Goal: Task Accomplishment & Management: Complete application form

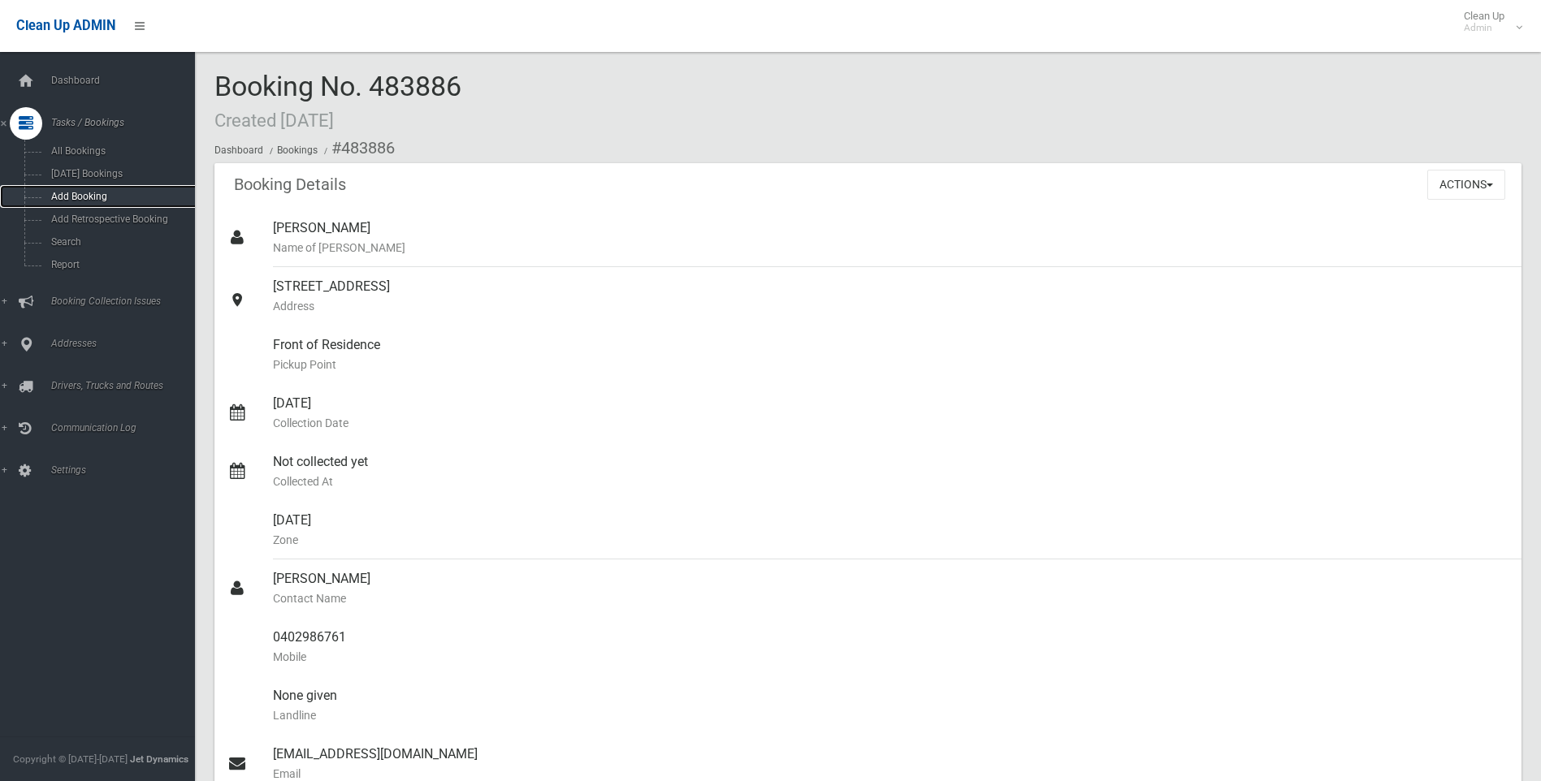
click at [69, 192] on span "Add Booking" at bounding box center [119, 196] width 147 height 11
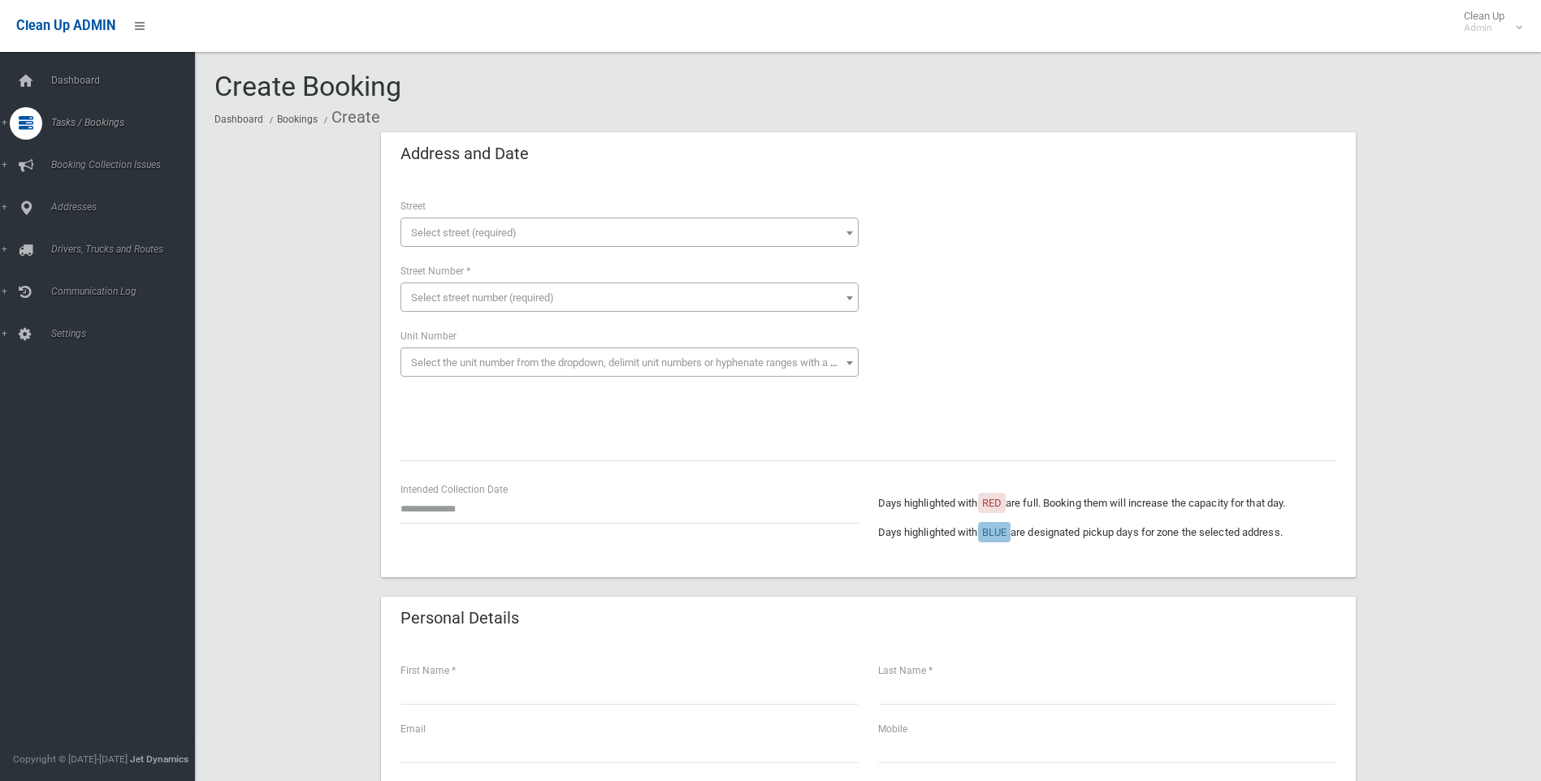
click at [470, 227] on span "Select street (required)" at bounding box center [464, 233] width 106 height 12
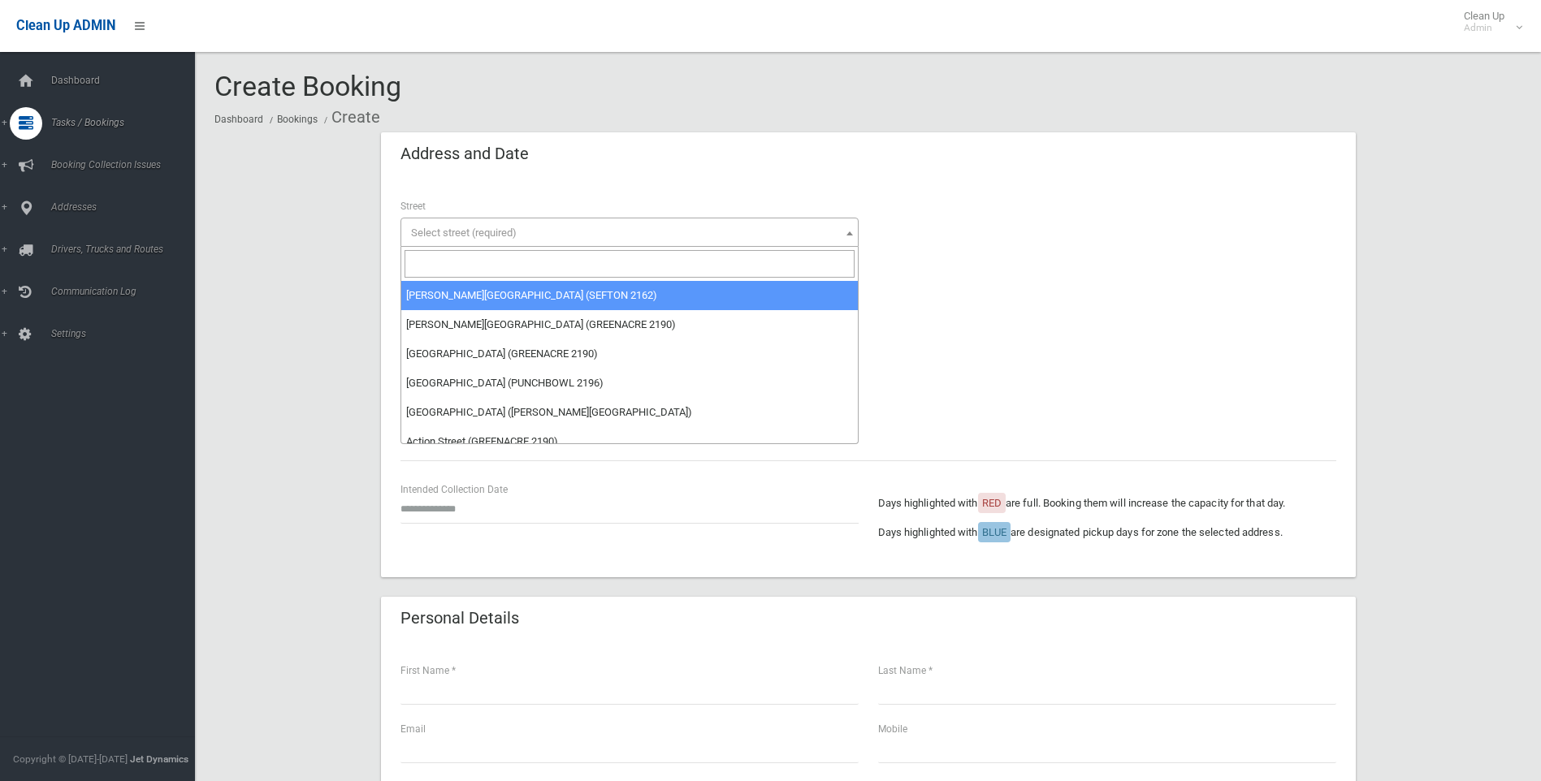
click at [457, 268] on input "search" at bounding box center [629, 264] width 450 height 28
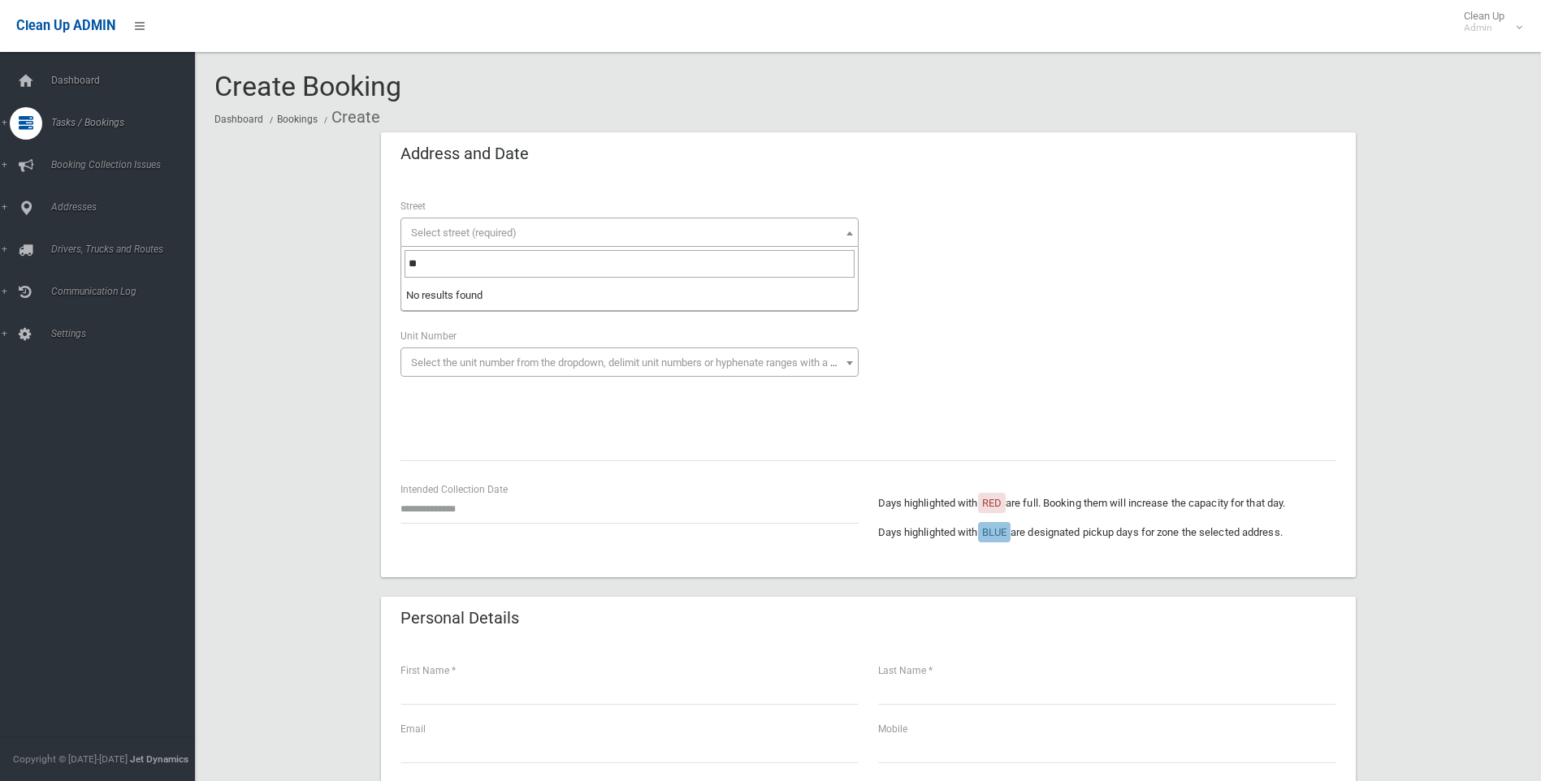
type input "*"
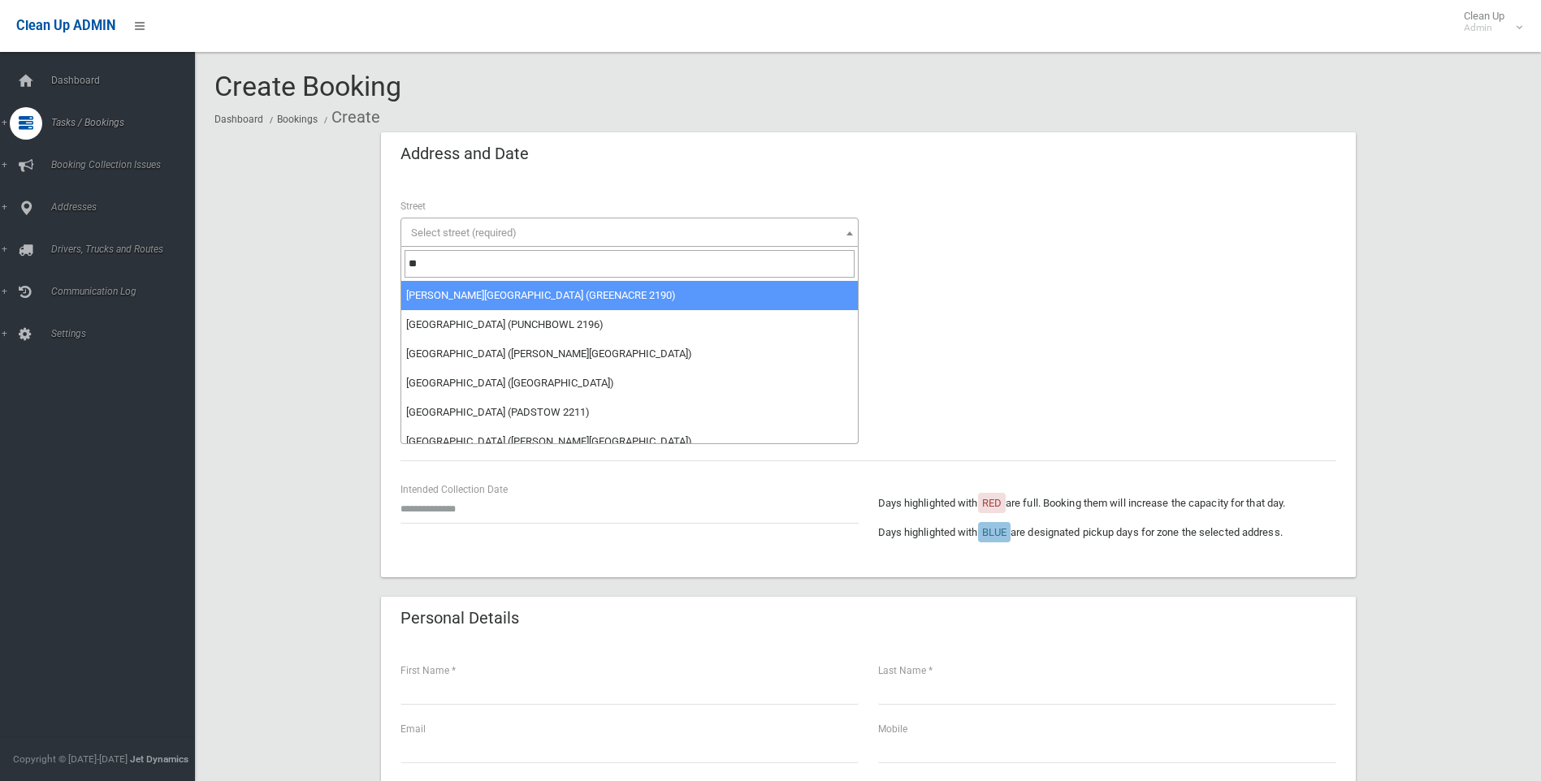
type input "*"
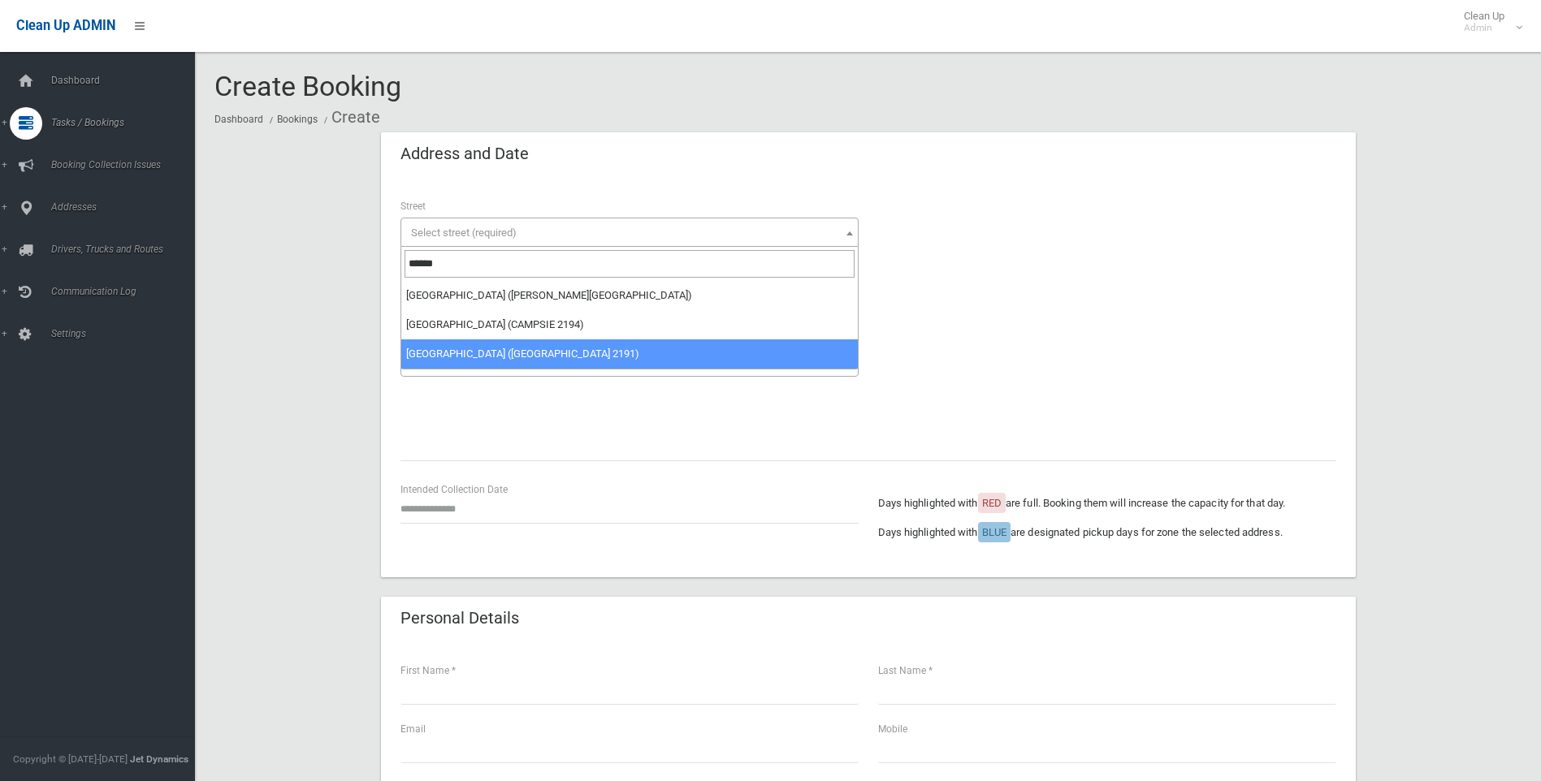
type input "******"
select select "***"
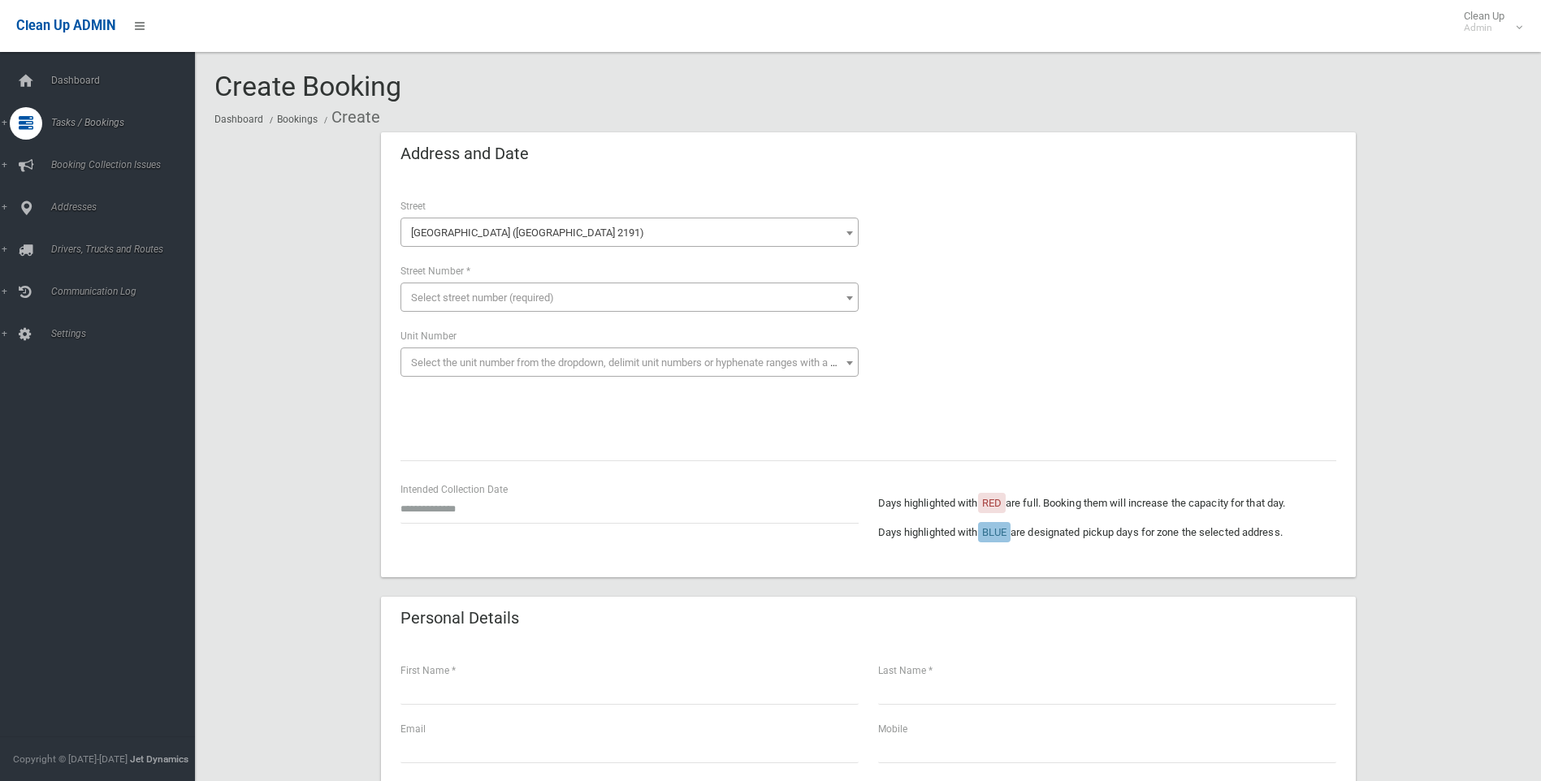
click at [443, 295] on span "Select street number (required)" at bounding box center [482, 298] width 143 height 12
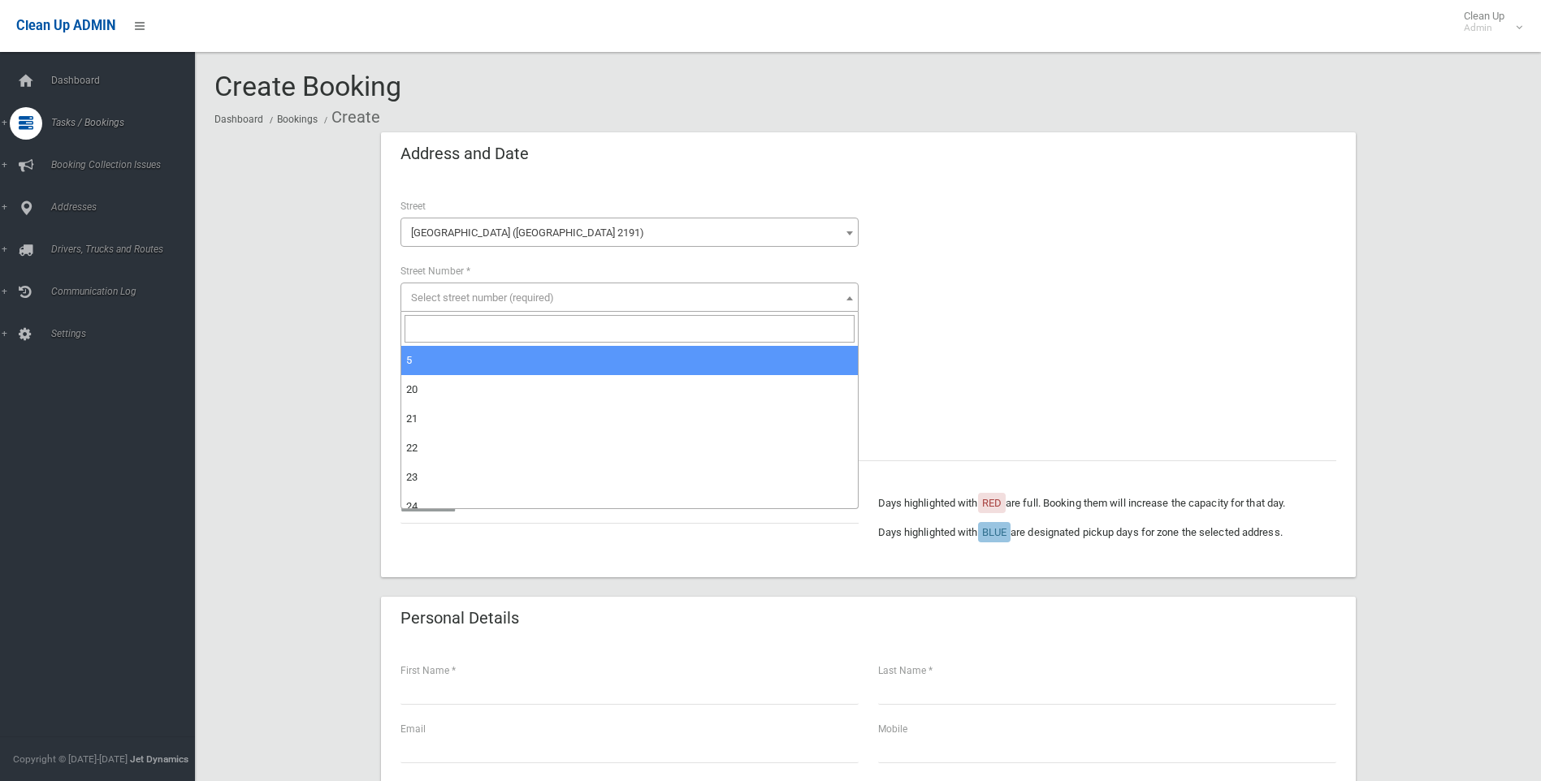
click at [427, 320] on input "search" at bounding box center [629, 329] width 450 height 28
type input "**"
select select "*****"
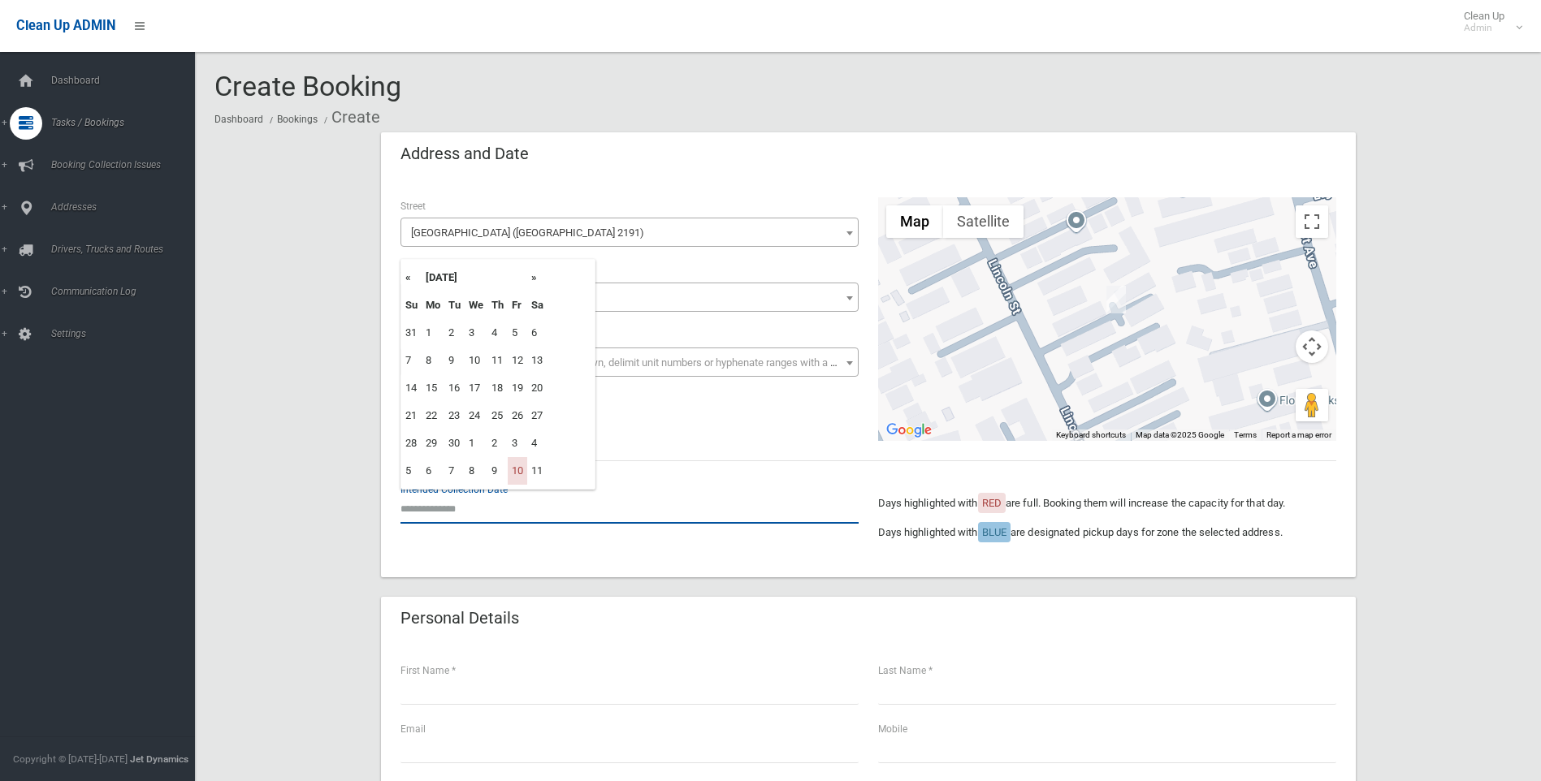
click at [435, 504] on input "text" at bounding box center [629, 509] width 458 height 30
click at [535, 279] on th "»" at bounding box center [537, 278] width 20 height 28
click at [514, 444] on td "31" at bounding box center [517, 444] width 19 height 28
type input "**********"
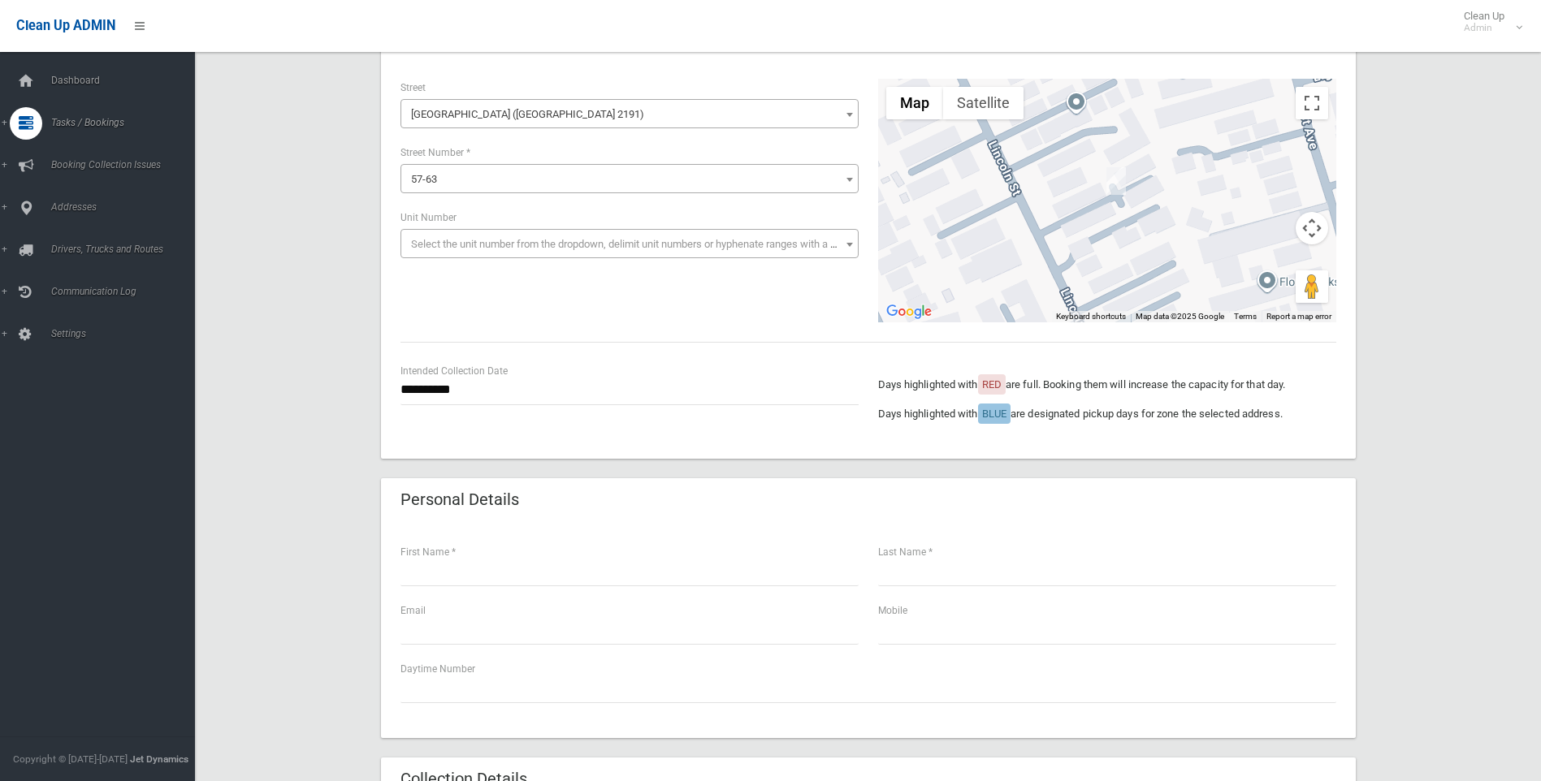
scroll to position [244, 0]
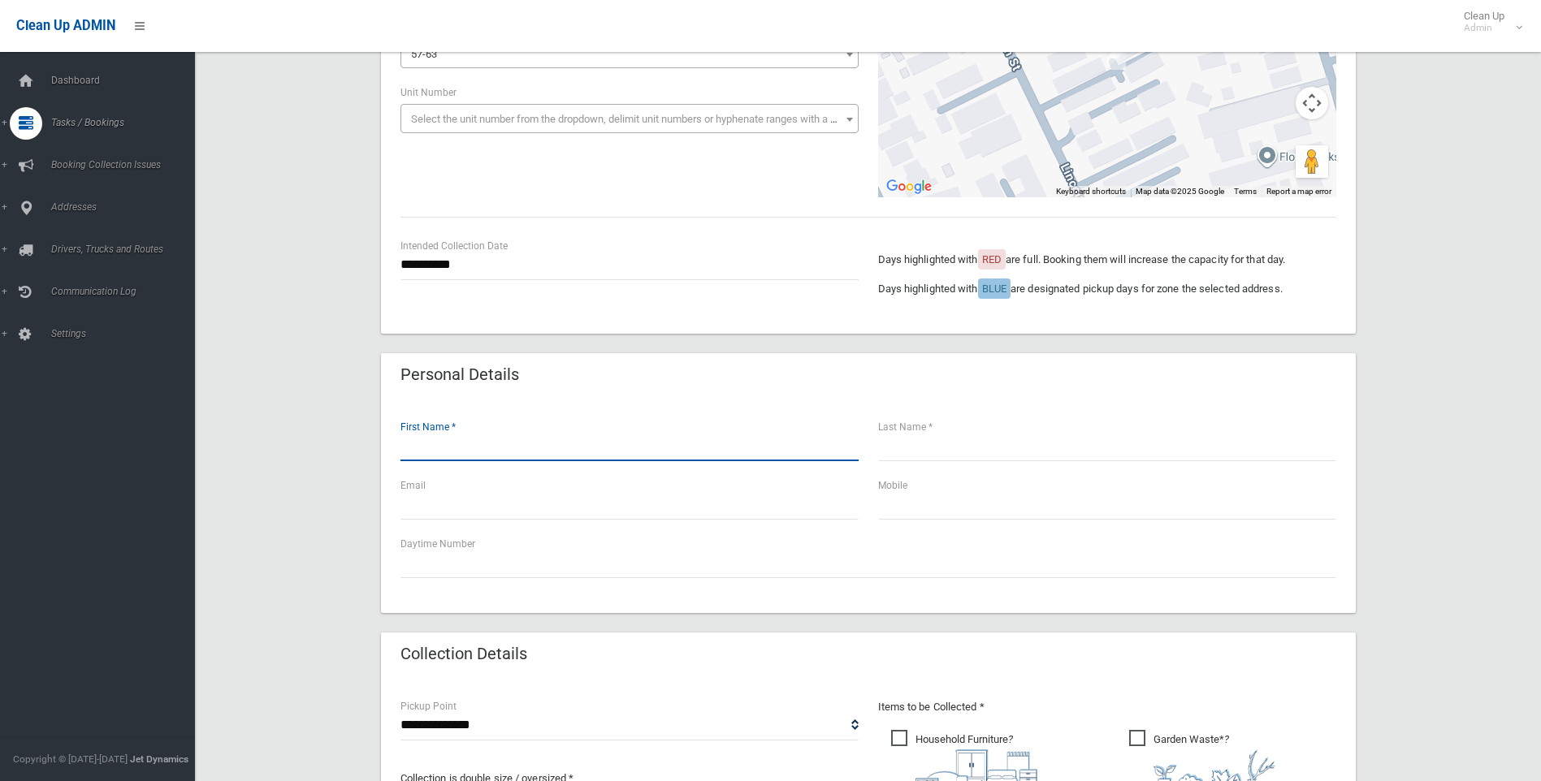
click at [414, 448] on input "text" at bounding box center [629, 446] width 458 height 30
type input "*****"
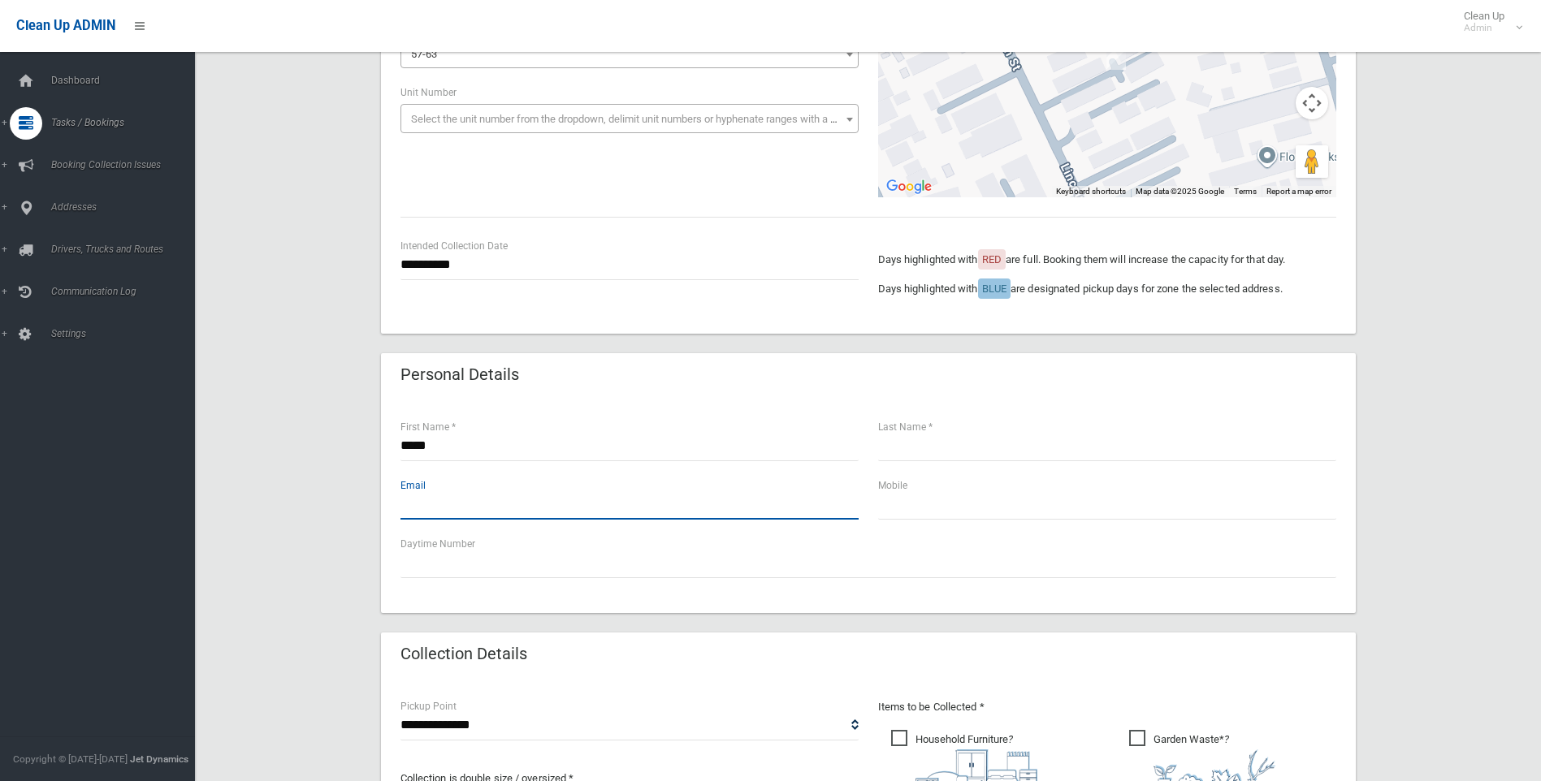
click at [409, 512] on input "text" at bounding box center [629, 505] width 458 height 30
type input "**********"
click at [879, 511] on input "text" at bounding box center [1107, 505] width 458 height 30
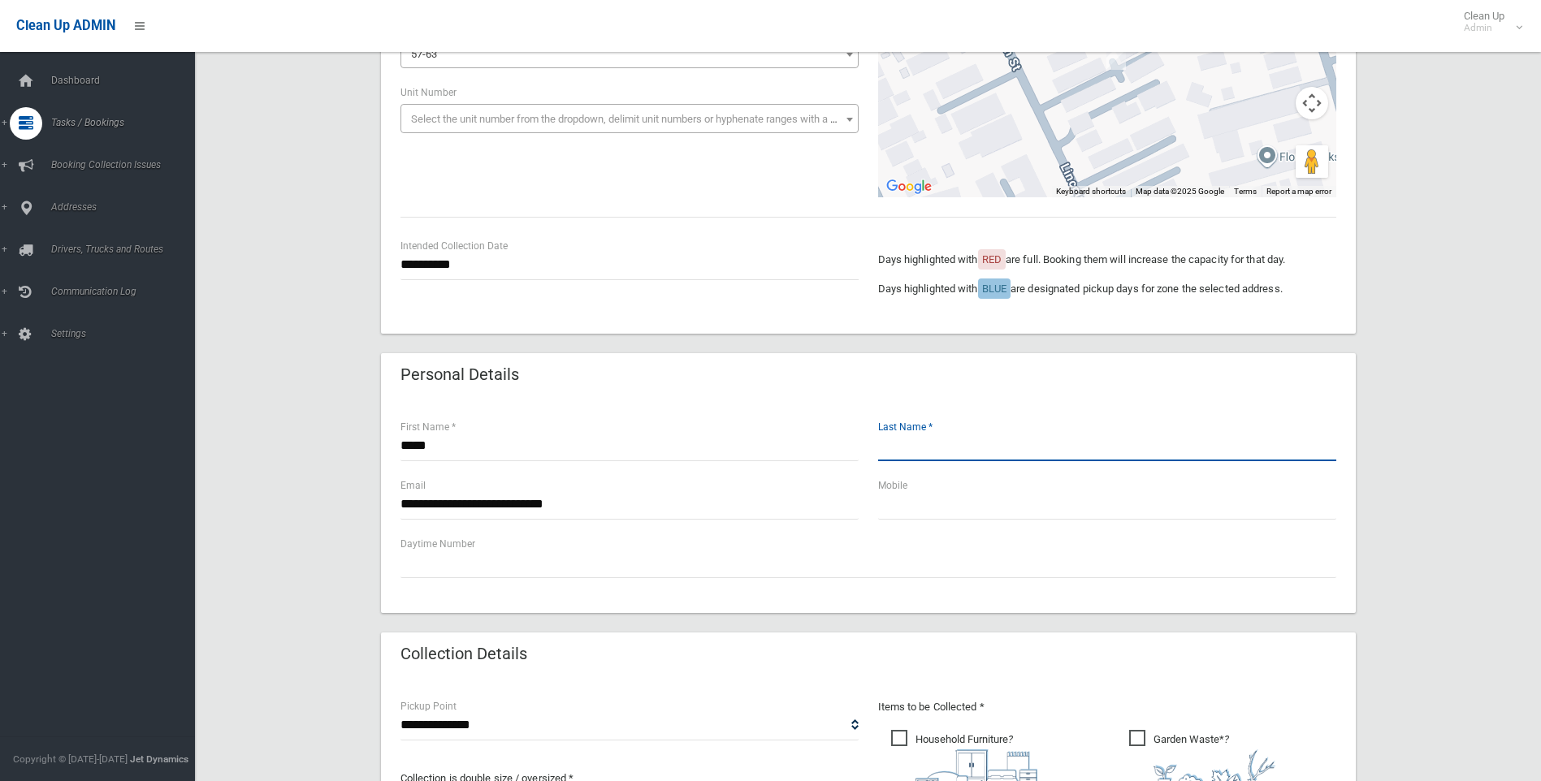
click at [884, 449] on input "text" at bounding box center [1107, 446] width 458 height 30
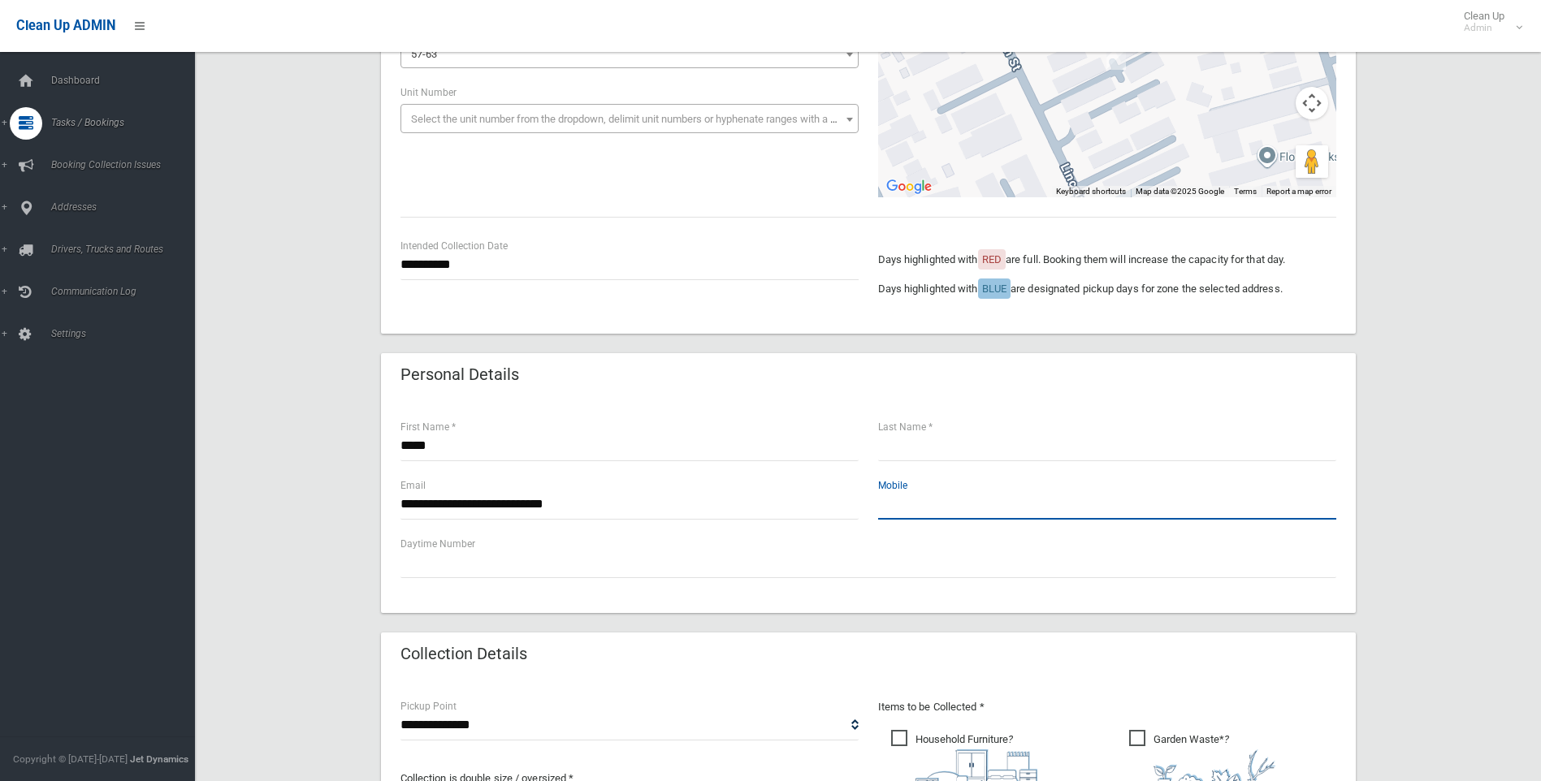
click at [896, 502] on input "text" at bounding box center [1107, 505] width 458 height 30
type input "**********"
click at [427, 728] on select "**********" at bounding box center [629, 726] width 458 height 30
select select "*"
click at [400, 711] on select "**********" at bounding box center [629, 726] width 458 height 30
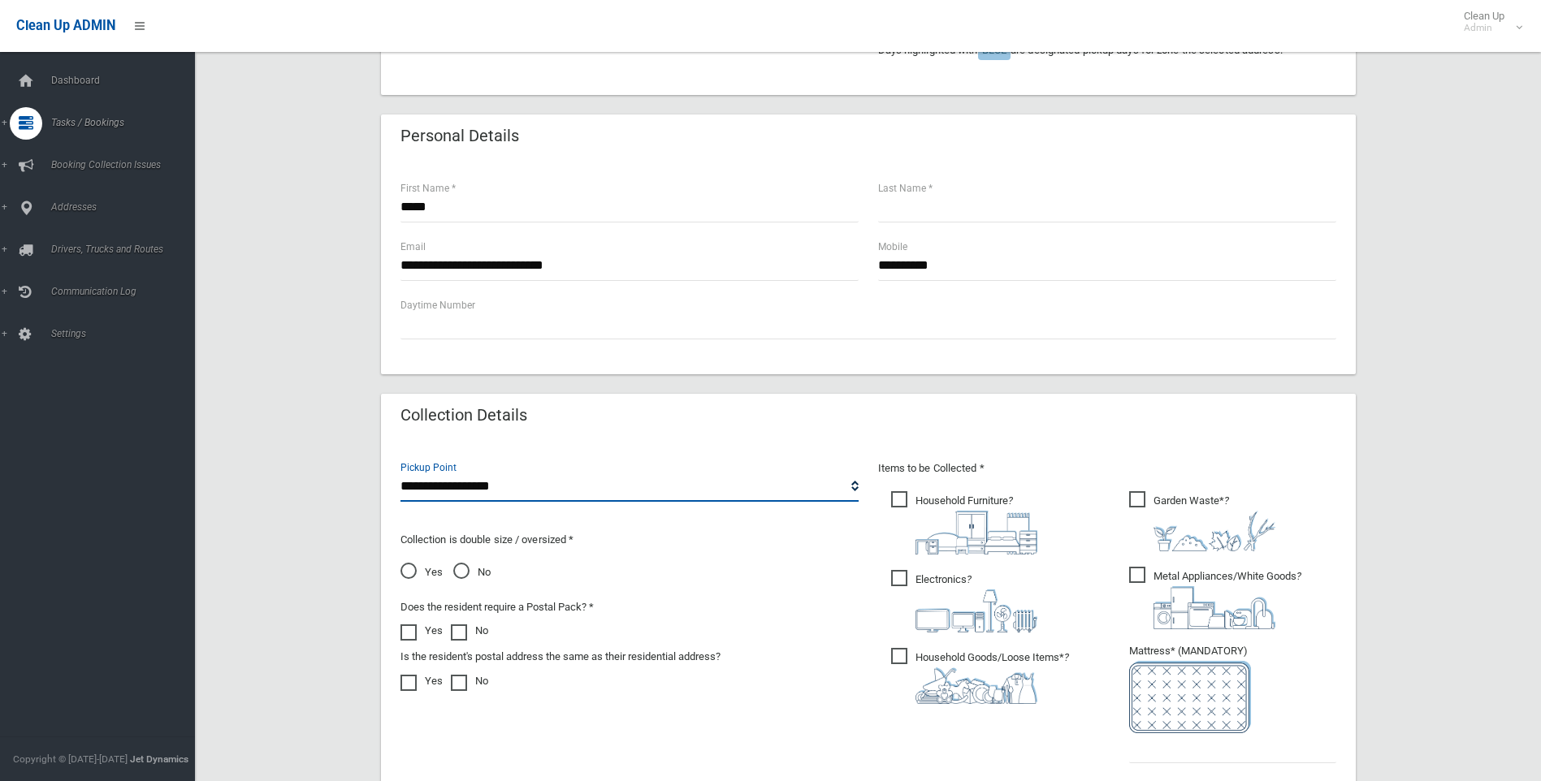
scroll to position [487, 0]
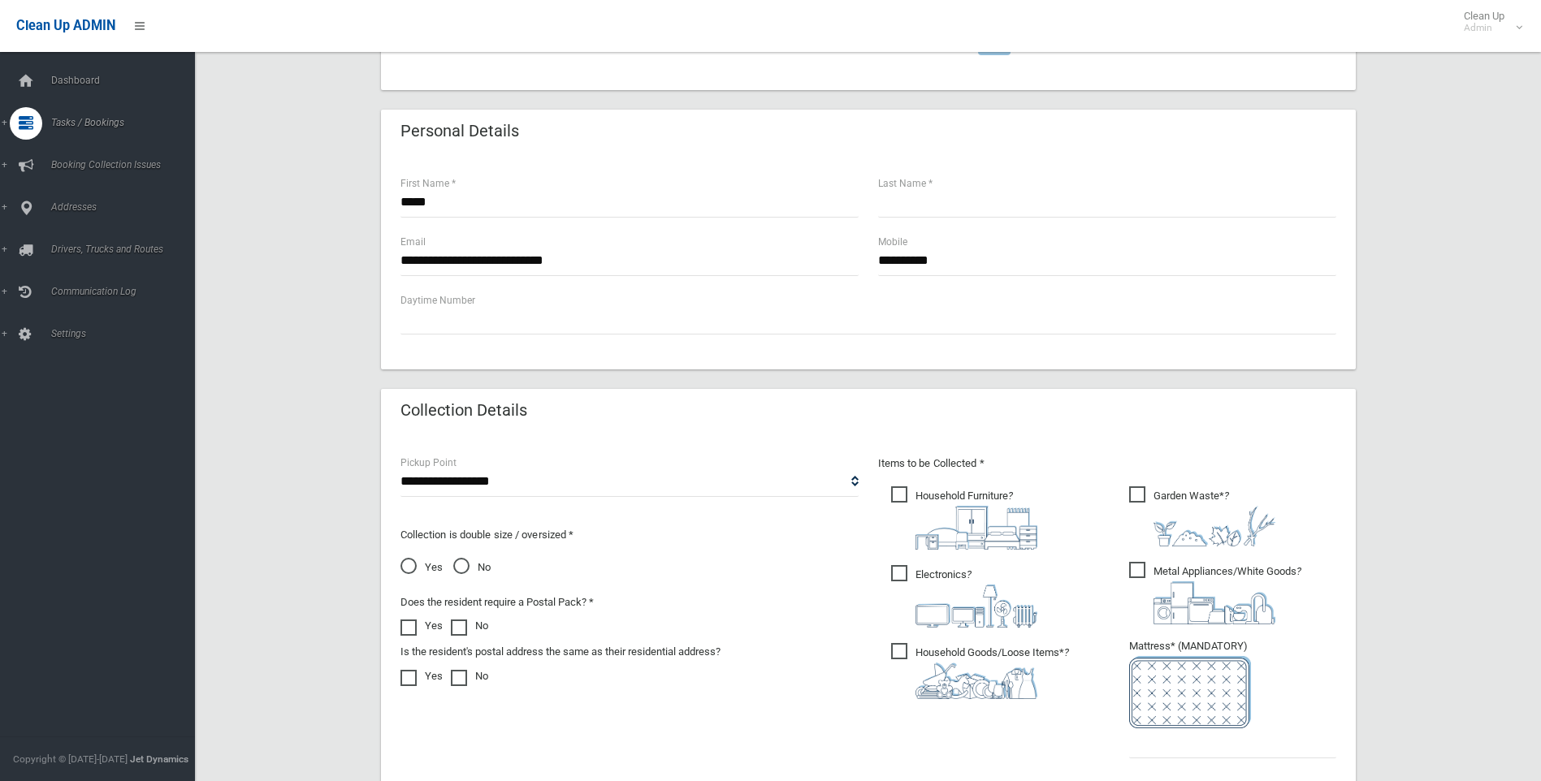
click at [901, 490] on span "Household Furniture ?" at bounding box center [964, 517] width 146 height 63
click at [900, 580] on span "Electronics ?" at bounding box center [964, 596] width 146 height 63
click at [899, 655] on span "Household Goods/Loose Items* ?" at bounding box center [980, 671] width 178 height 56
click at [1143, 563] on span "Metal Appliances/White Goods ?" at bounding box center [1215, 593] width 172 height 63
click at [1130, 750] on input "text" at bounding box center [1232, 744] width 207 height 30
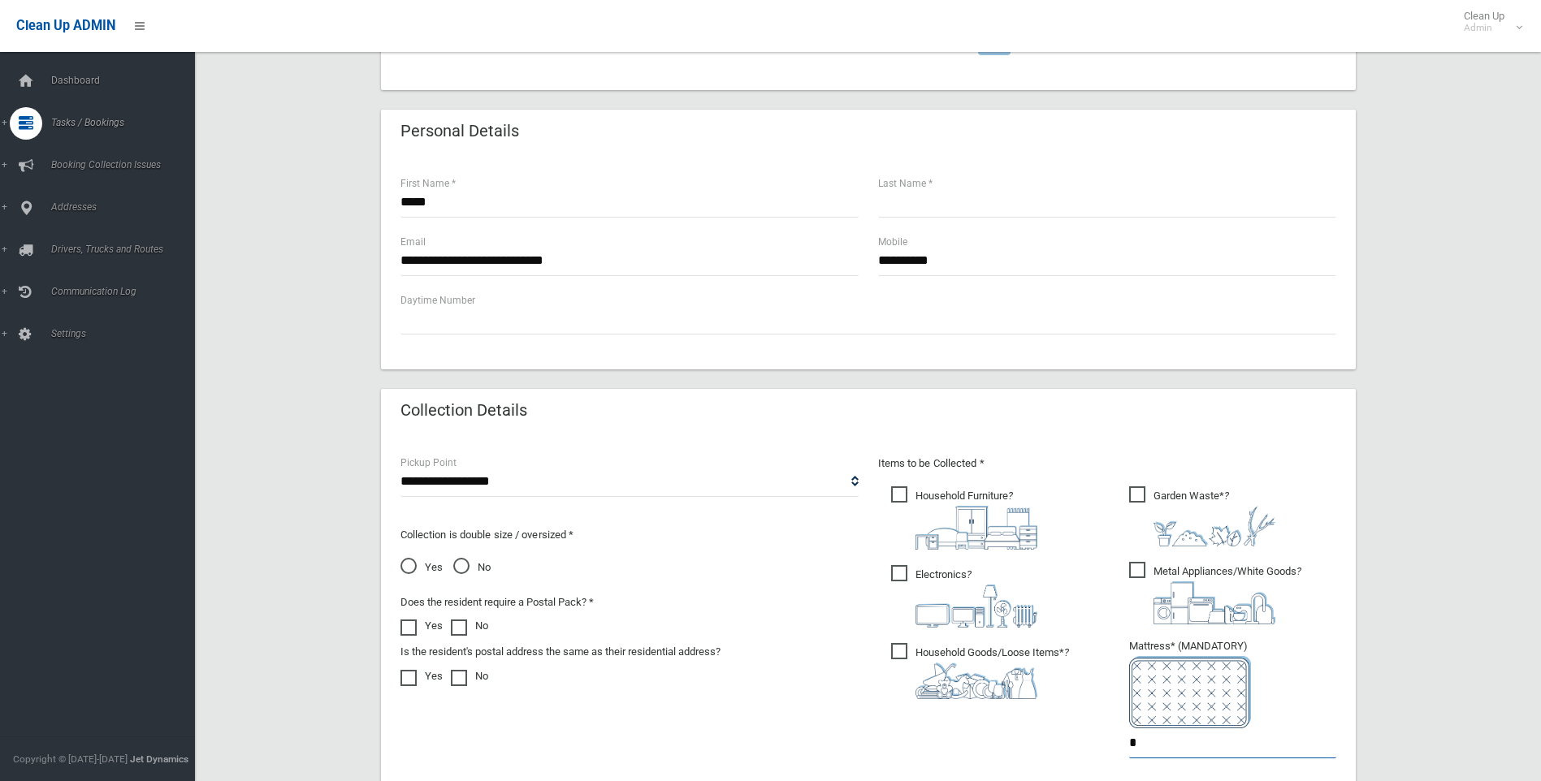
type input "*"
click at [462, 565] on span "No" at bounding box center [471, 567] width 37 height 19
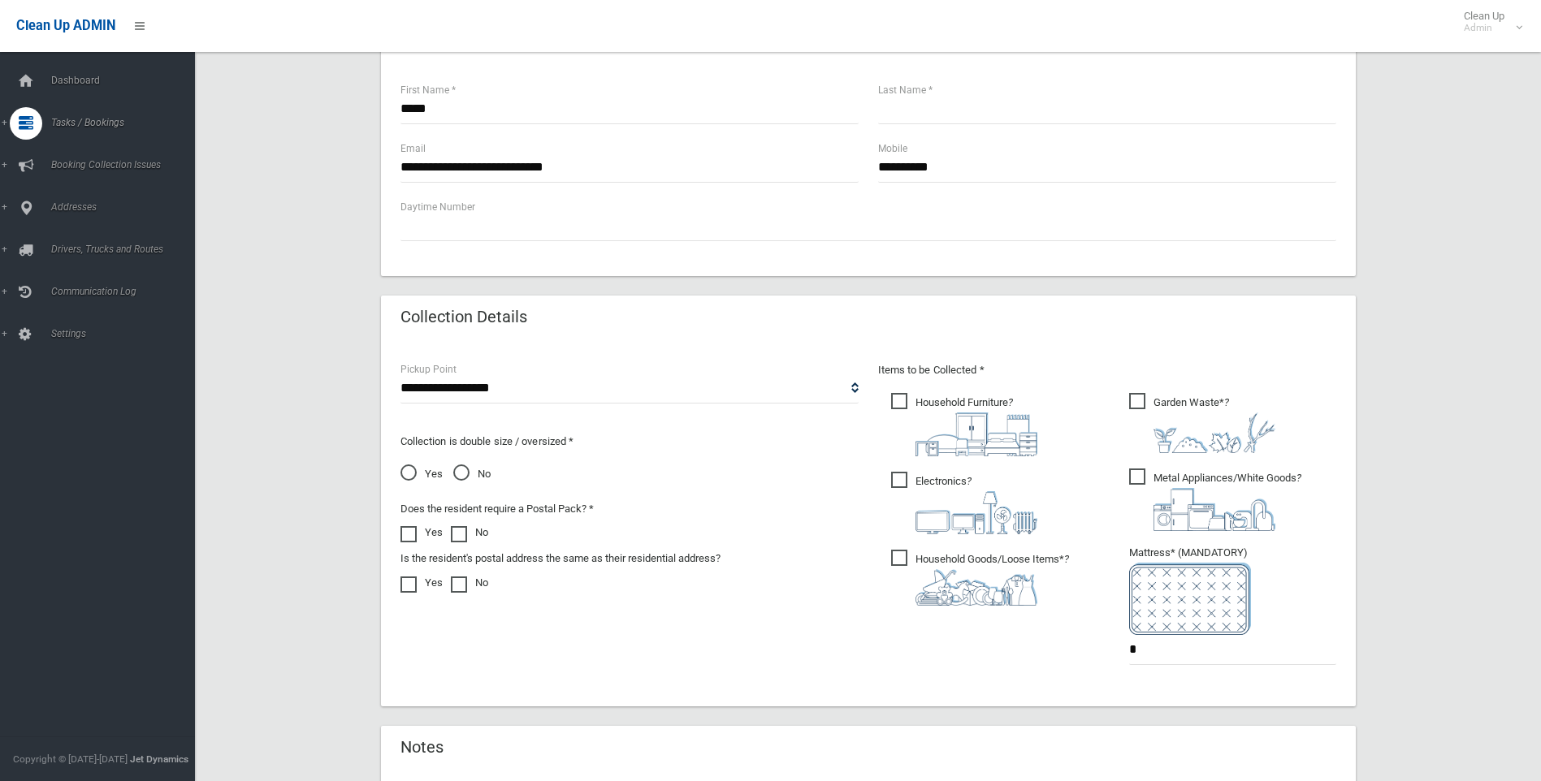
scroll to position [731, 0]
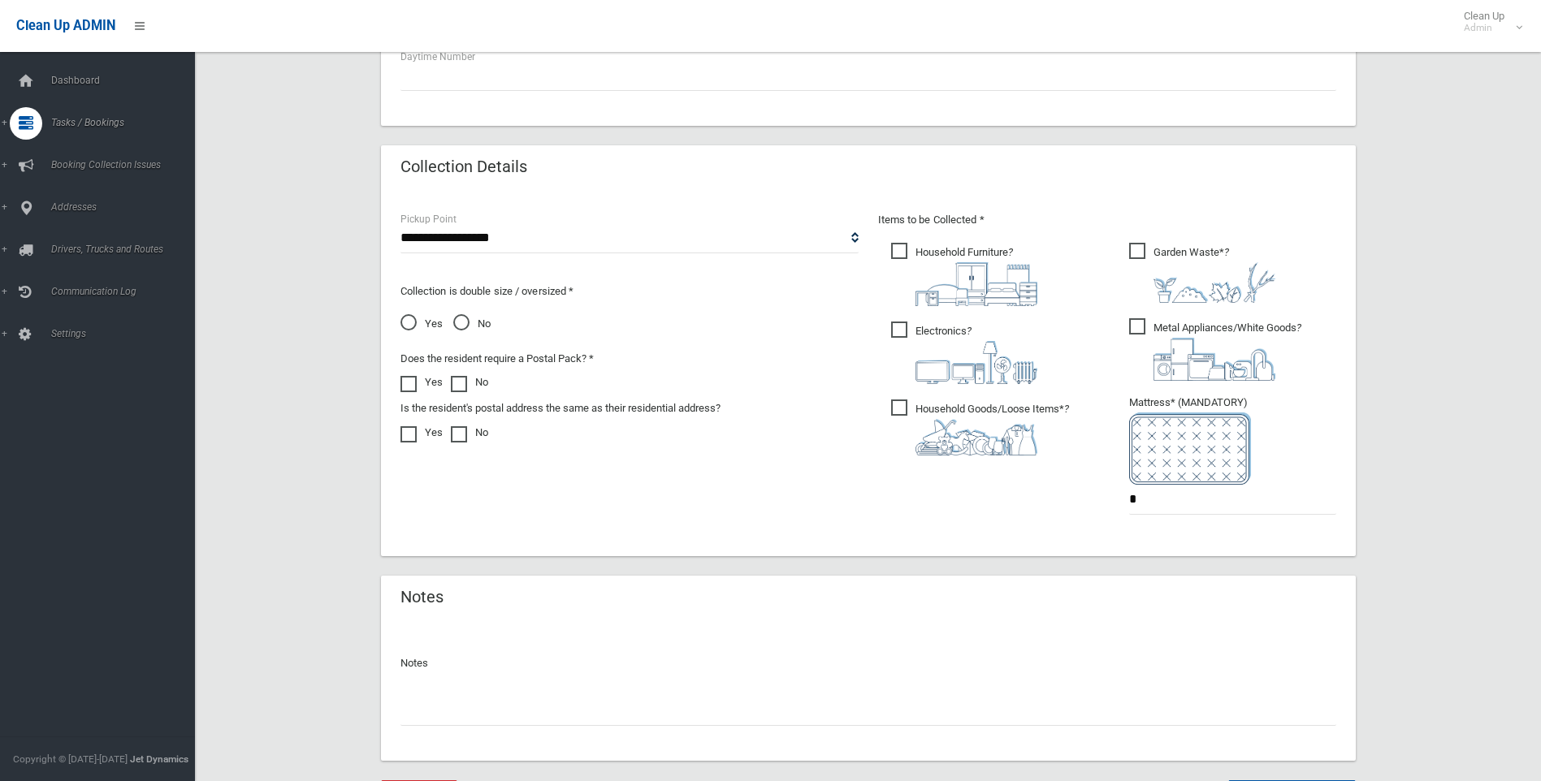
click at [430, 710] on input "text" at bounding box center [868, 711] width 936 height 30
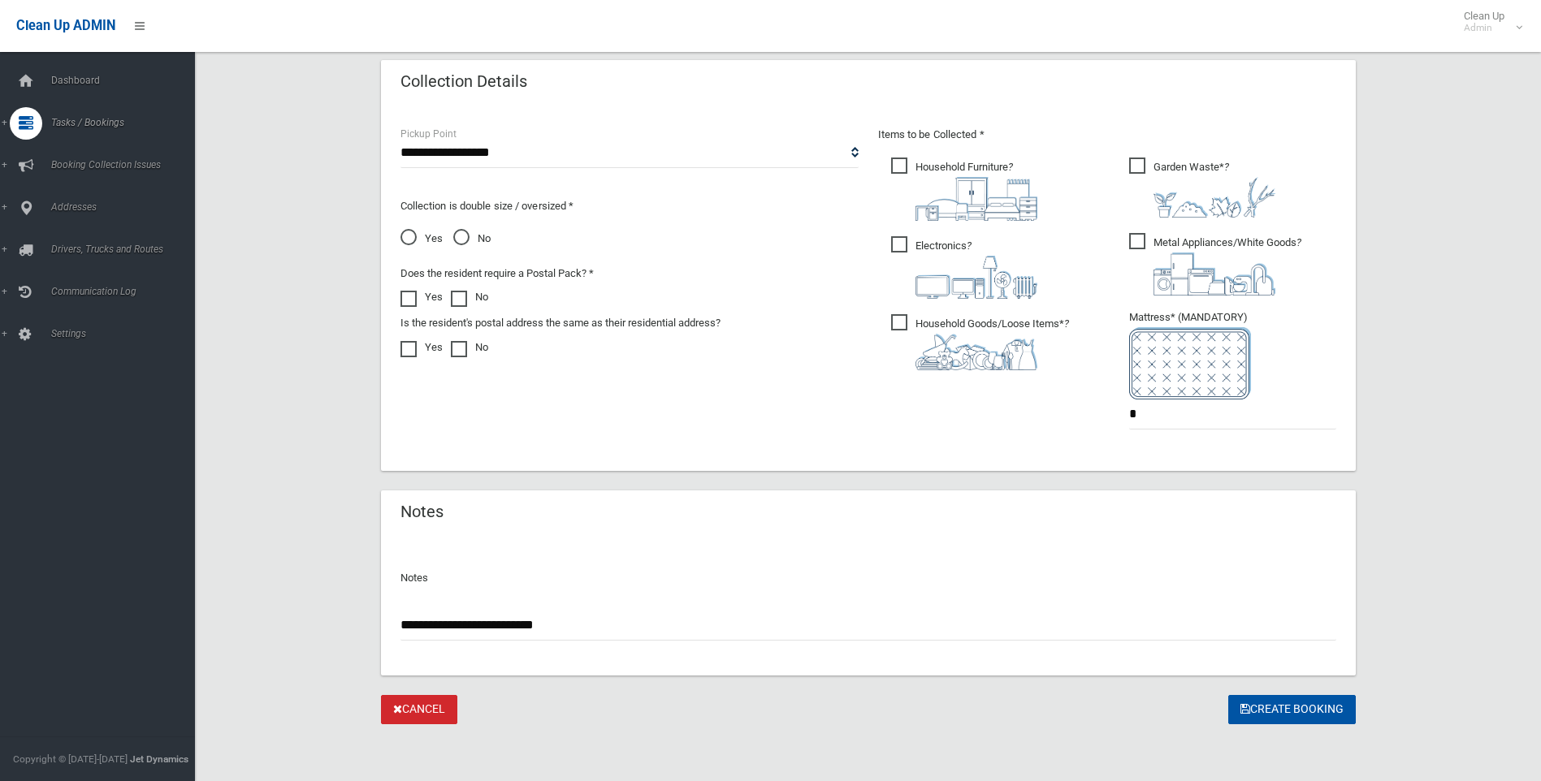
scroll to position [818, 0]
type input "**********"
click at [1255, 703] on button "Create Booking" at bounding box center [1292, 709] width 128 height 30
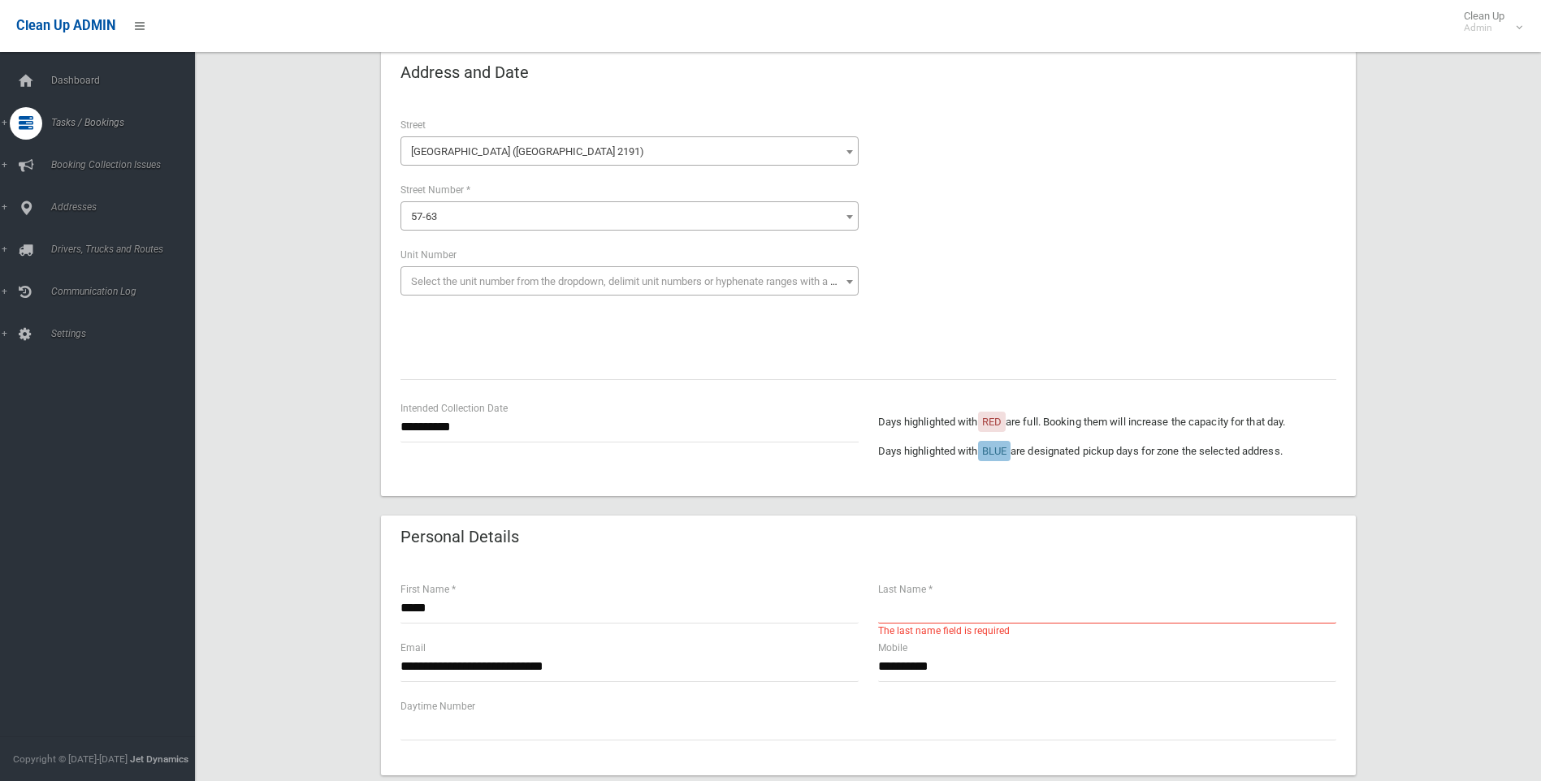
scroll to position [406, 0]
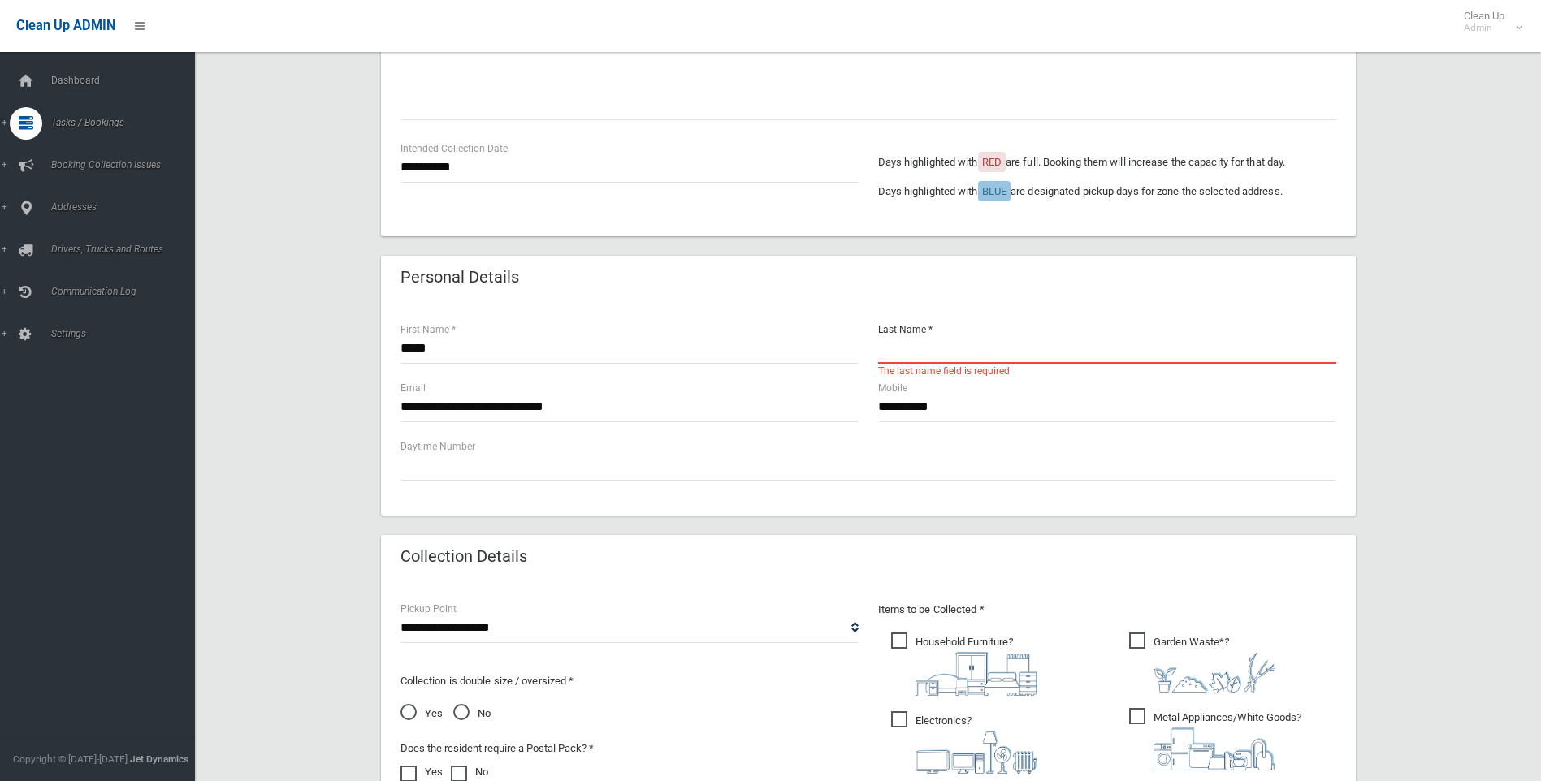
click at [888, 348] on input "text" at bounding box center [1107, 349] width 458 height 30
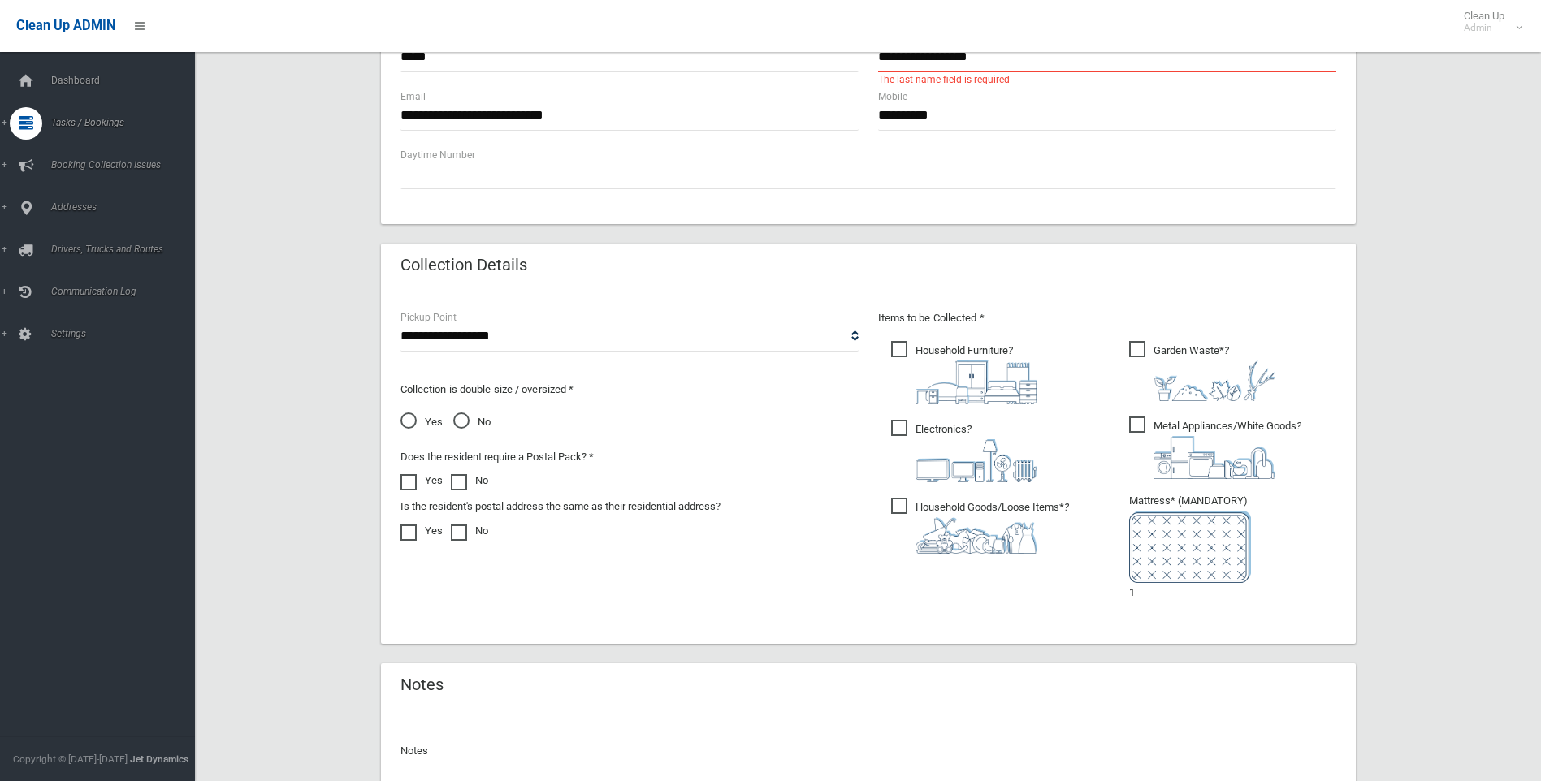
scroll to position [812, 0]
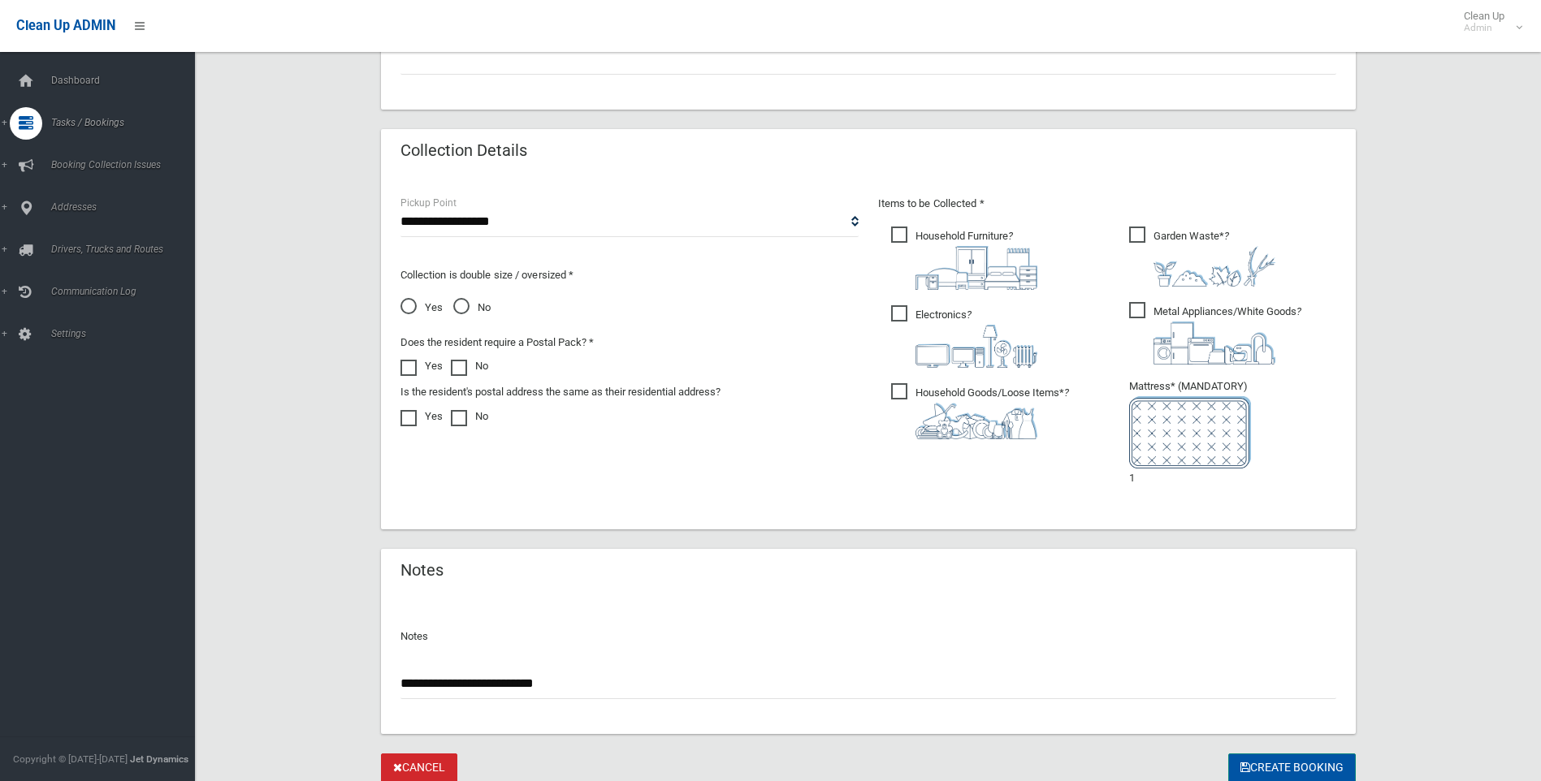
type input "**********"
click at [1255, 760] on button "Create Booking" at bounding box center [1292, 769] width 128 height 30
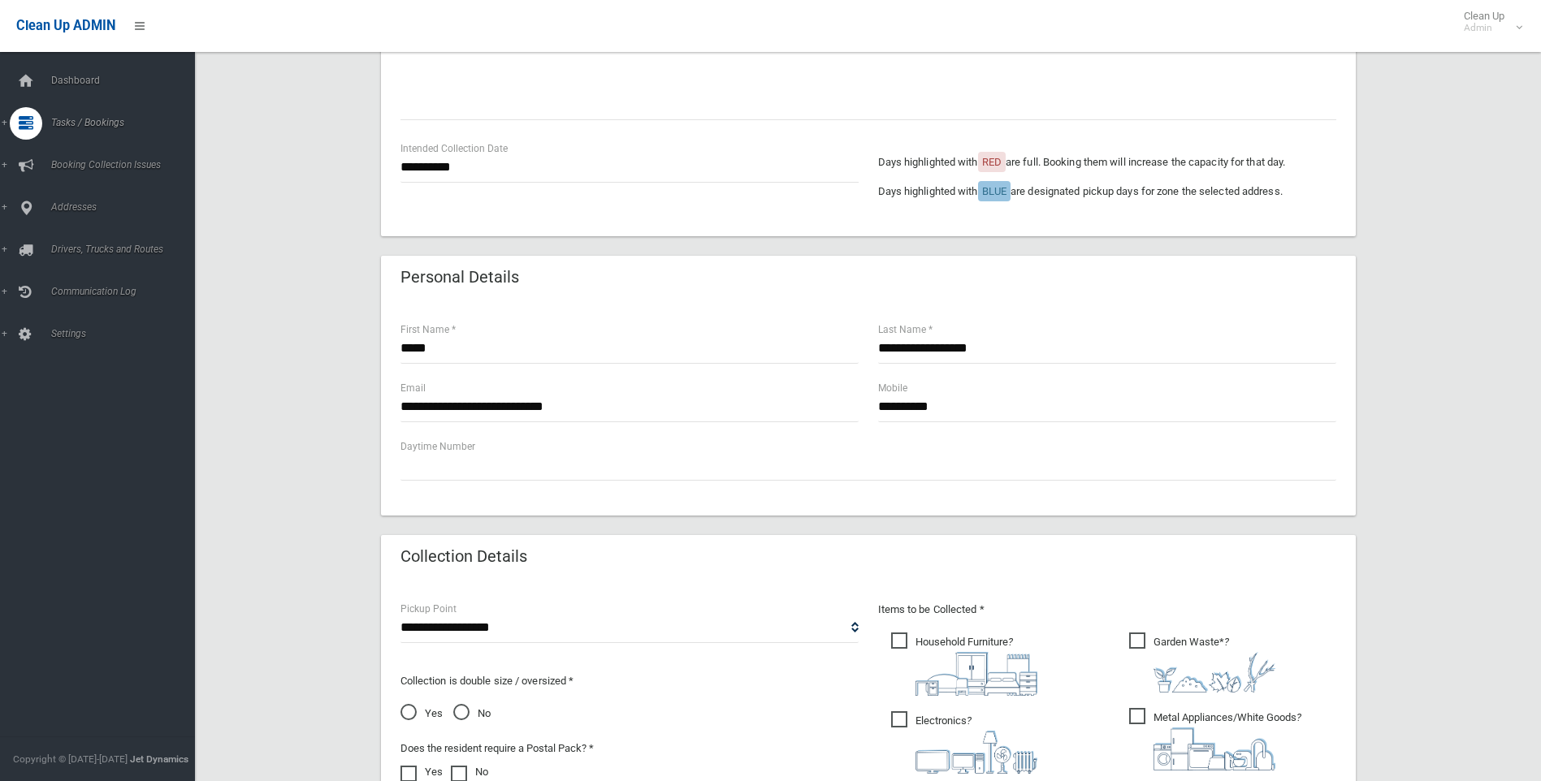
scroll to position [883, 0]
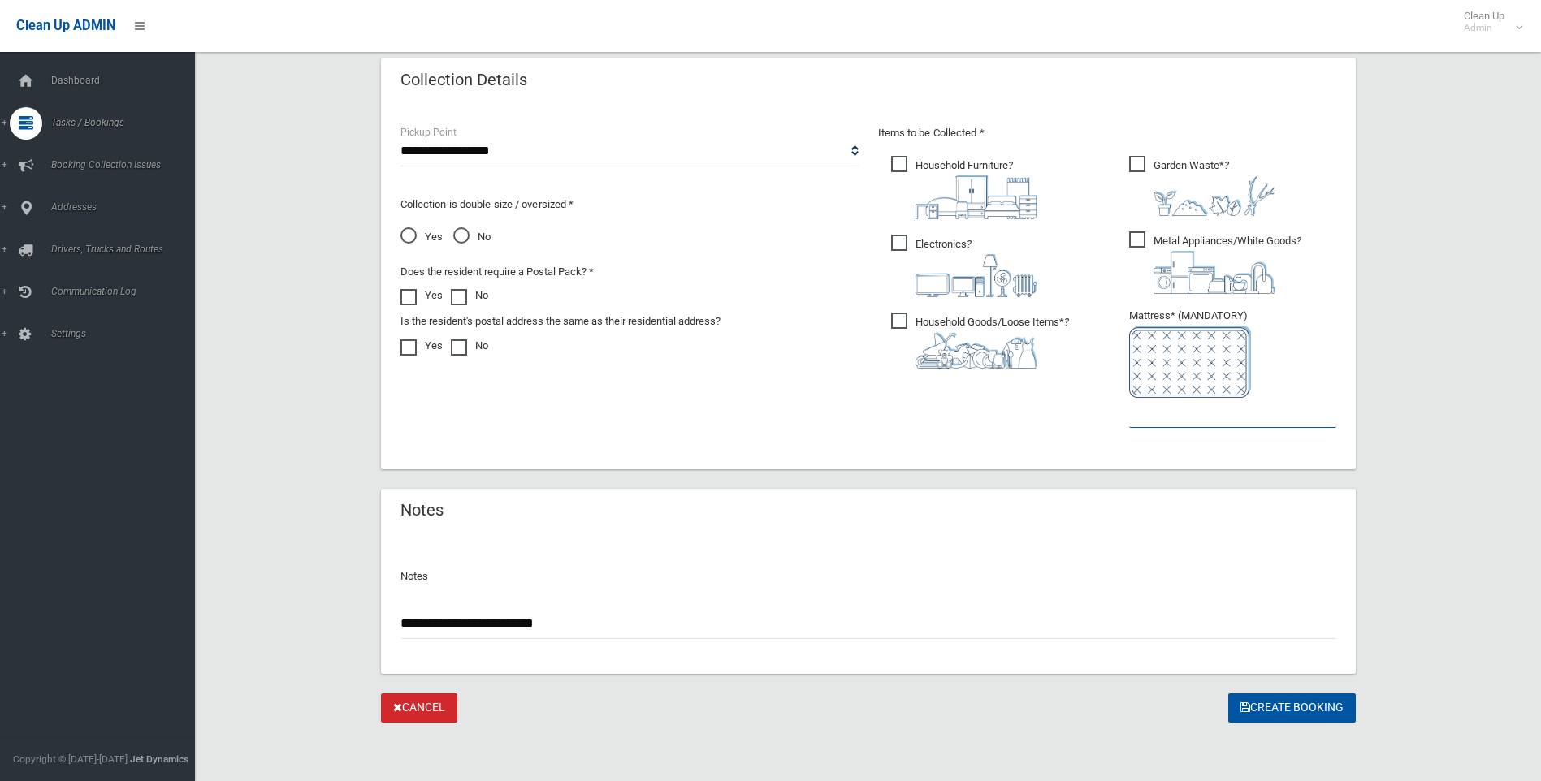
click at [1138, 415] on input "text" at bounding box center [1232, 413] width 207 height 30
type input "*"
click at [1294, 703] on button "Create Booking" at bounding box center [1292, 709] width 128 height 30
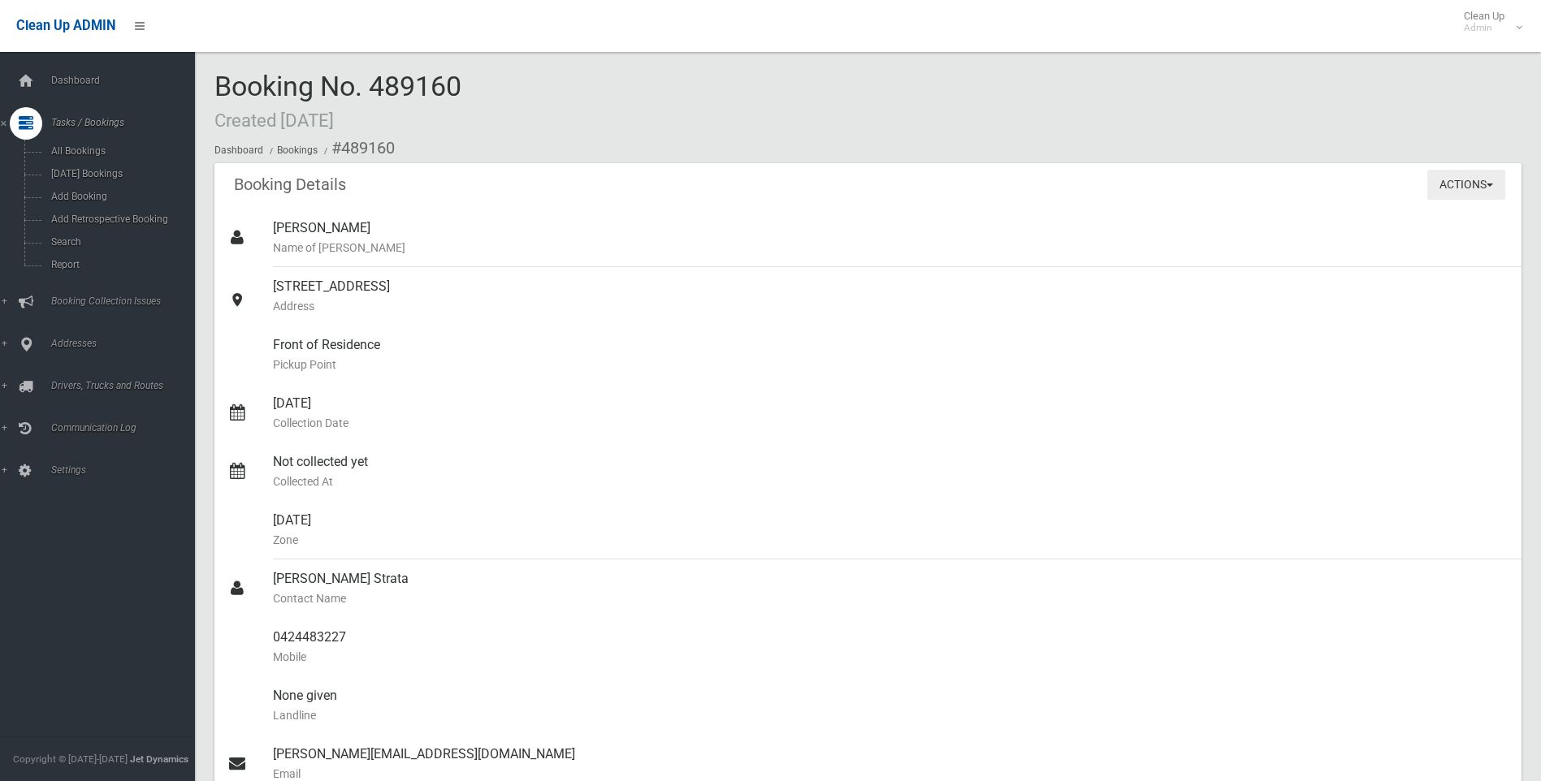
click at [1496, 192] on button "Actions" at bounding box center [1466, 185] width 78 height 30
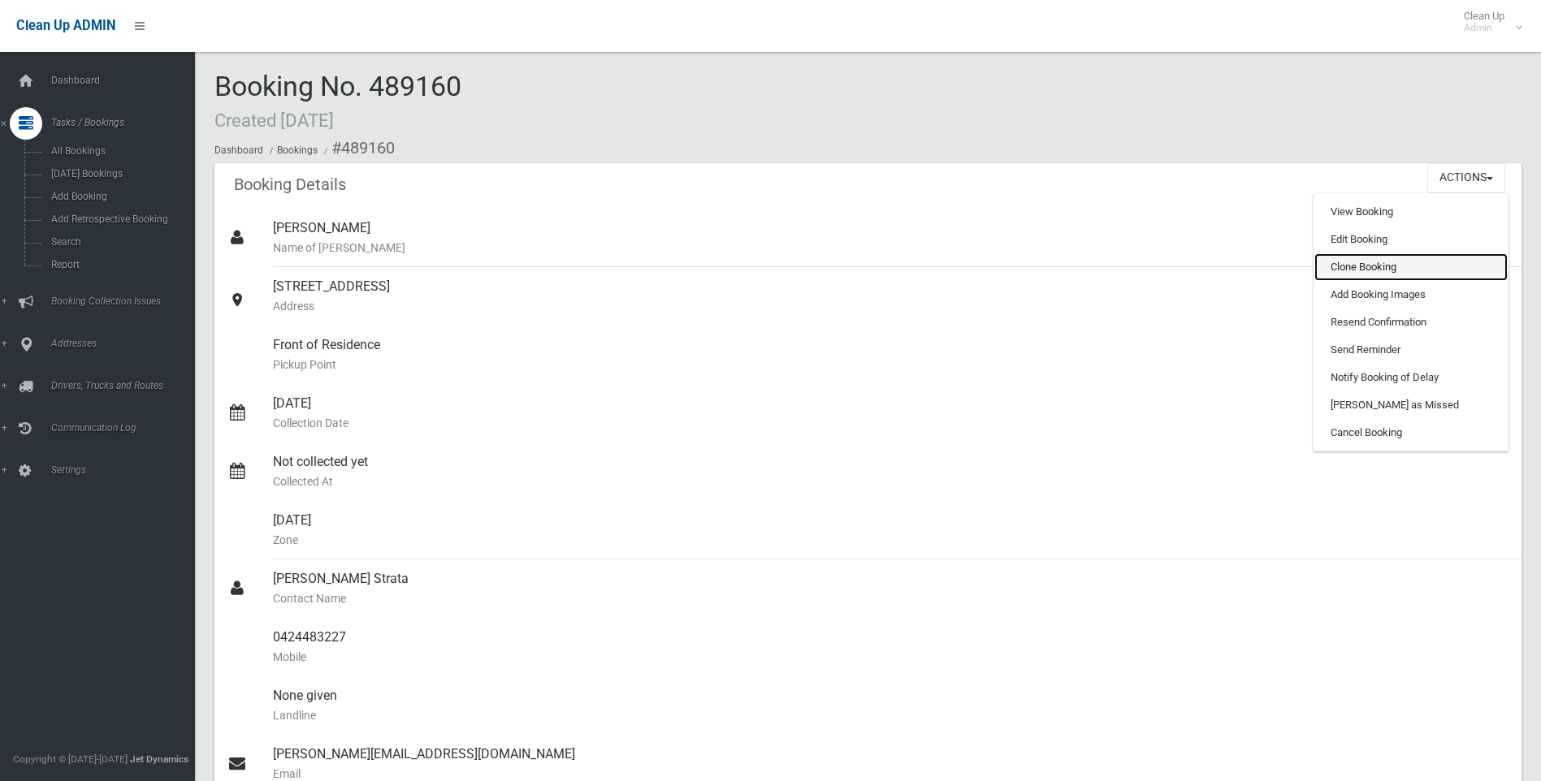
click at [1364, 271] on link "Clone Booking" at bounding box center [1410, 267] width 193 height 28
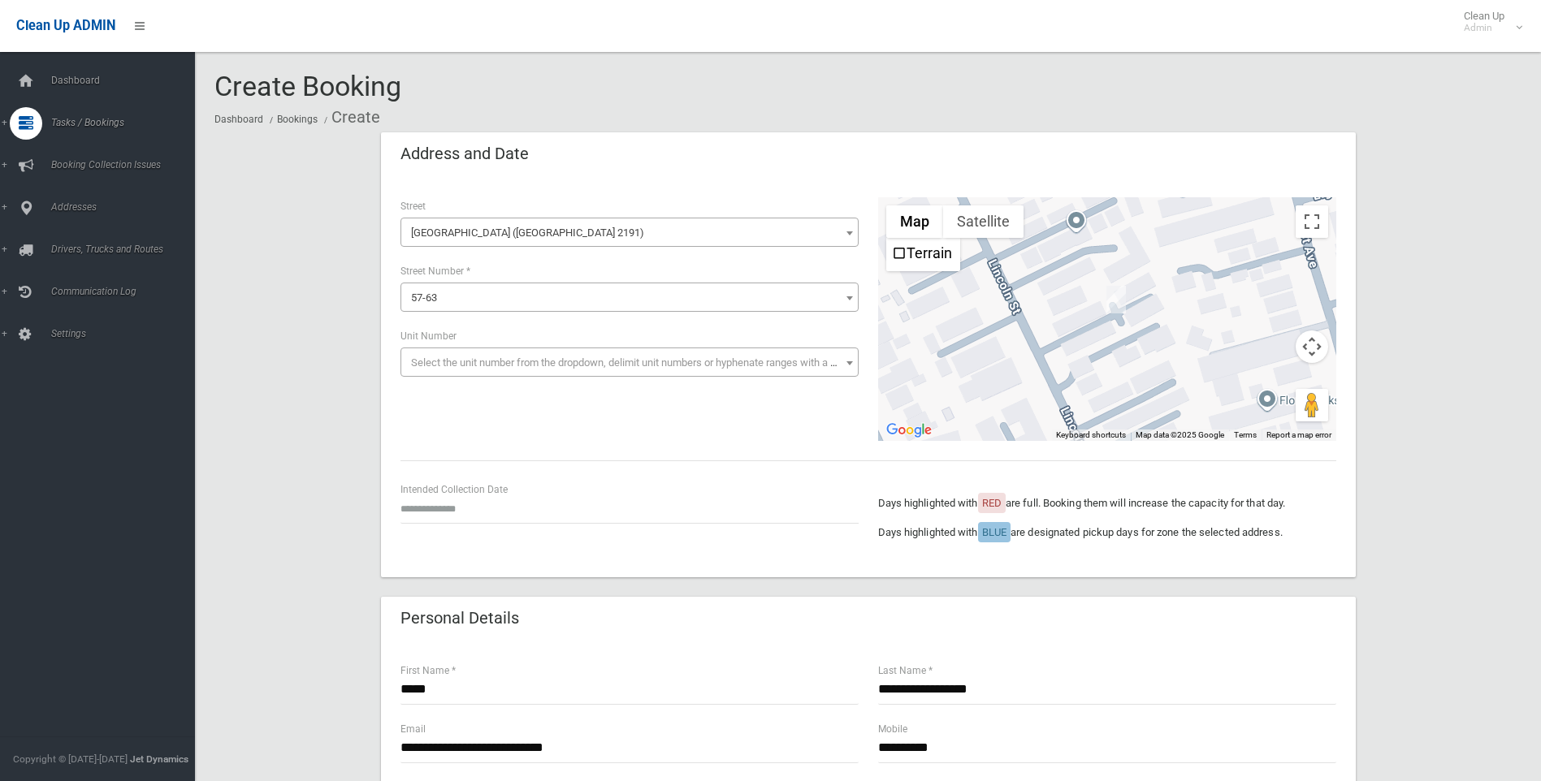
click at [630, 222] on span "[GEOGRAPHIC_DATA] ([GEOGRAPHIC_DATA] 2191)" at bounding box center [629, 233] width 450 height 23
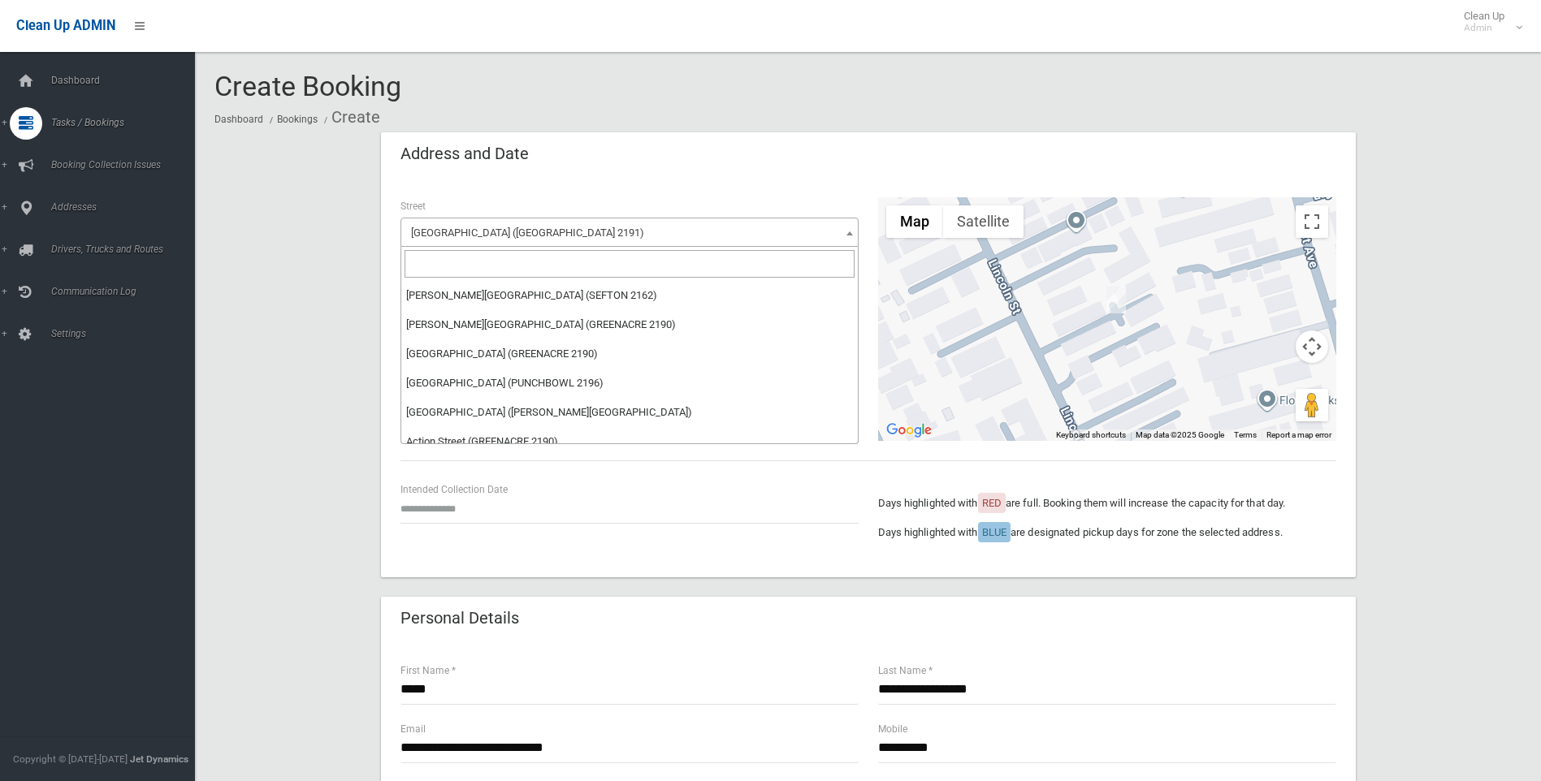
scroll to position [36839, 0]
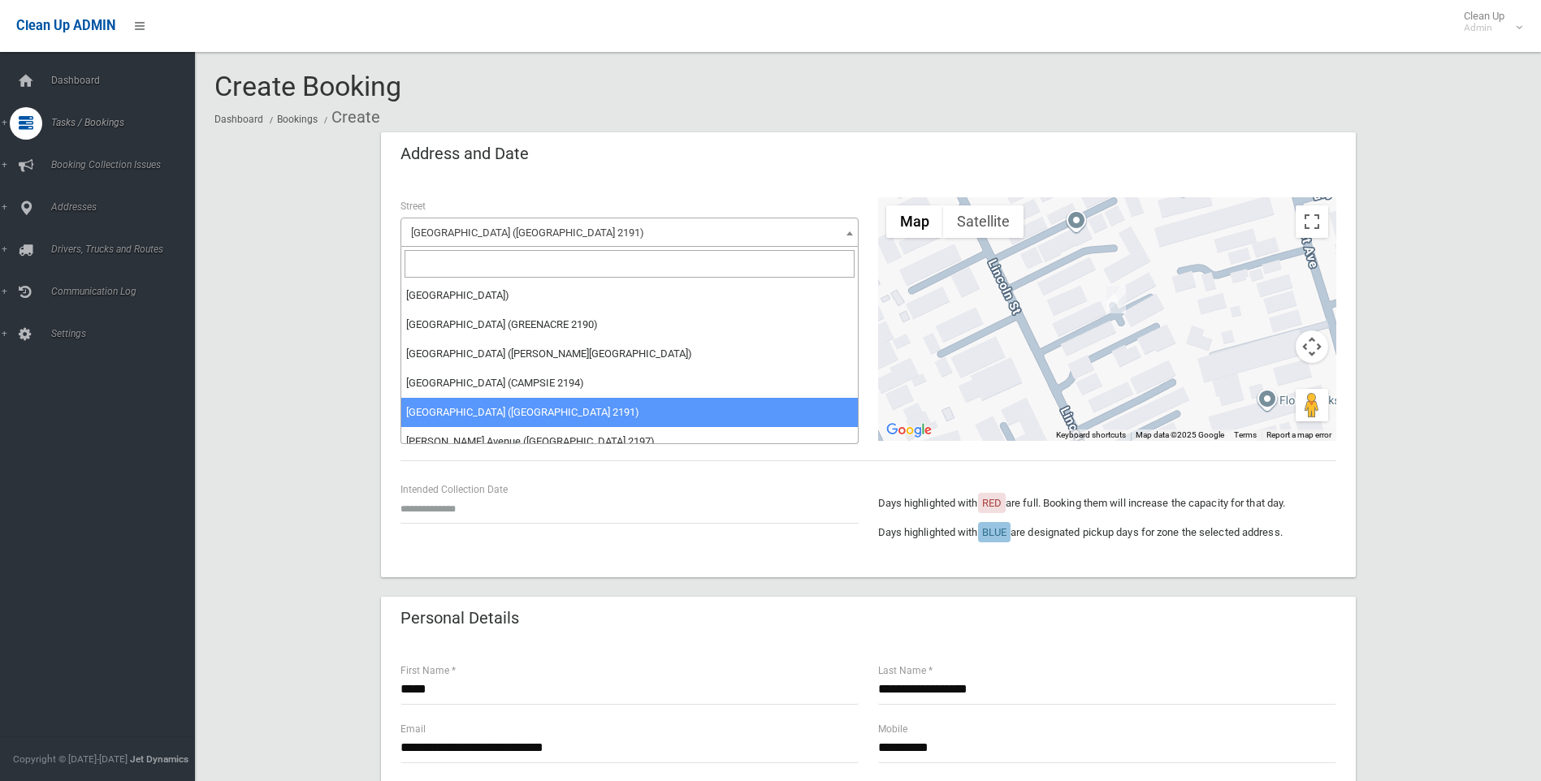
click at [430, 268] on input "search" at bounding box center [629, 264] width 450 height 28
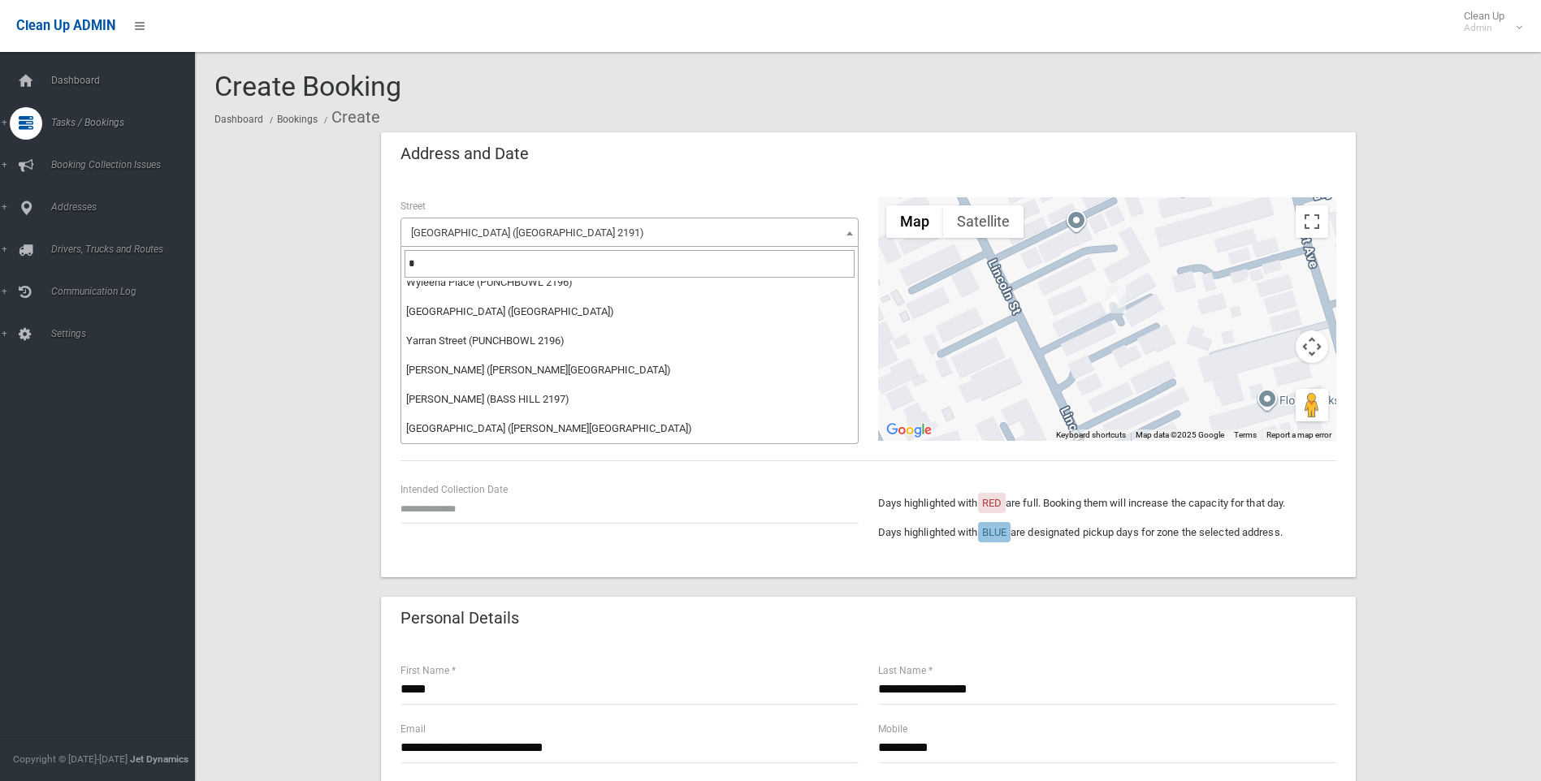
scroll to position [0, 0]
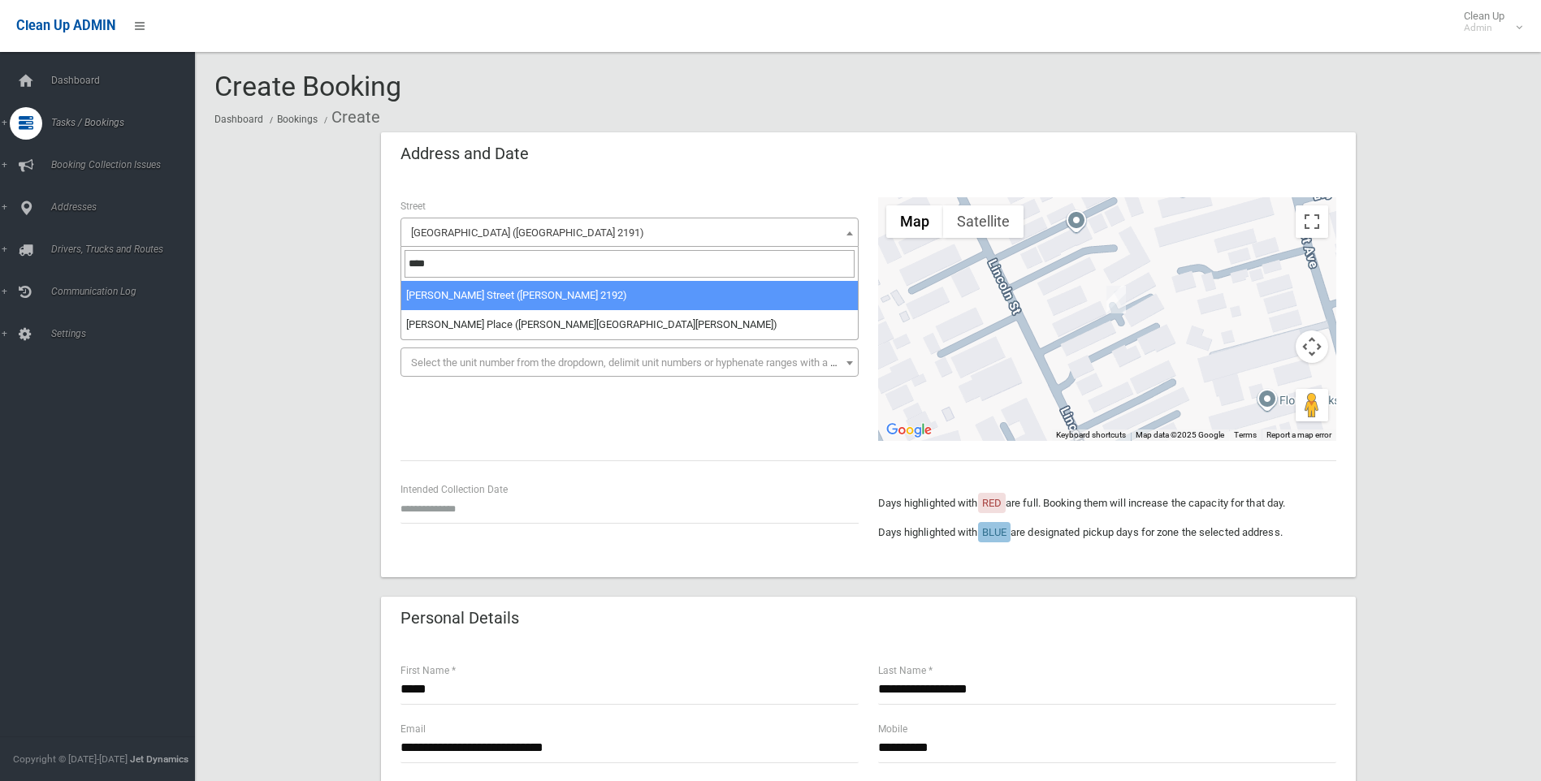
type input "****"
select select "***"
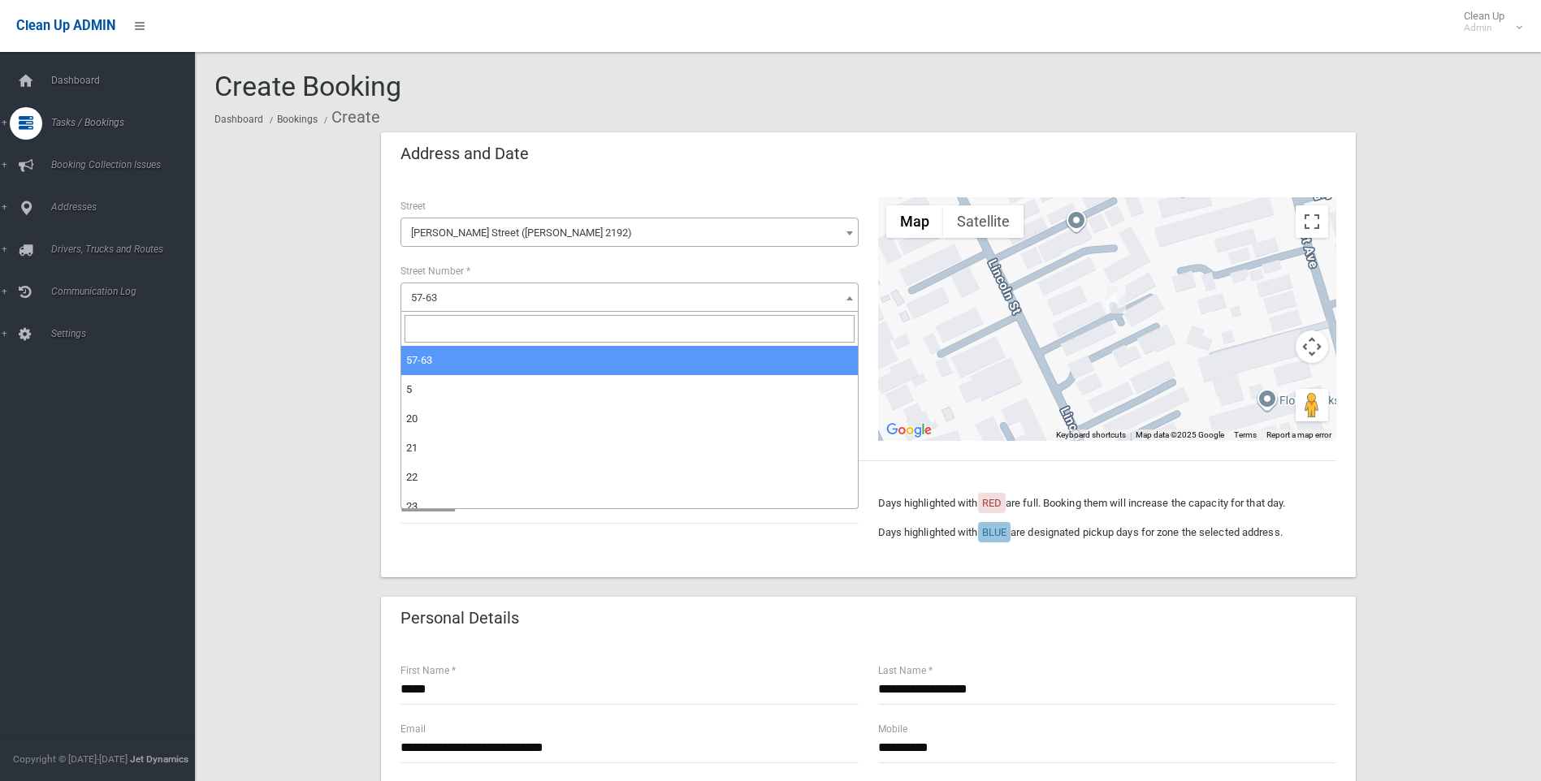
click at [474, 292] on span "57-63" at bounding box center [629, 298] width 450 height 23
click at [431, 328] on input "search" at bounding box center [629, 329] width 450 height 28
type input "*"
click at [433, 293] on span "57-63" at bounding box center [424, 298] width 26 height 12
click at [426, 323] on input "search" at bounding box center [629, 329] width 450 height 28
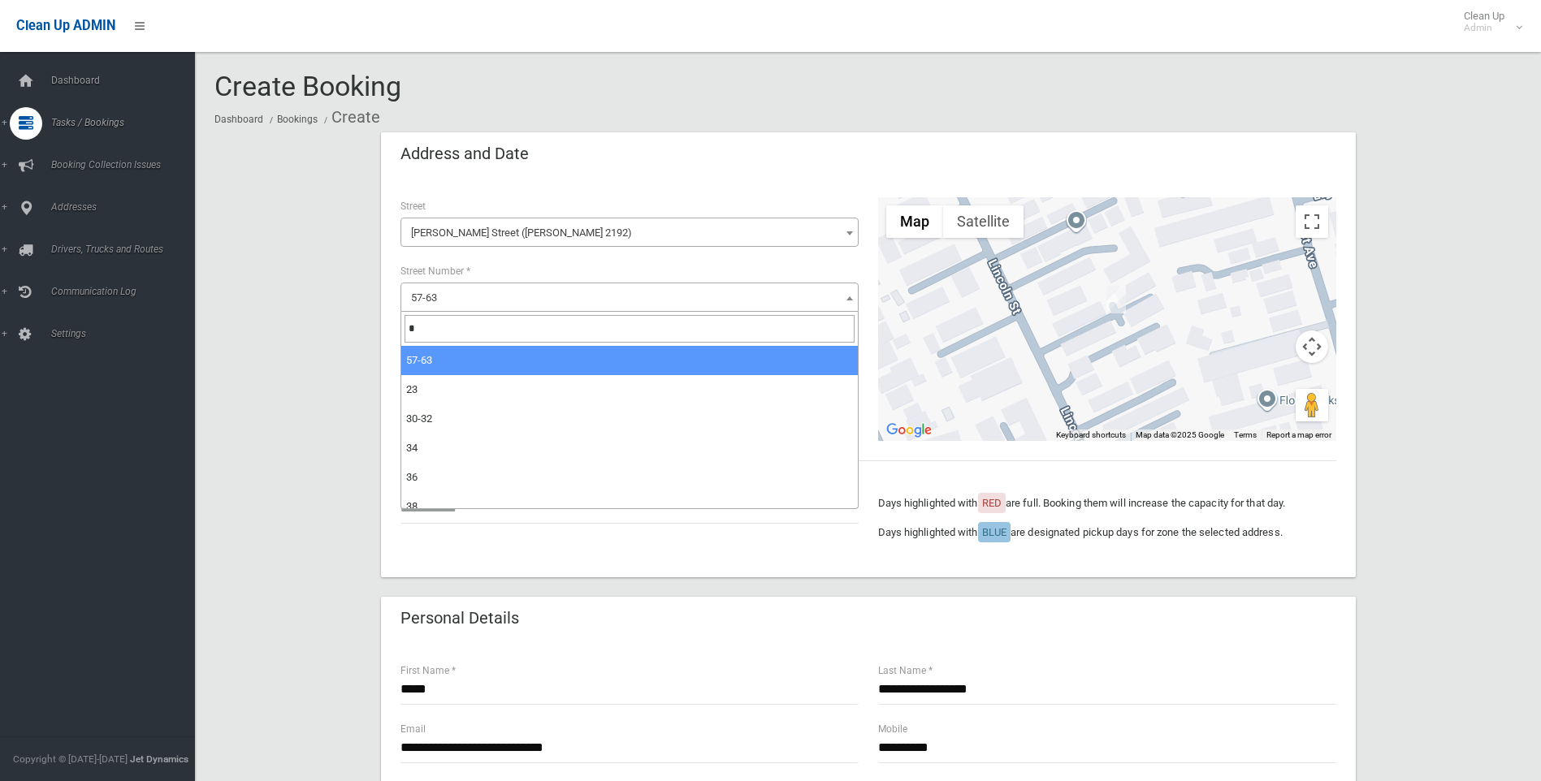
type input "*"
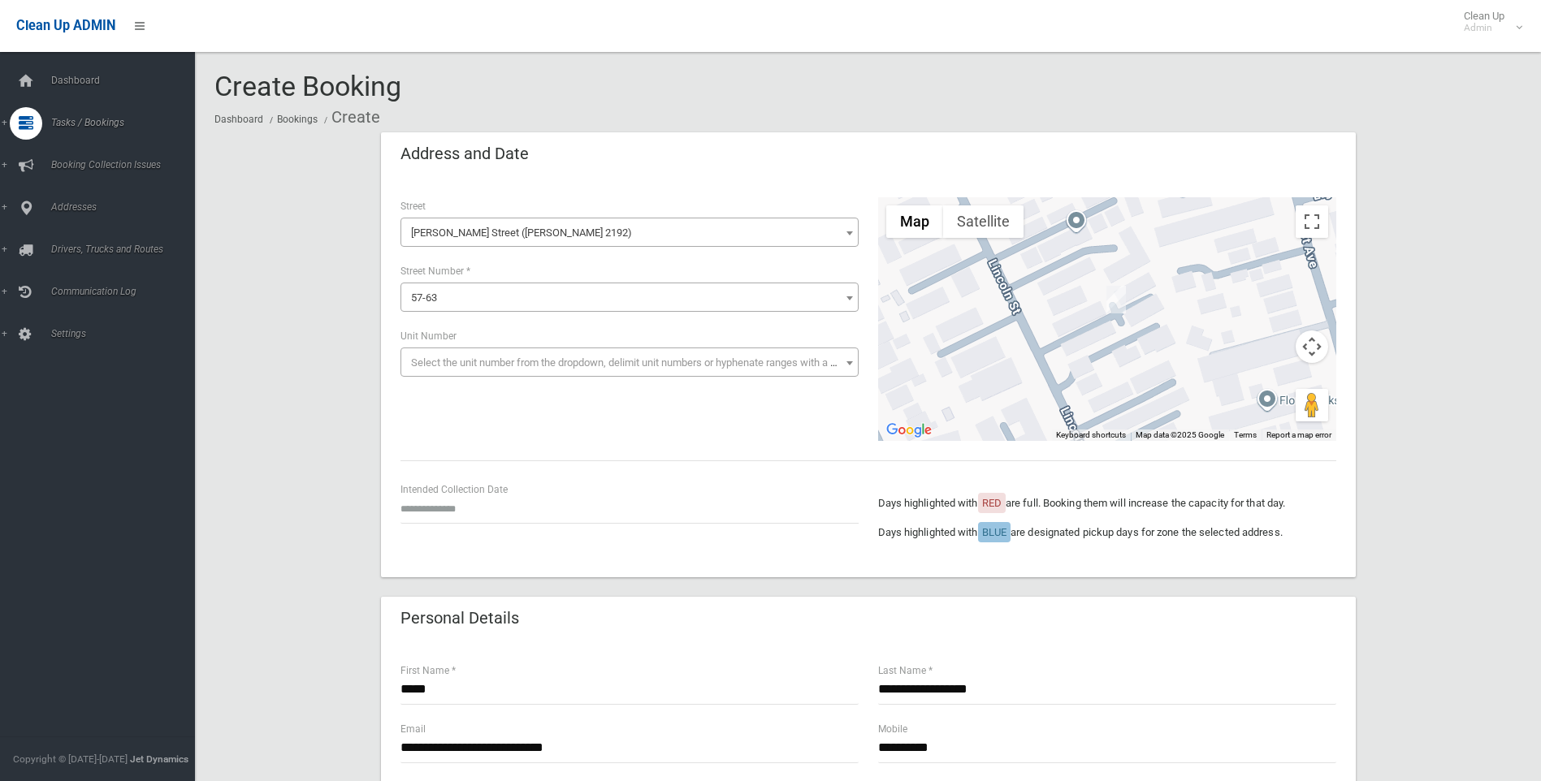
click at [724, 166] on div "Address and Date" at bounding box center [868, 154] width 975 height 45
click at [439, 300] on span "57-63" at bounding box center [629, 298] width 450 height 23
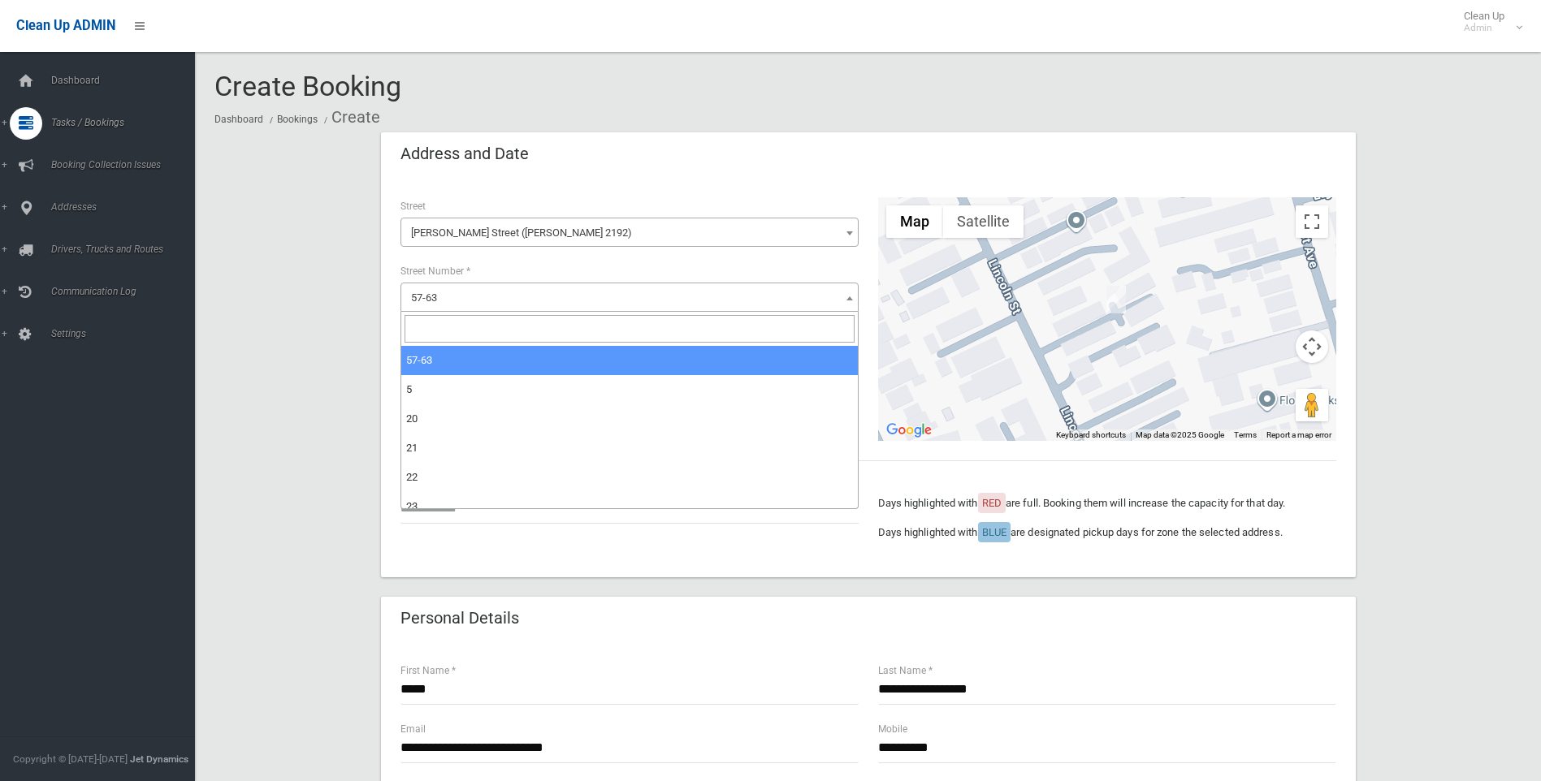
click at [425, 334] on input "search" at bounding box center [629, 329] width 450 height 28
type input "*"
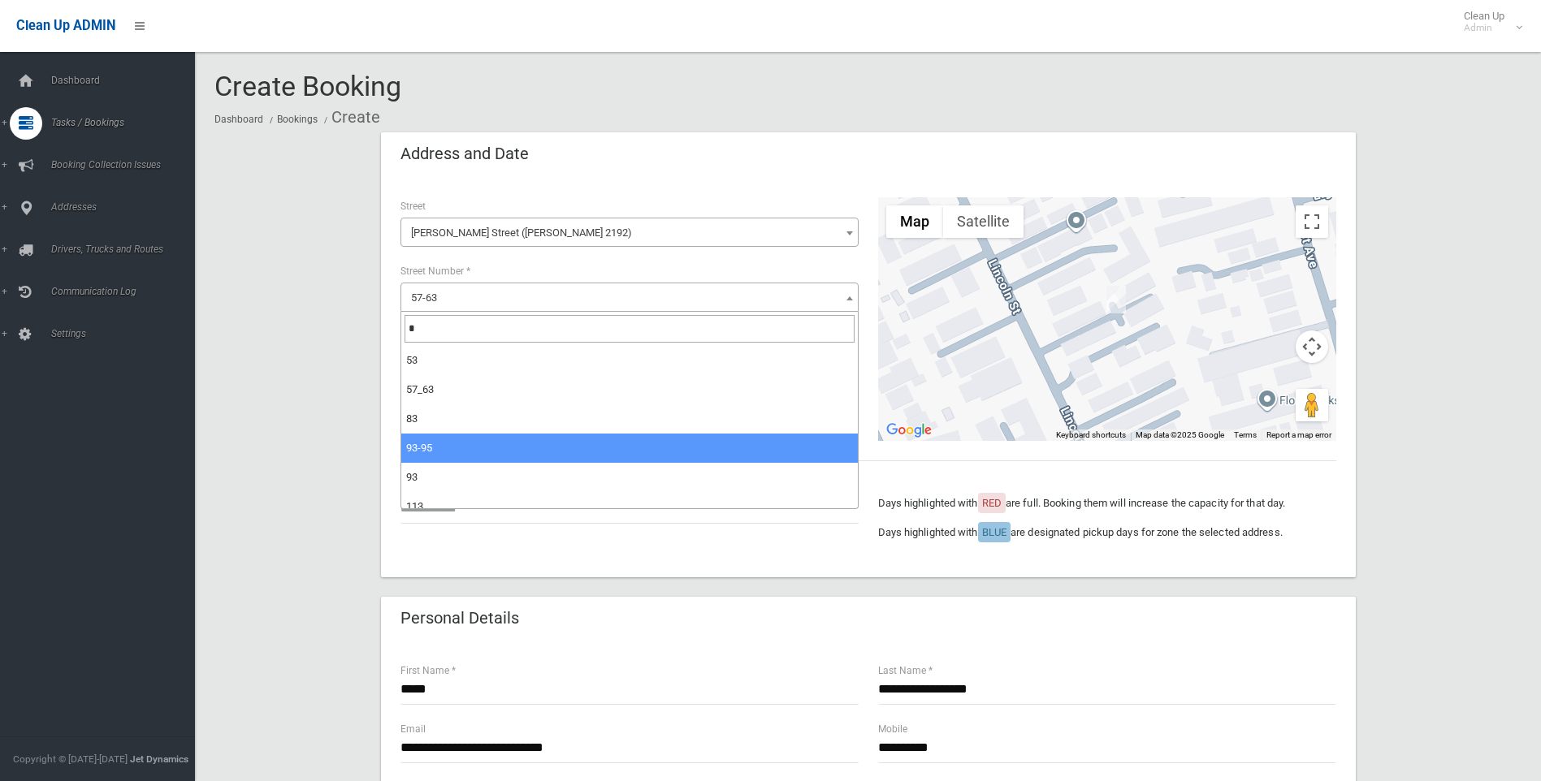
scroll to position [244, 0]
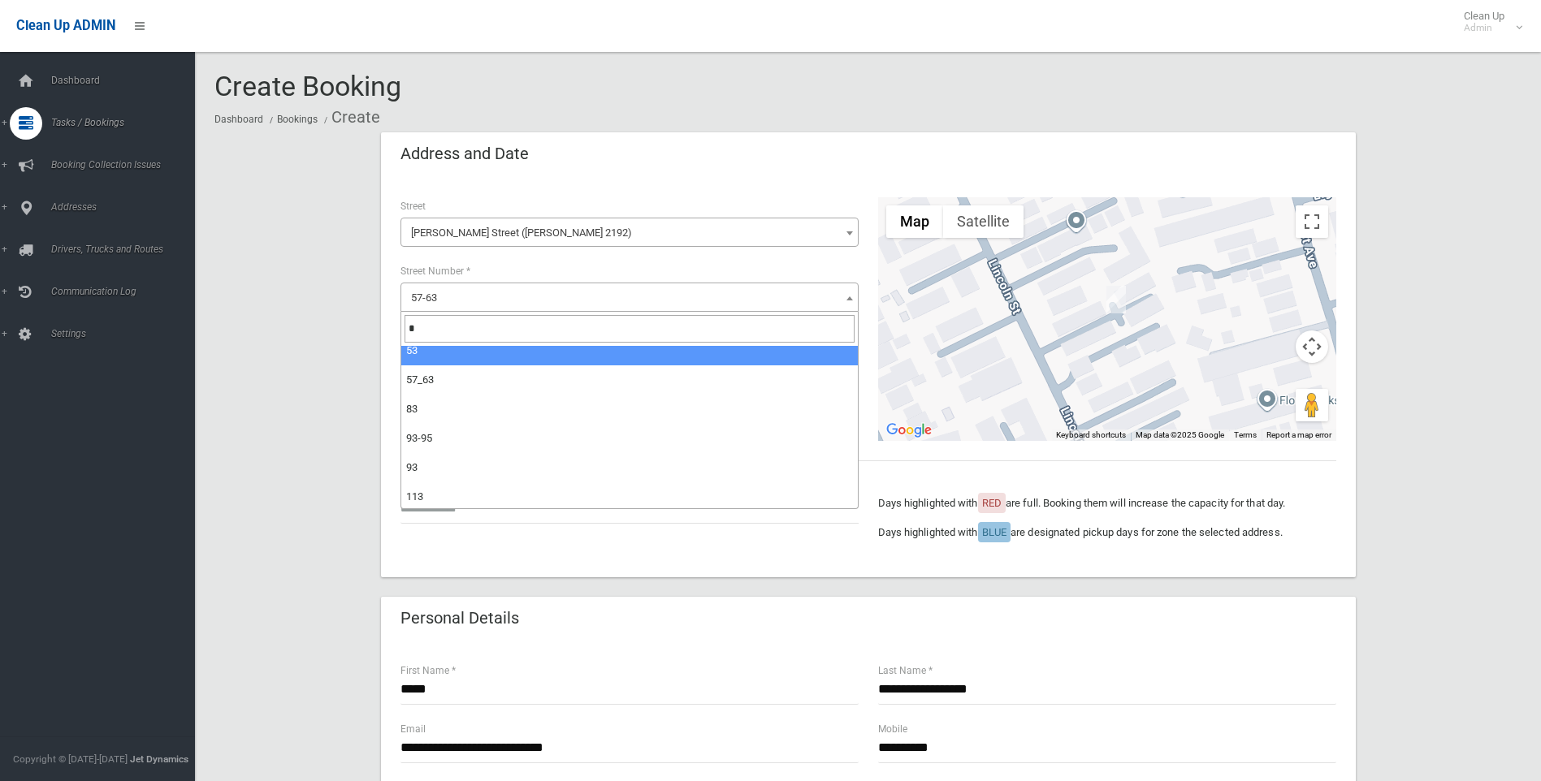
click at [423, 324] on input "*" at bounding box center [629, 329] width 450 height 28
click at [460, 293] on span "57-63" at bounding box center [629, 298] width 450 height 23
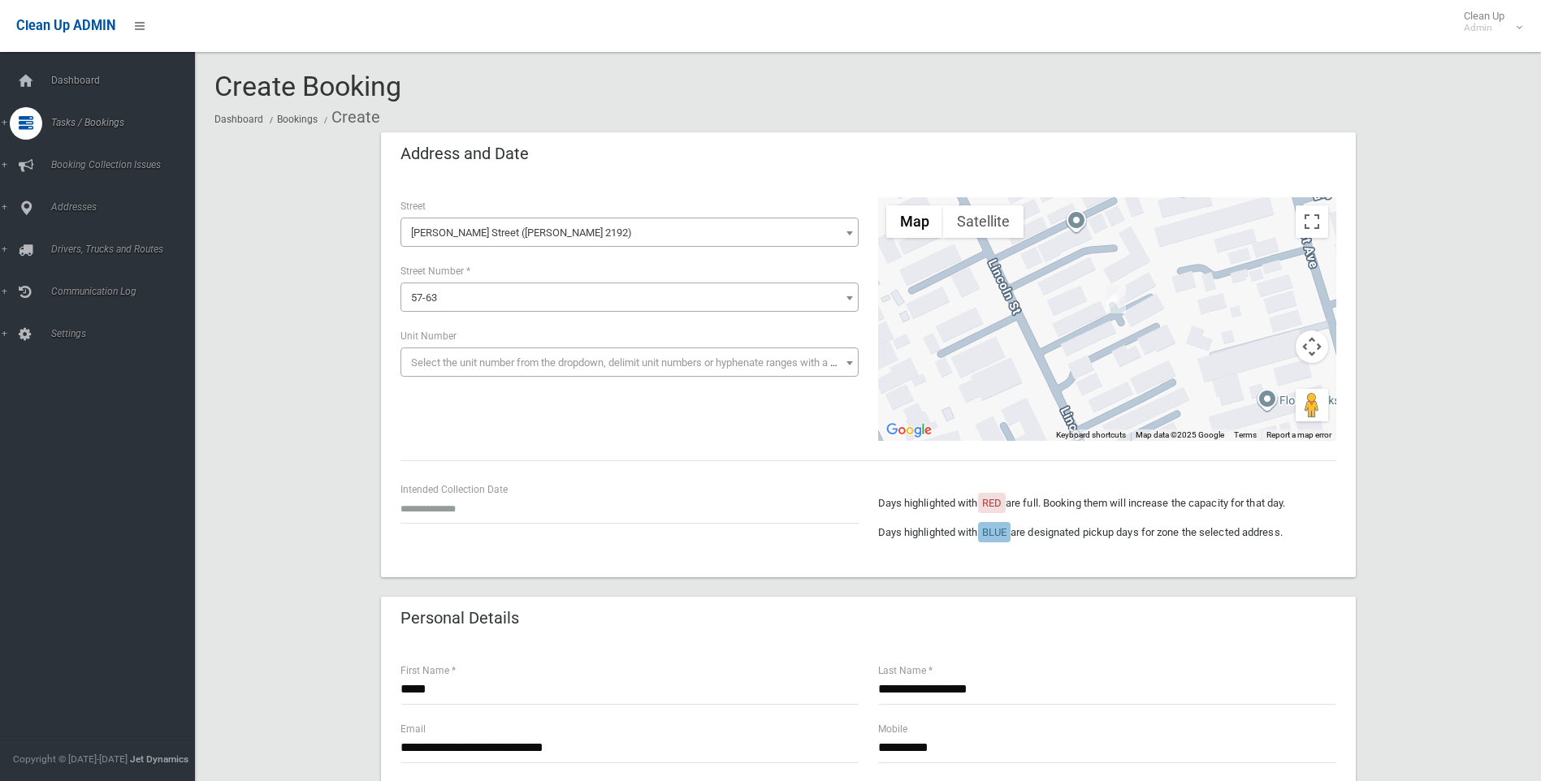
click at [424, 294] on span "57-63" at bounding box center [424, 298] width 26 height 12
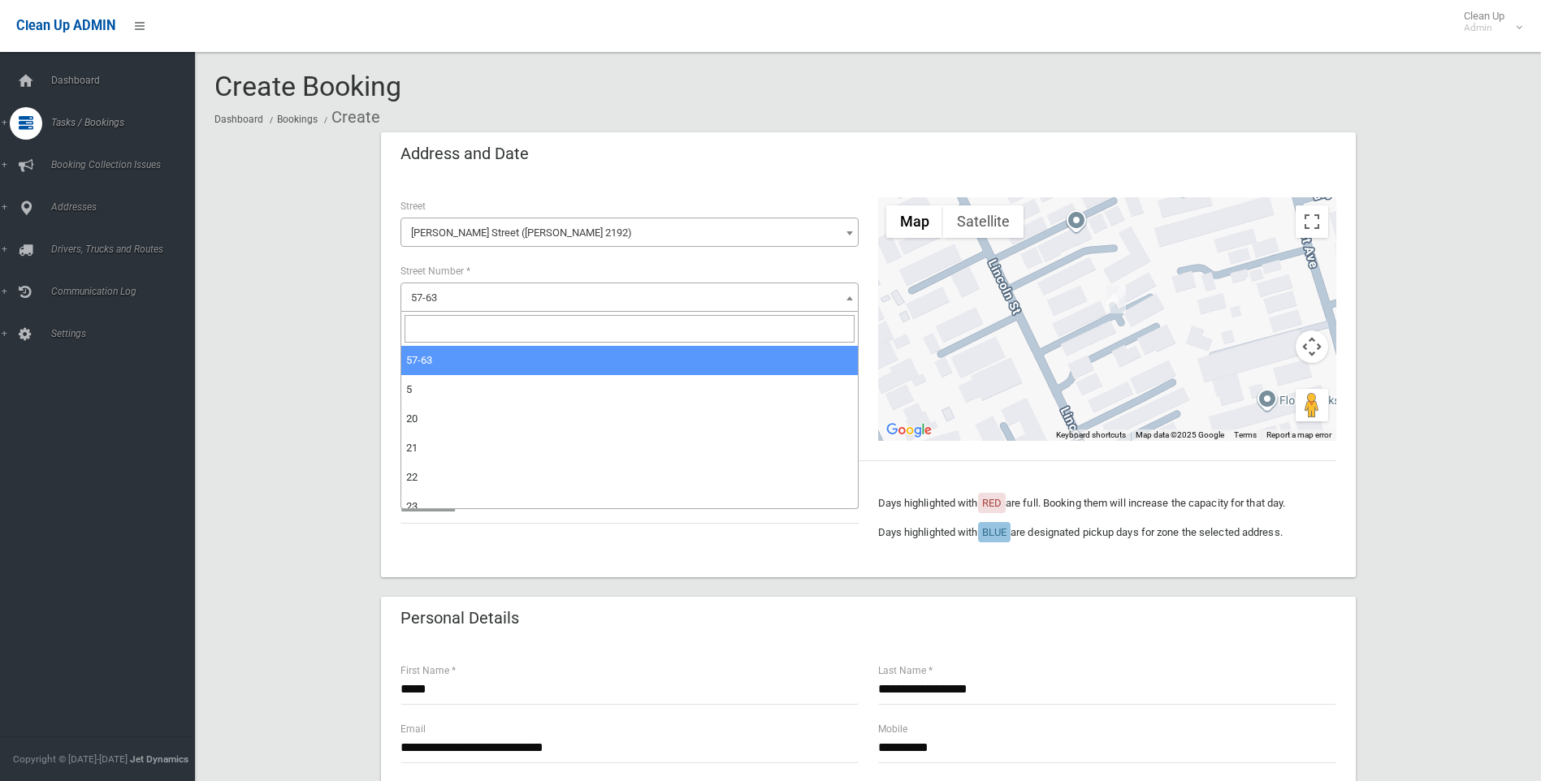
click at [427, 332] on input "search" at bounding box center [629, 329] width 450 height 28
click at [678, 154] on div "Address and Date" at bounding box center [868, 154] width 975 height 45
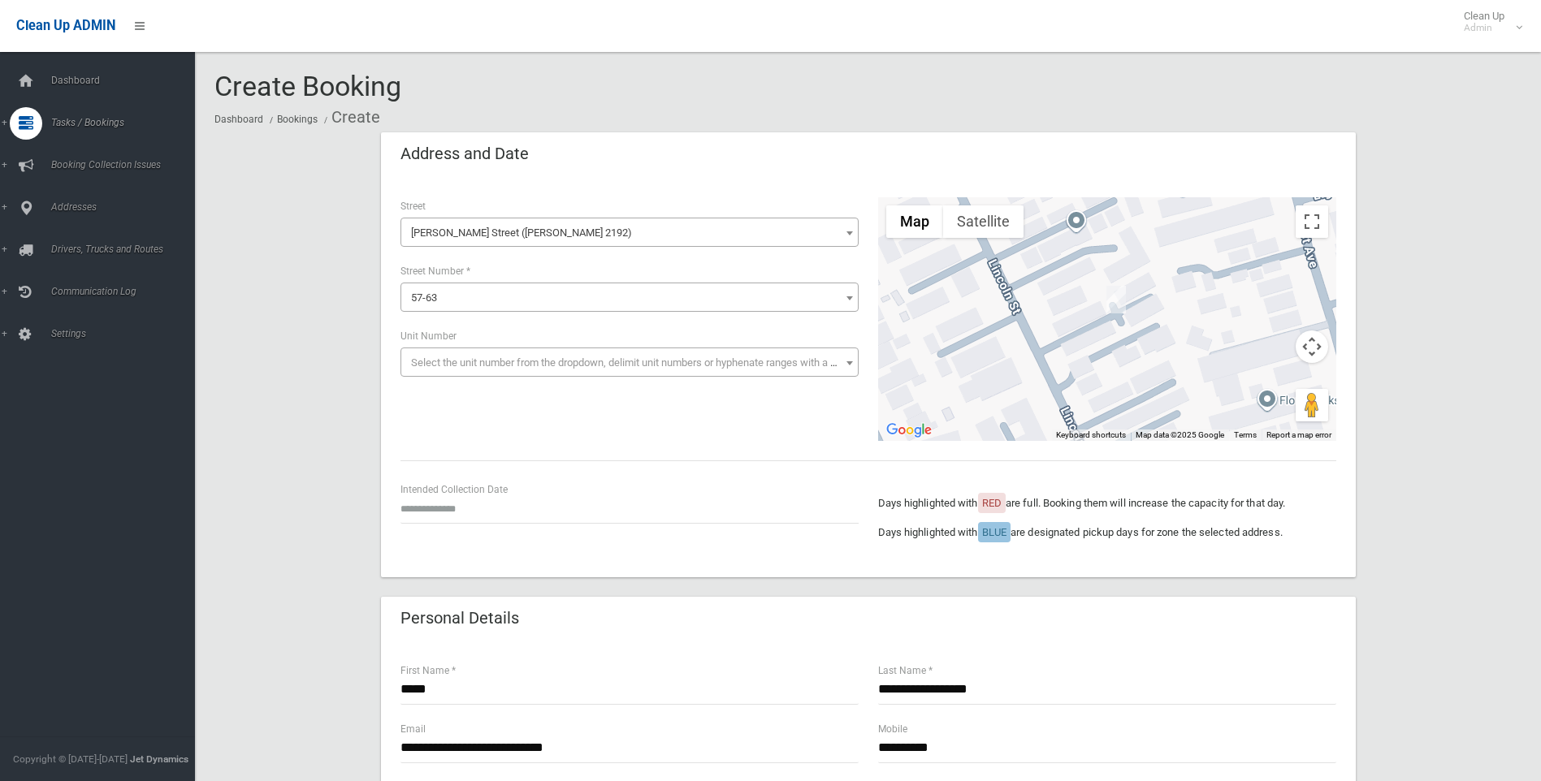
click at [435, 294] on span "57-63" at bounding box center [424, 298] width 26 height 12
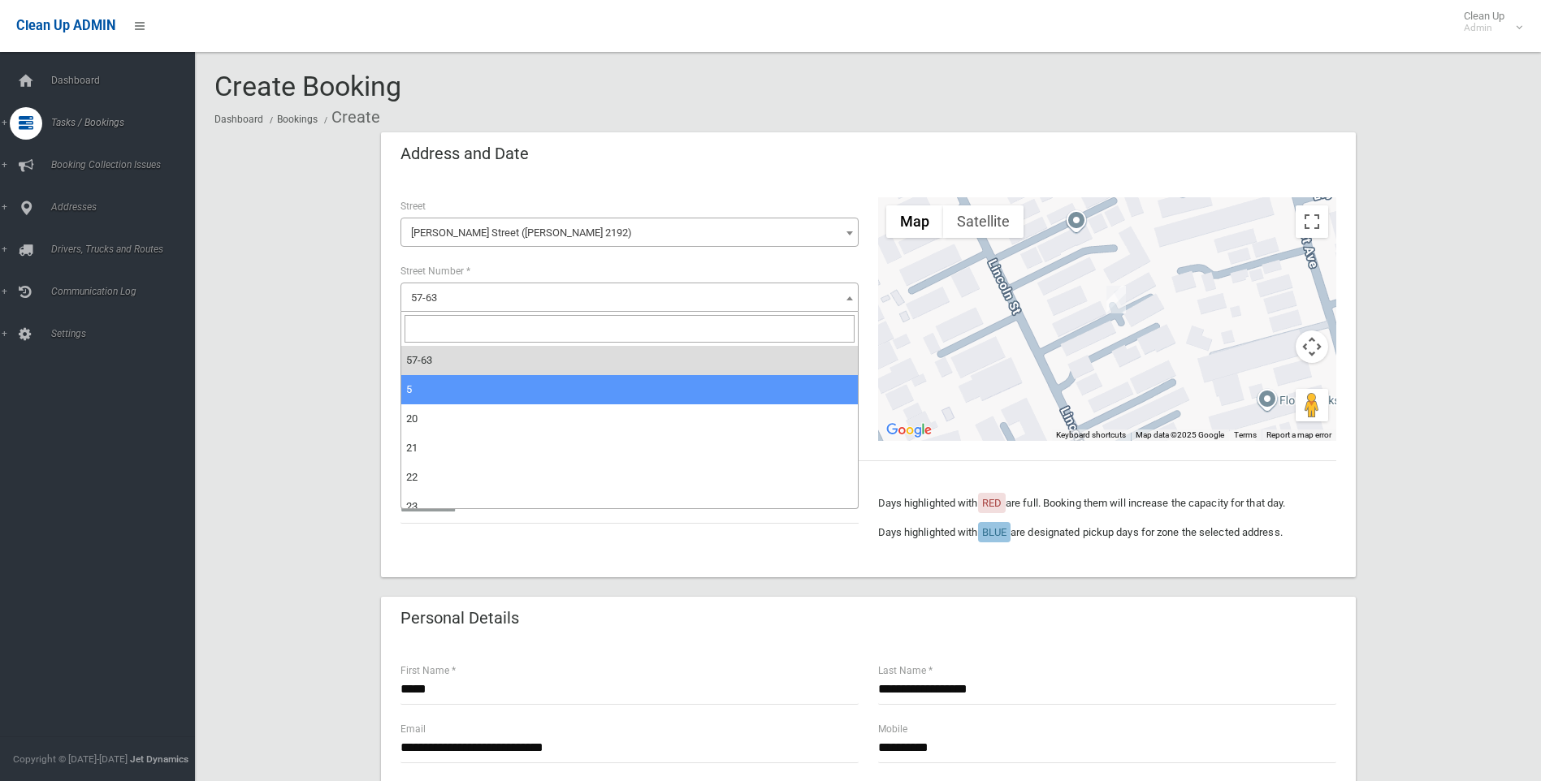
select select "*"
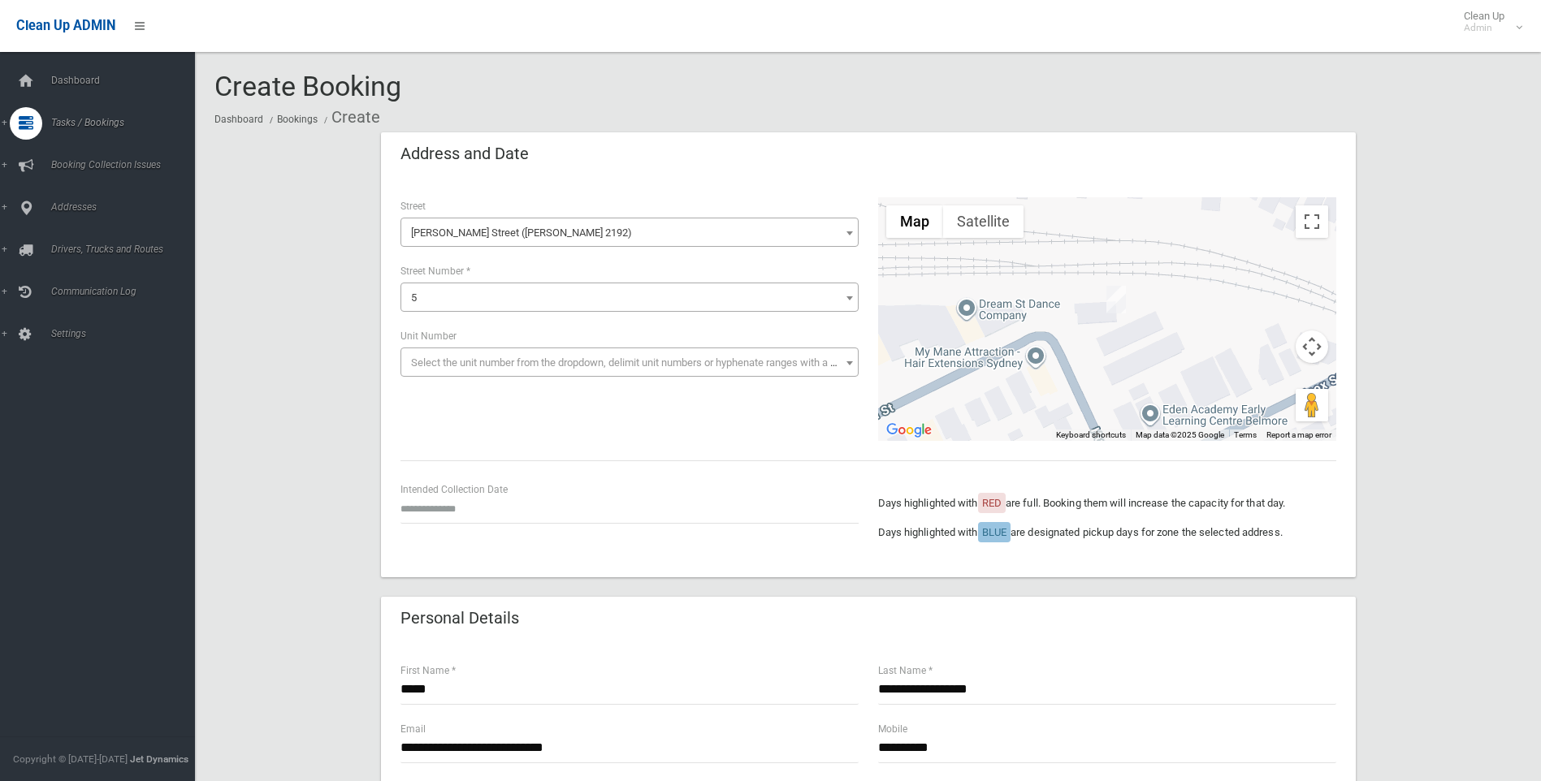
click at [420, 295] on span "5" at bounding box center [629, 298] width 450 height 23
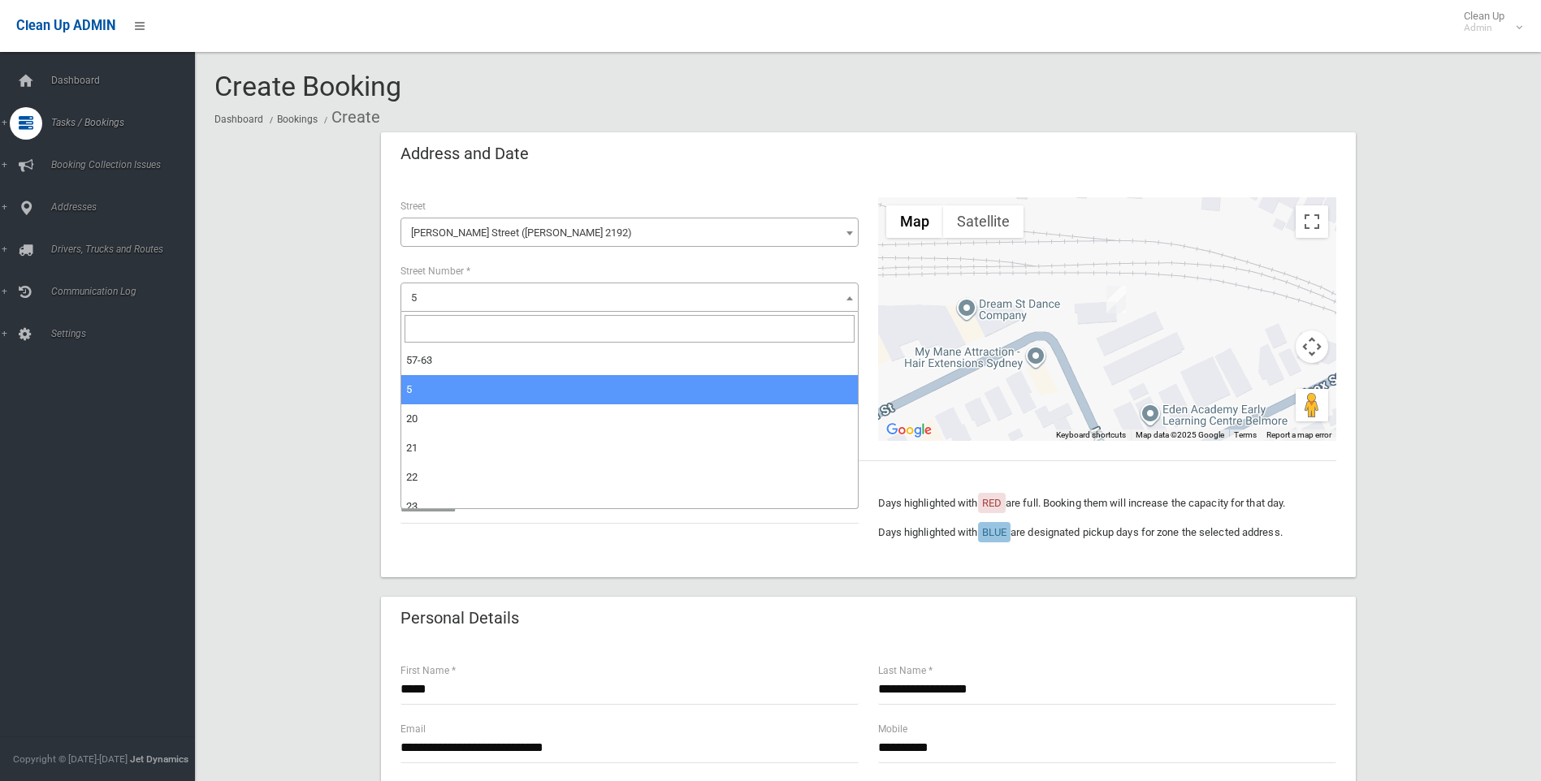
click at [414, 325] on input "search" at bounding box center [629, 329] width 450 height 28
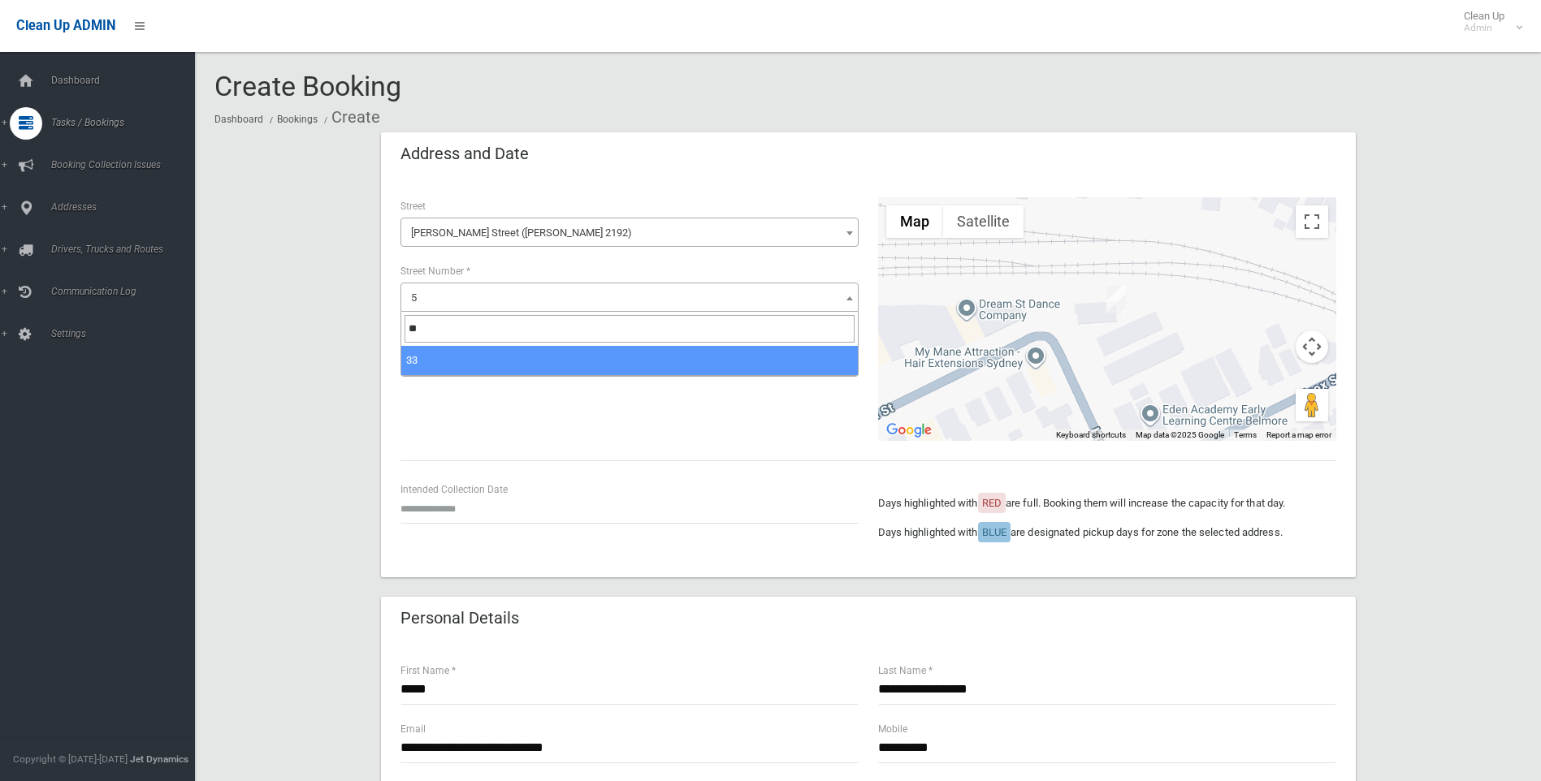
type input "*"
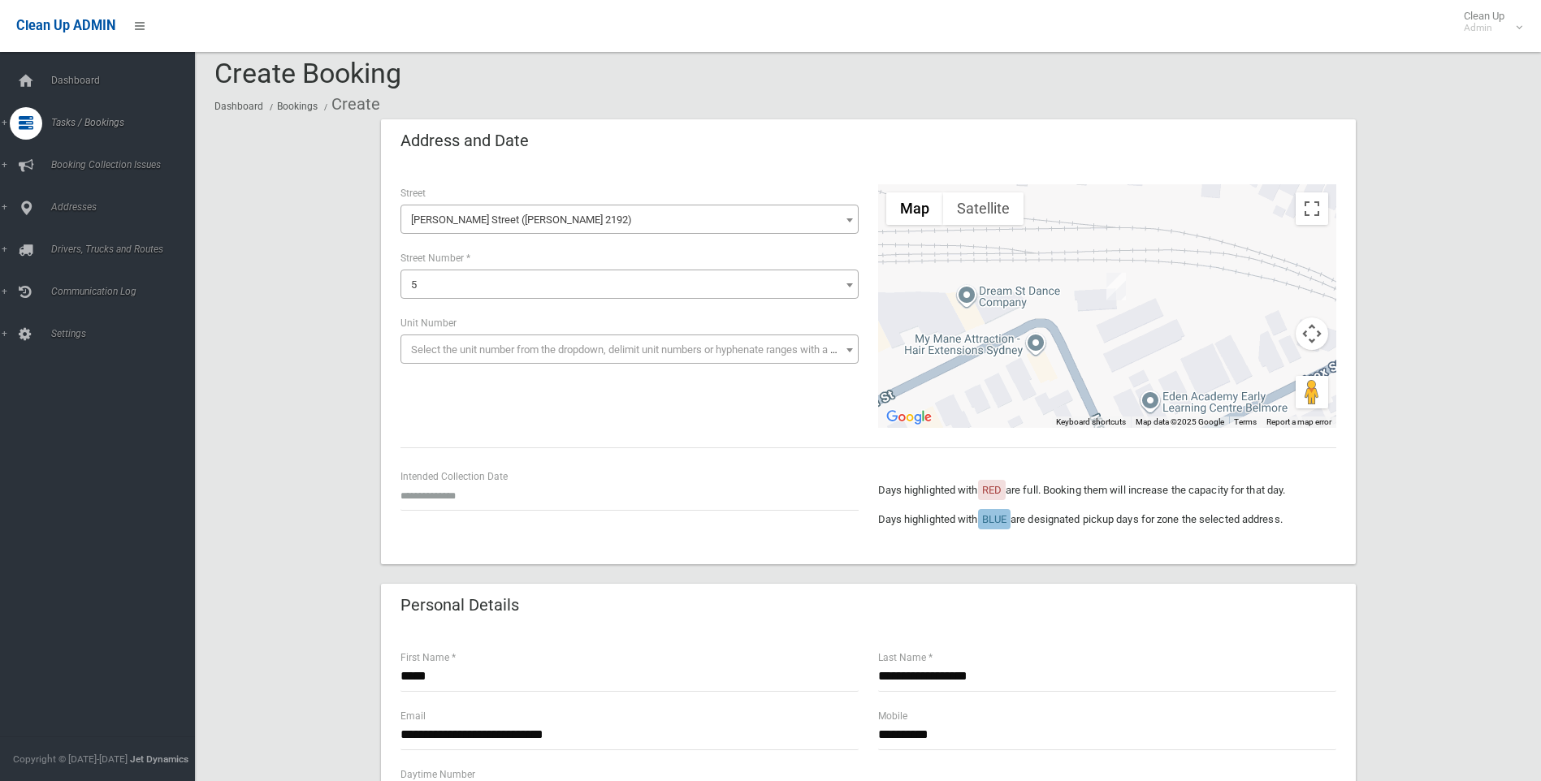
scroll to position [0, 0]
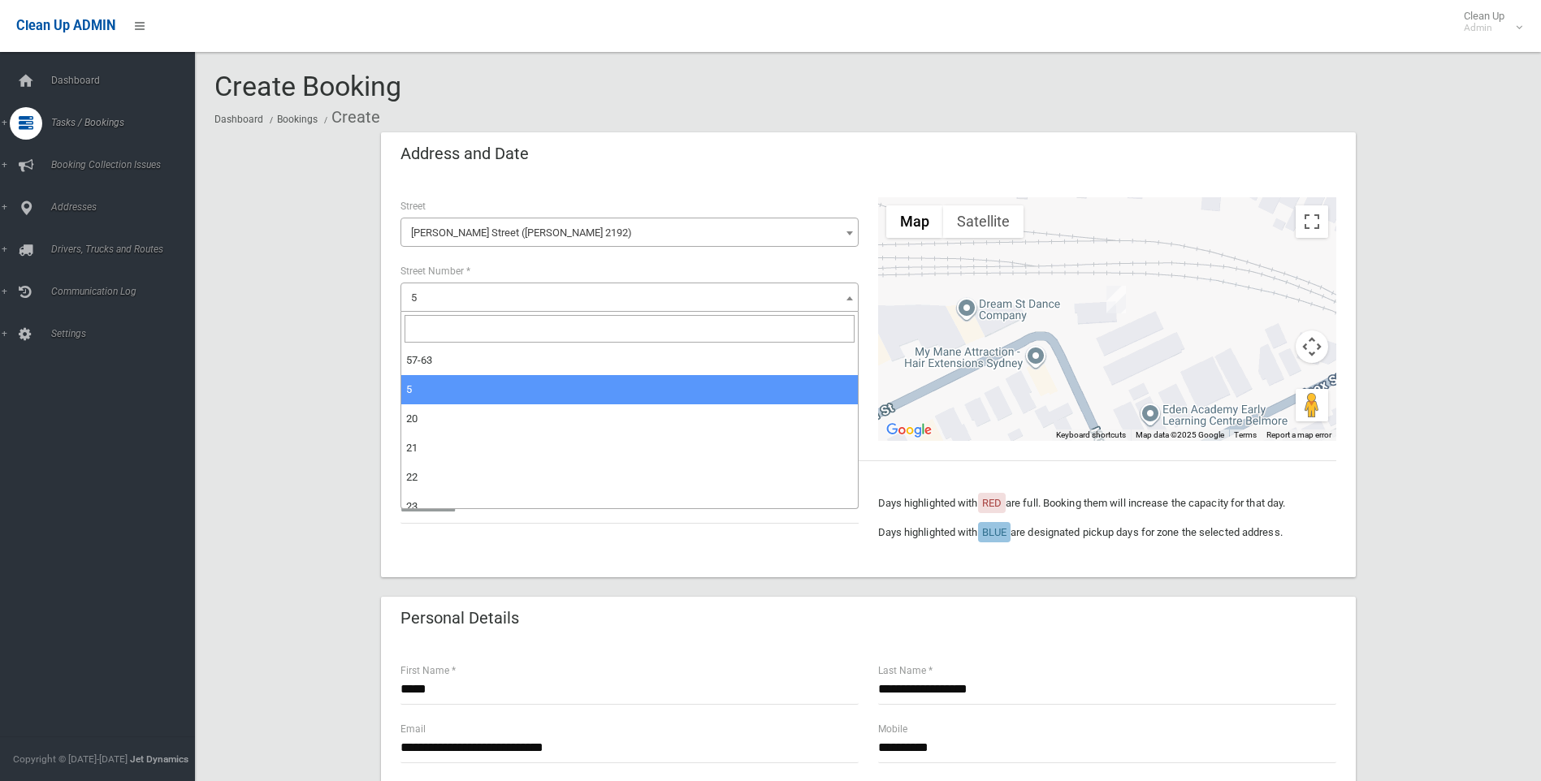
click at [436, 292] on span "5" at bounding box center [629, 298] width 450 height 23
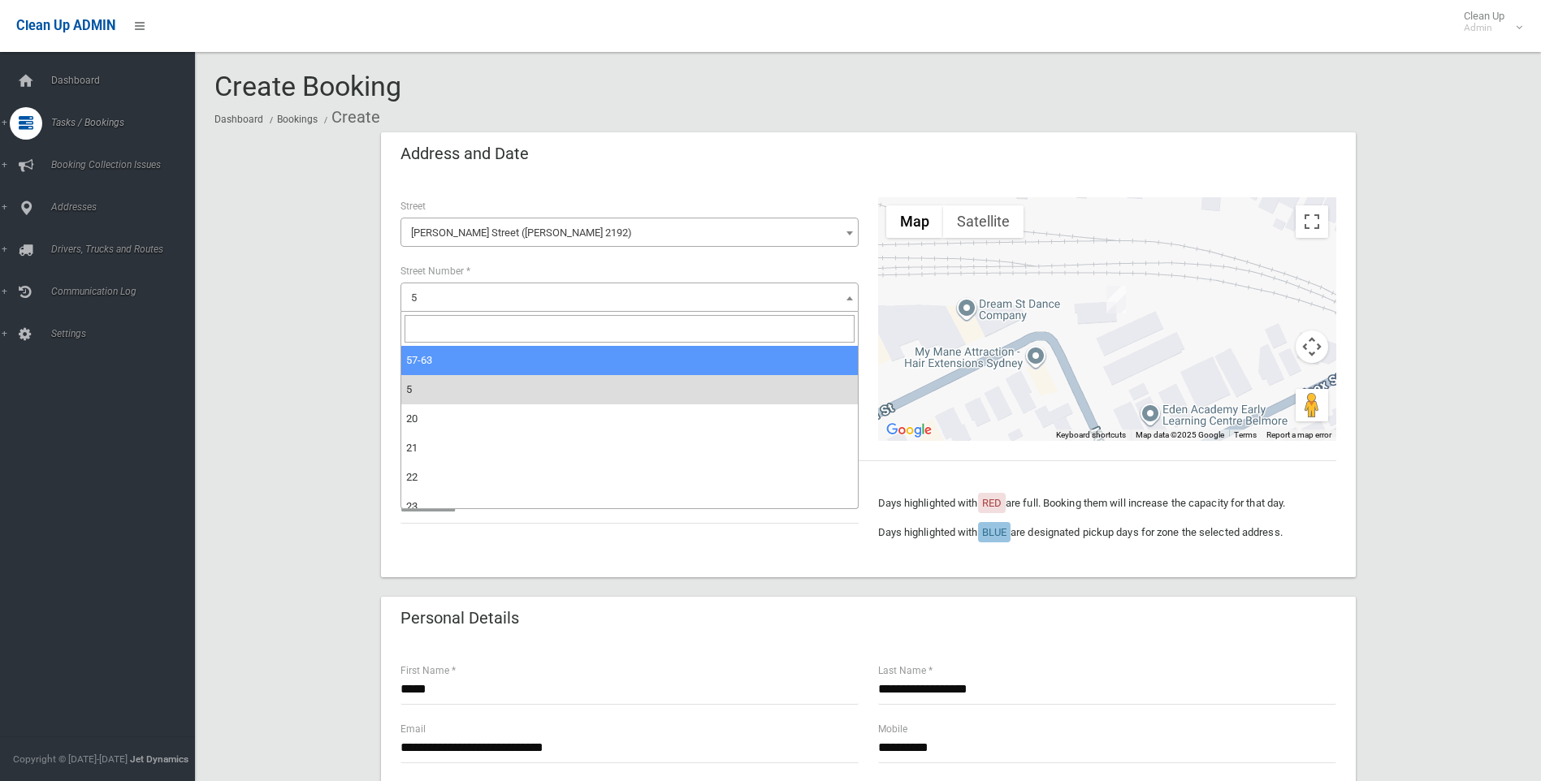
click at [418, 330] on input "search" at bounding box center [629, 329] width 450 height 28
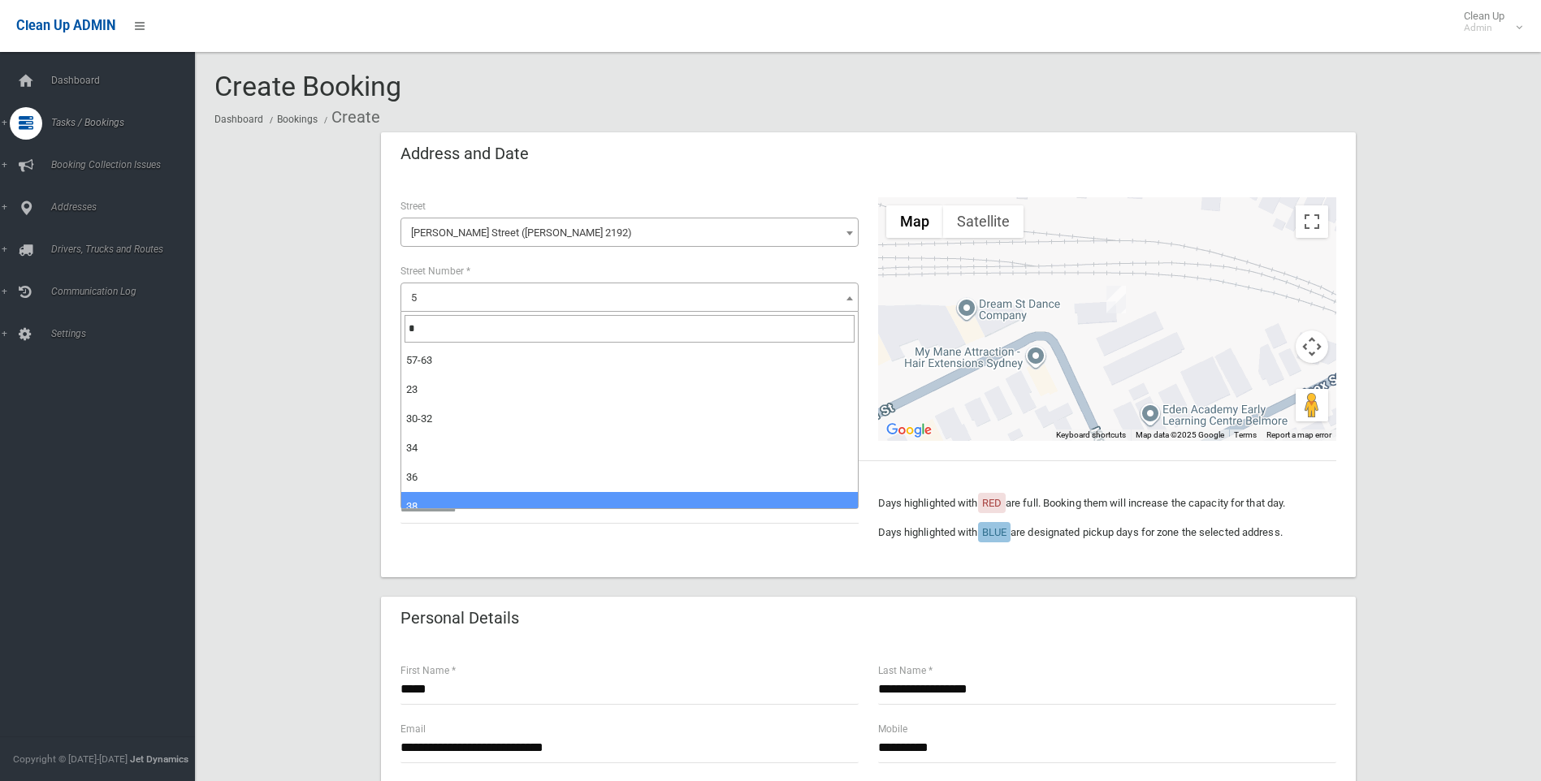
type input "*"
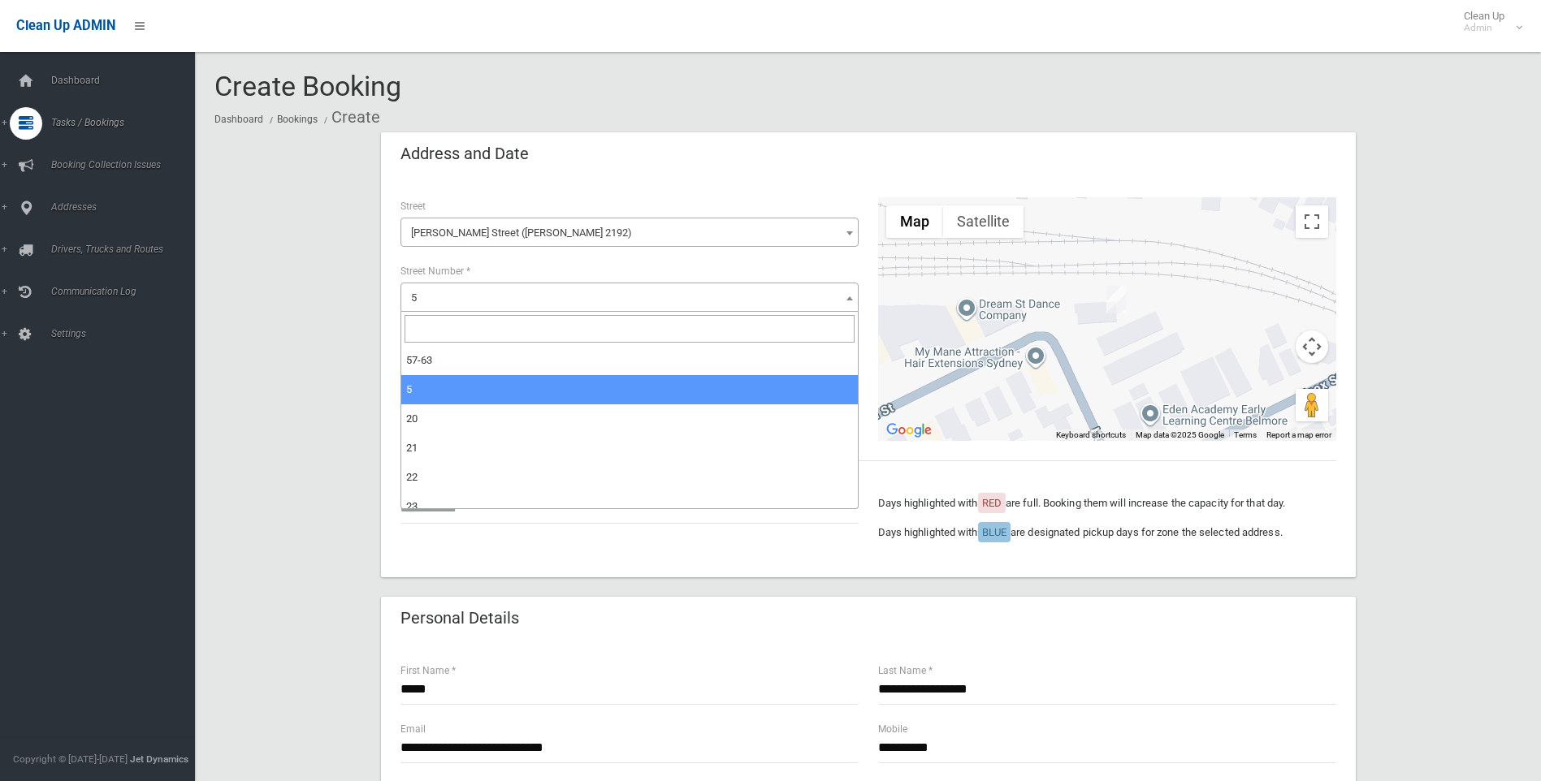
click at [448, 290] on span "5" at bounding box center [629, 298] width 450 height 23
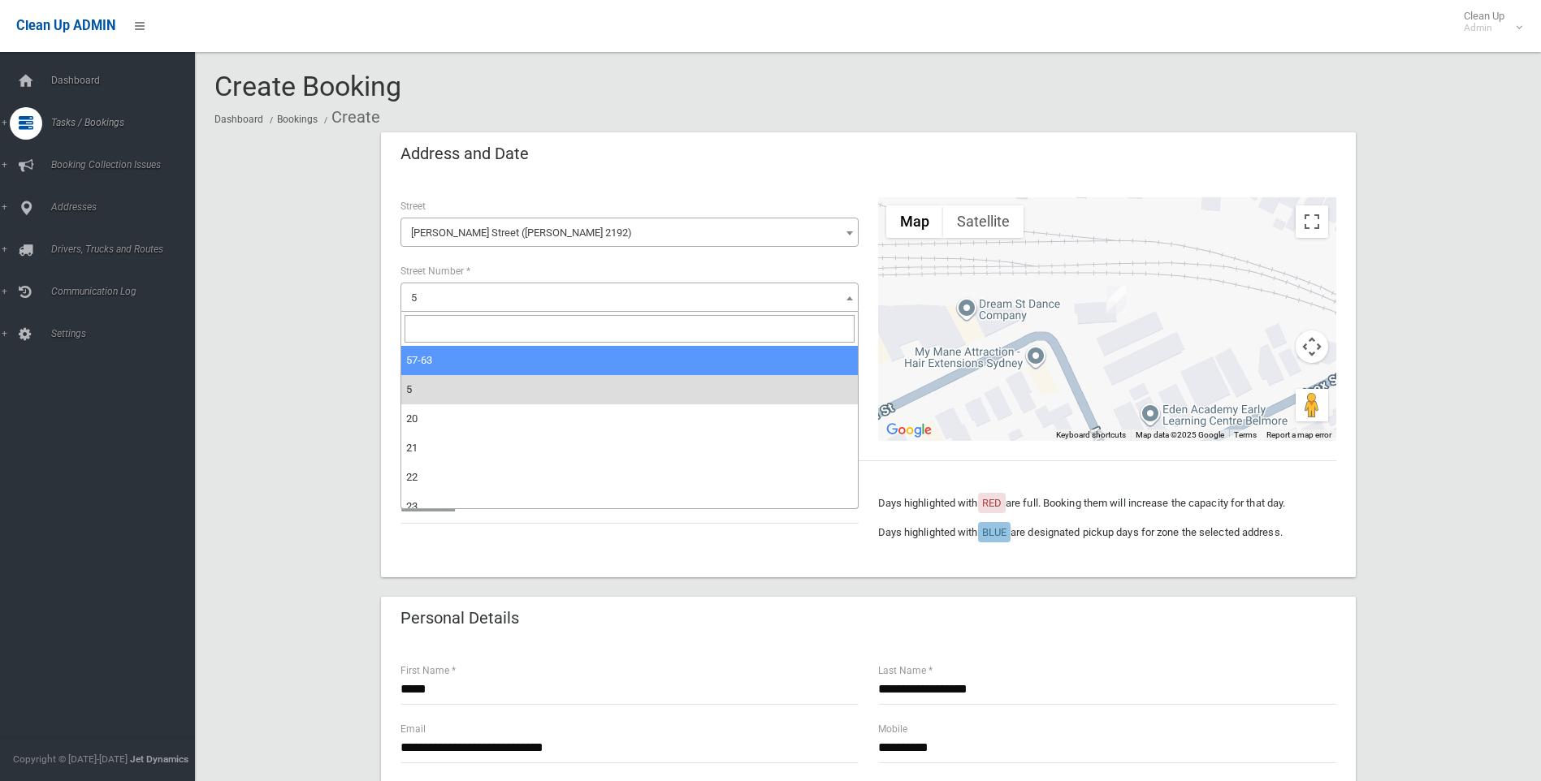
click at [433, 327] on input "search" at bounding box center [629, 329] width 450 height 28
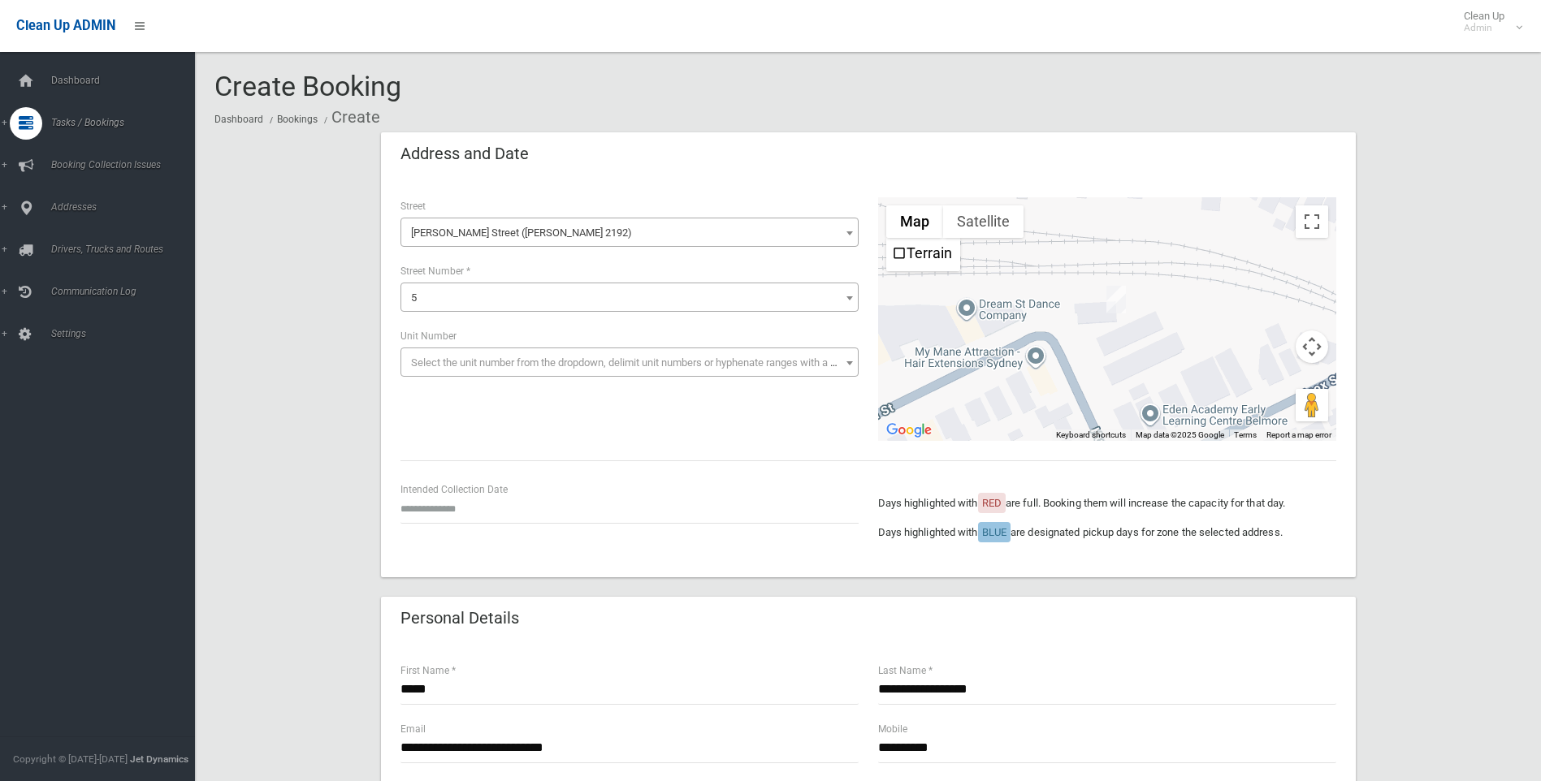
click at [809, 98] on div "Create Booking Dashboard Bookings Create" at bounding box center [867, 101] width 1307 height 61
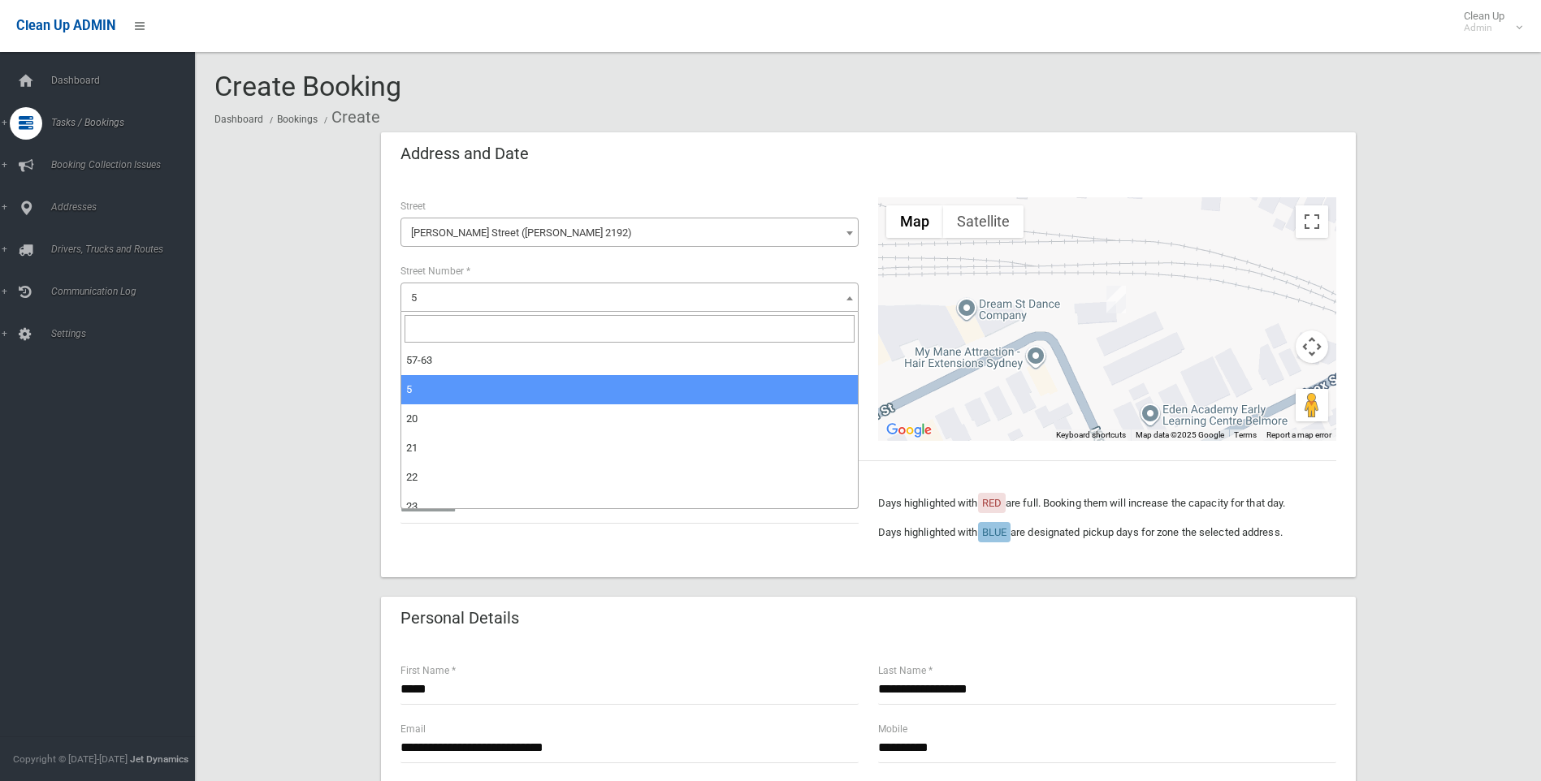
click at [465, 287] on span "5" at bounding box center [629, 298] width 450 height 23
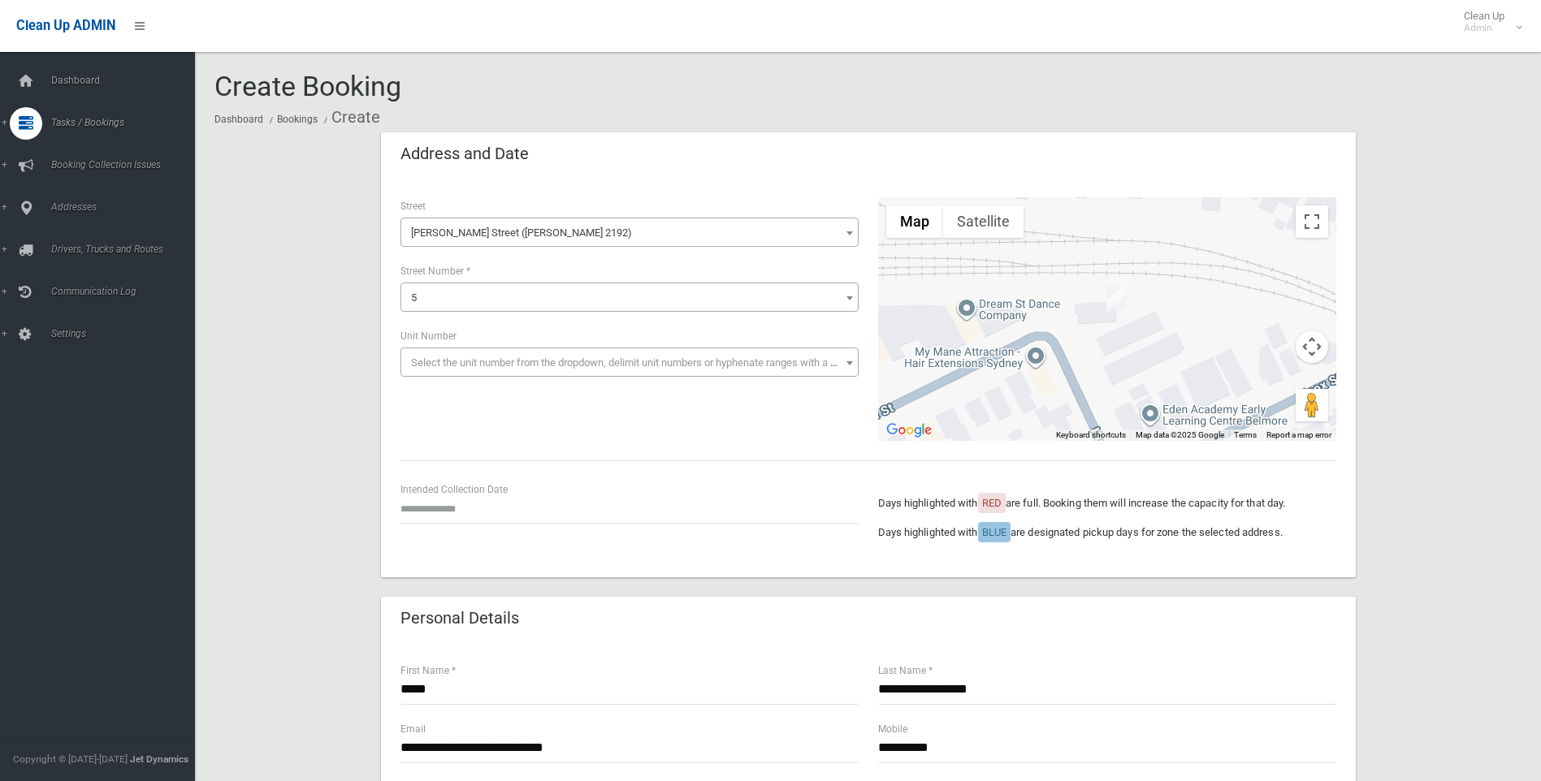
drag, startPoint x: 443, startPoint y: 297, endPoint x: 367, endPoint y: 289, distance: 76.0
click at [424, 296] on span "5" at bounding box center [629, 298] width 450 height 23
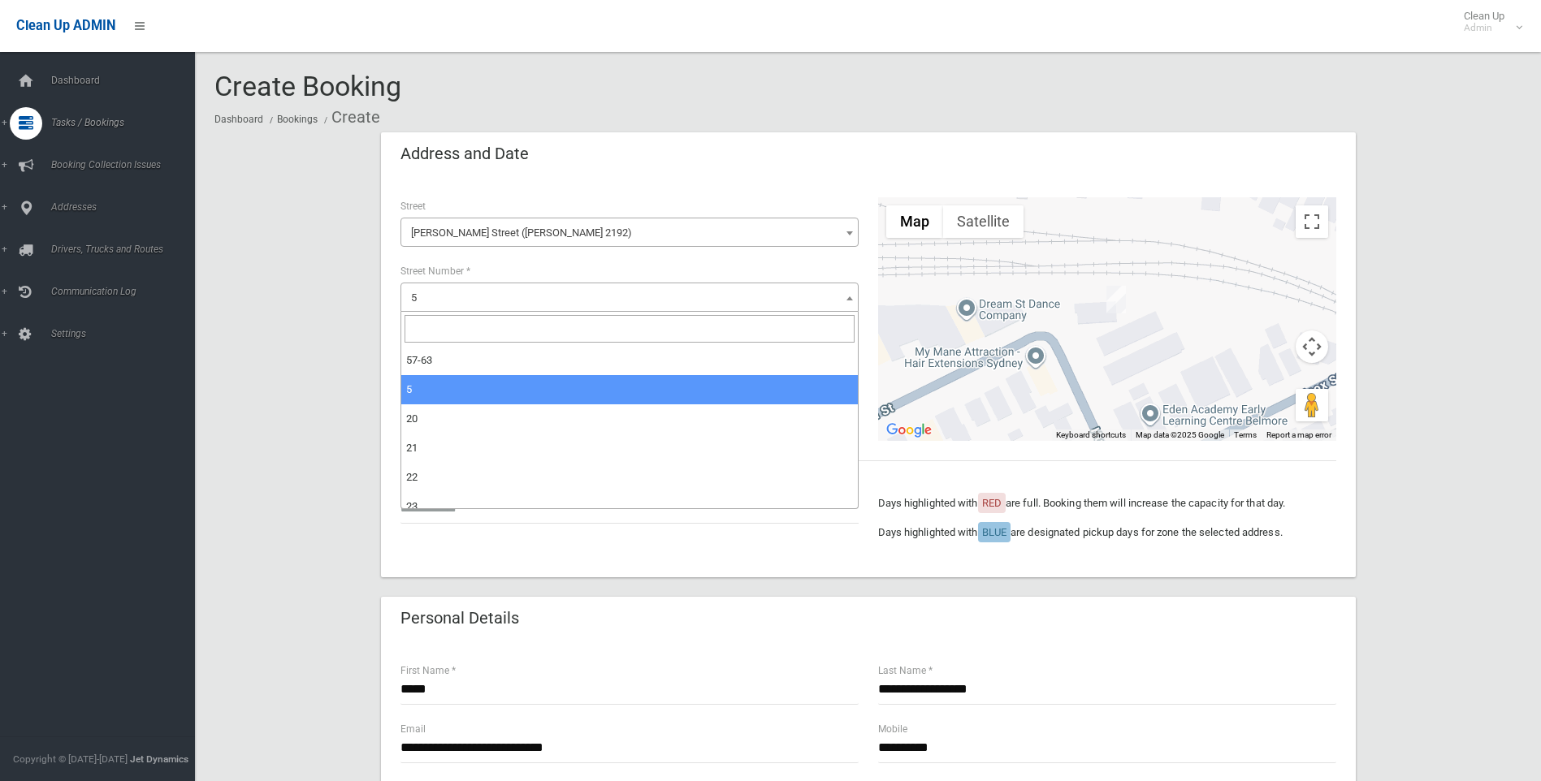
click at [417, 326] on input "search" at bounding box center [629, 329] width 450 height 28
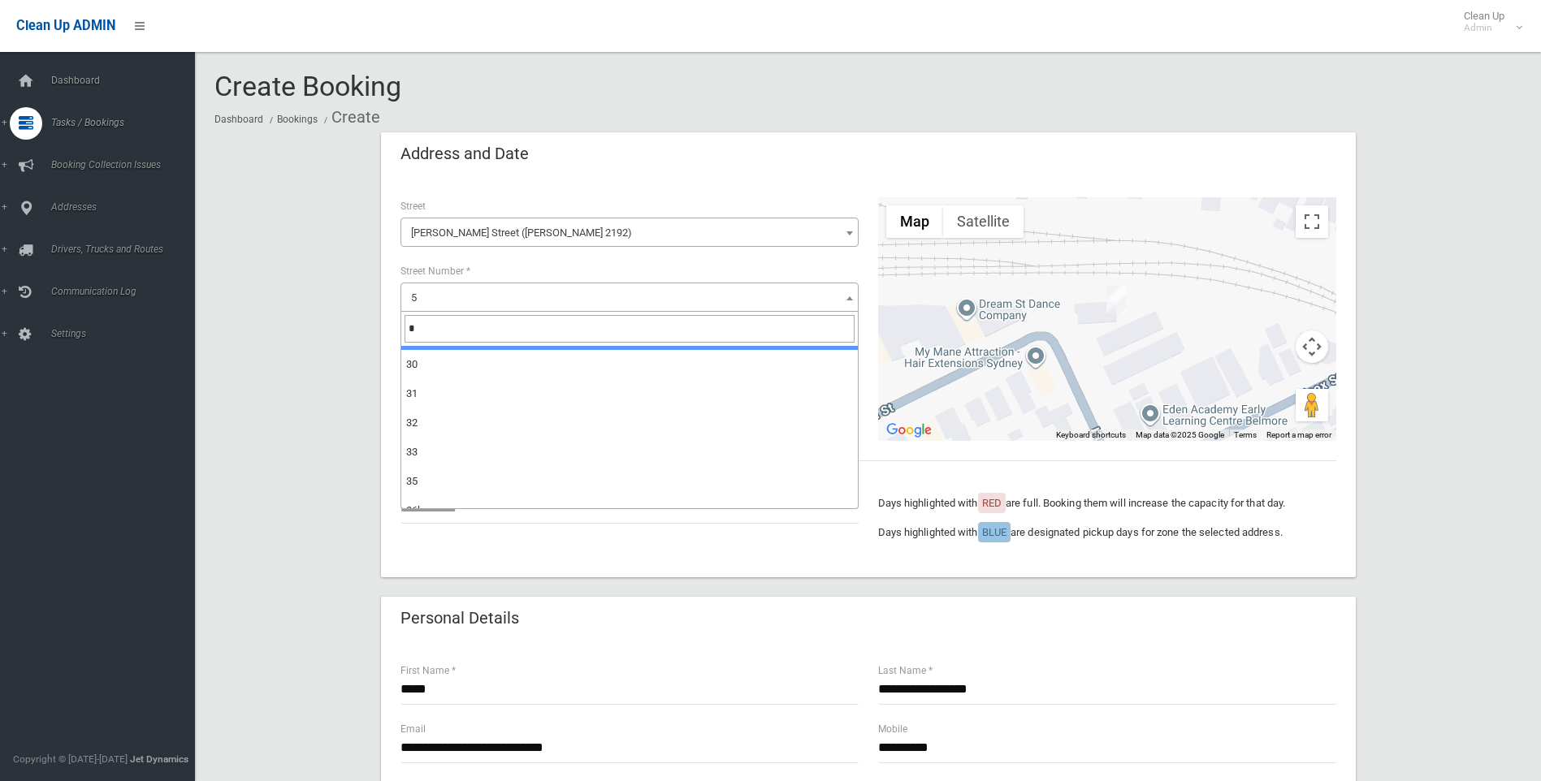
scroll to position [539, 0]
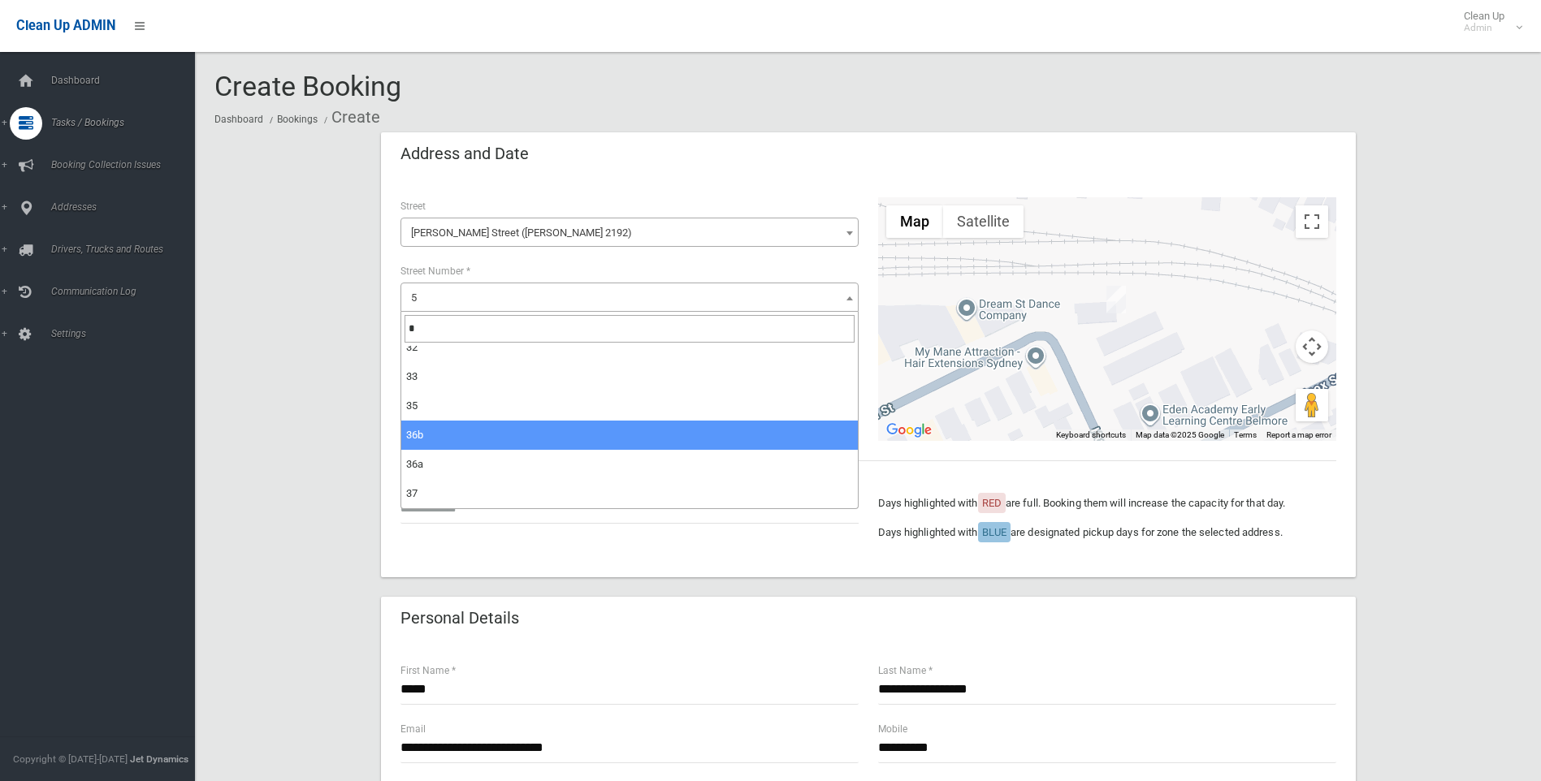
type input "*"
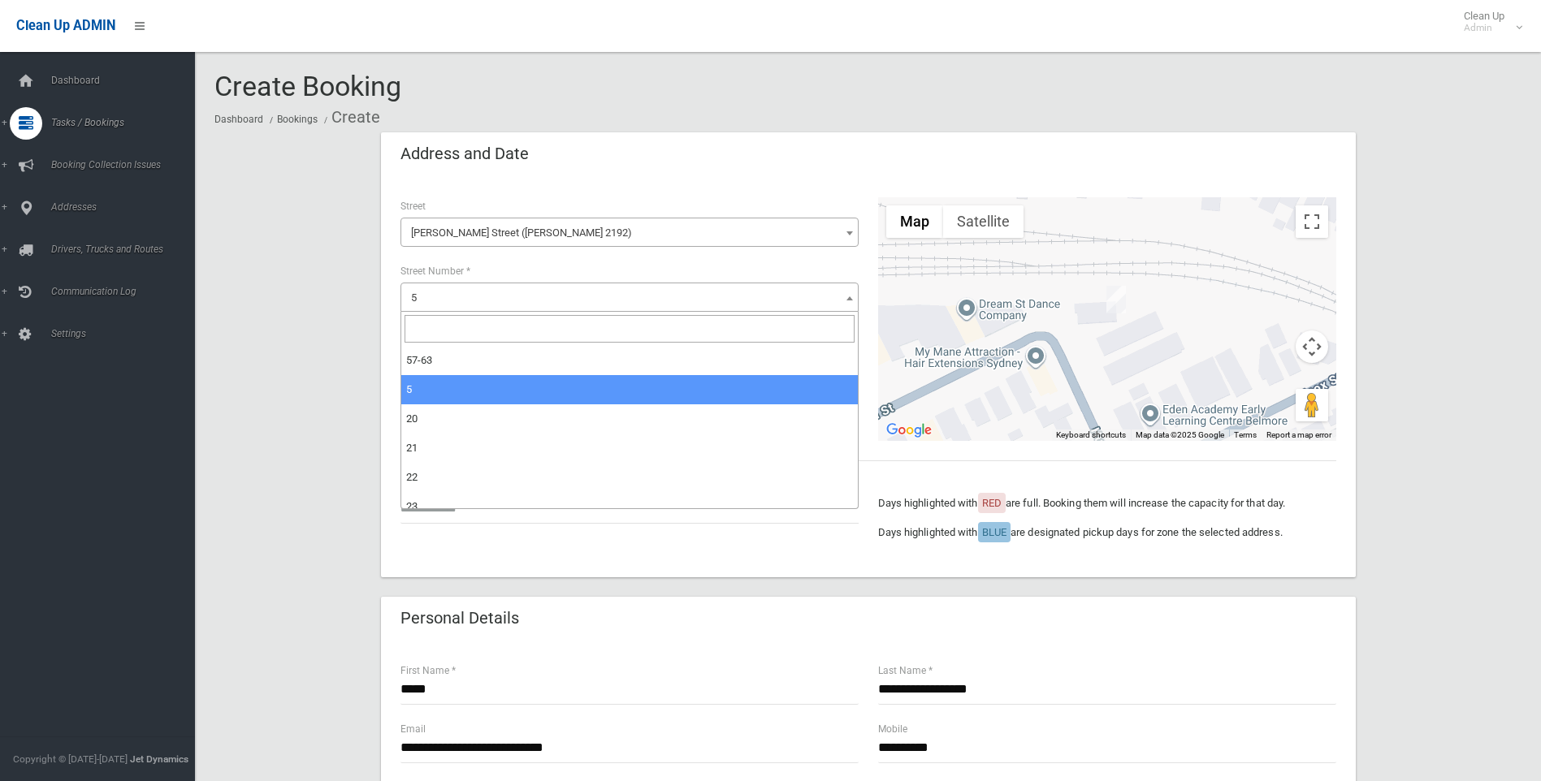
click at [436, 289] on span "5" at bounding box center [629, 298] width 450 height 23
click at [430, 330] on input "search" at bounding box center [629, 329] width 450 height 28
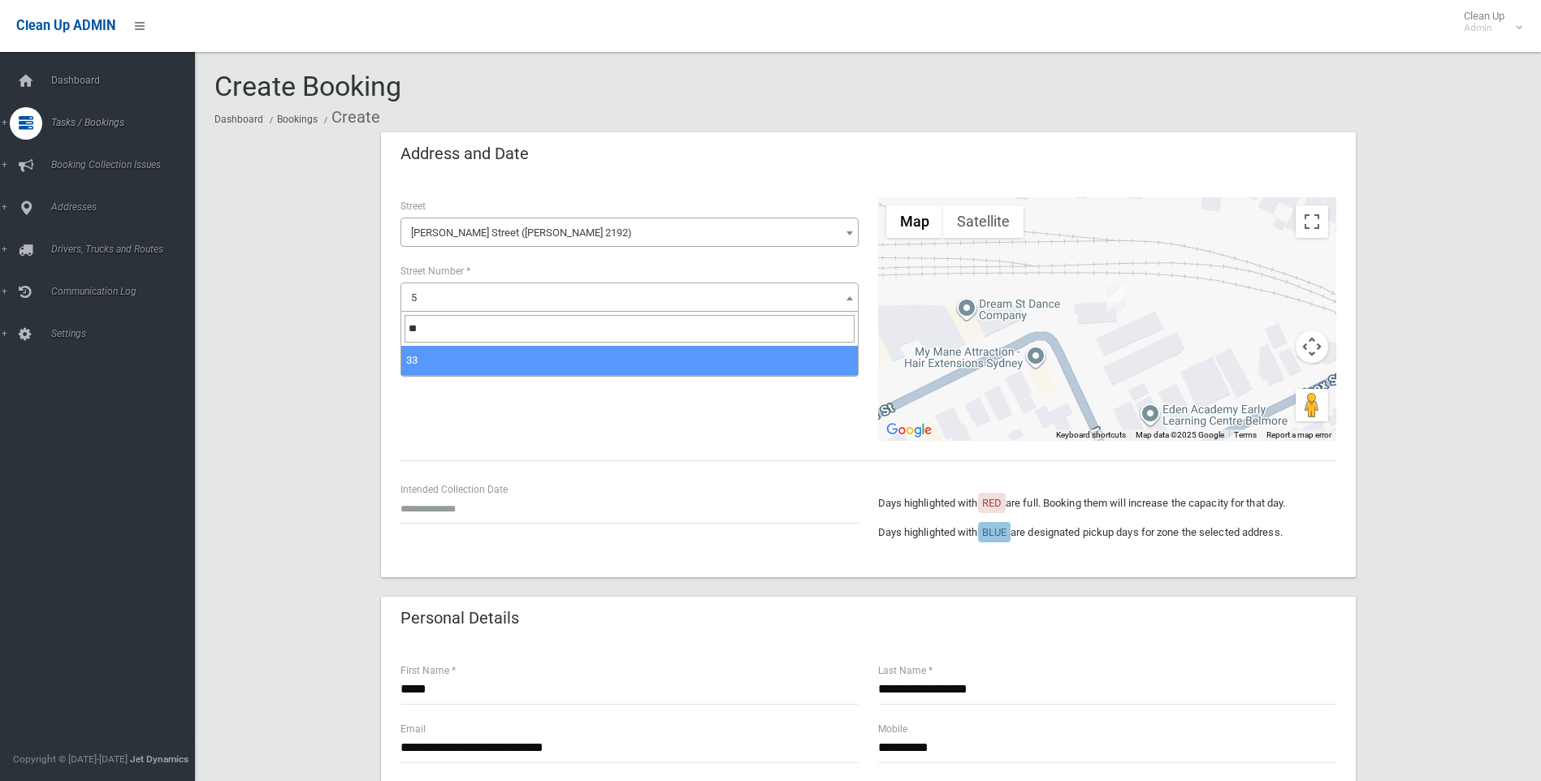
type input "**"
select select "**"
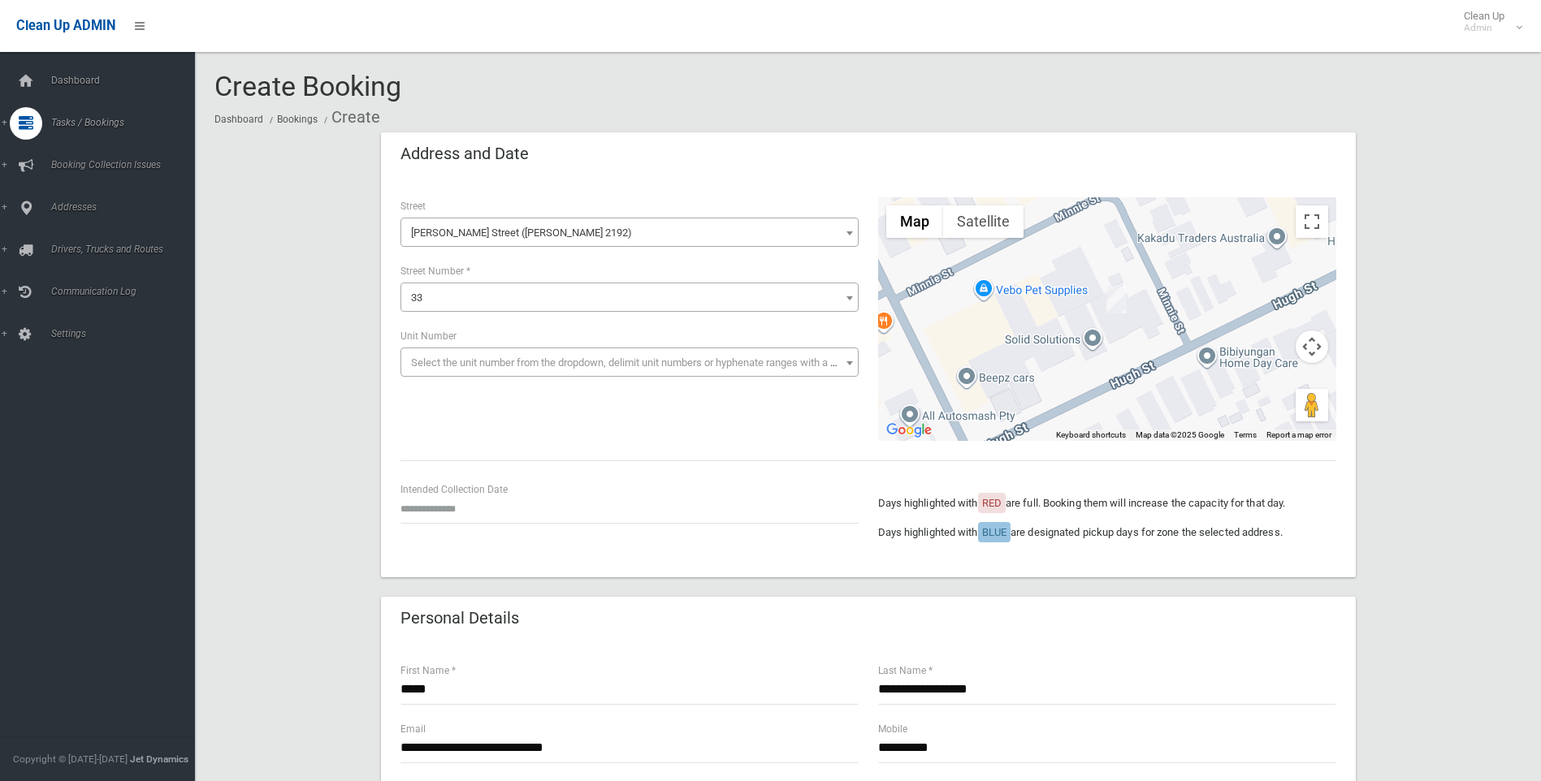
click at [436, 296] on span "33" at bounding box center [629, 298] width 450 height 23
click at [1167, 160] on div "Address and Date" at bounding box center [868, 154] width 975 height 45
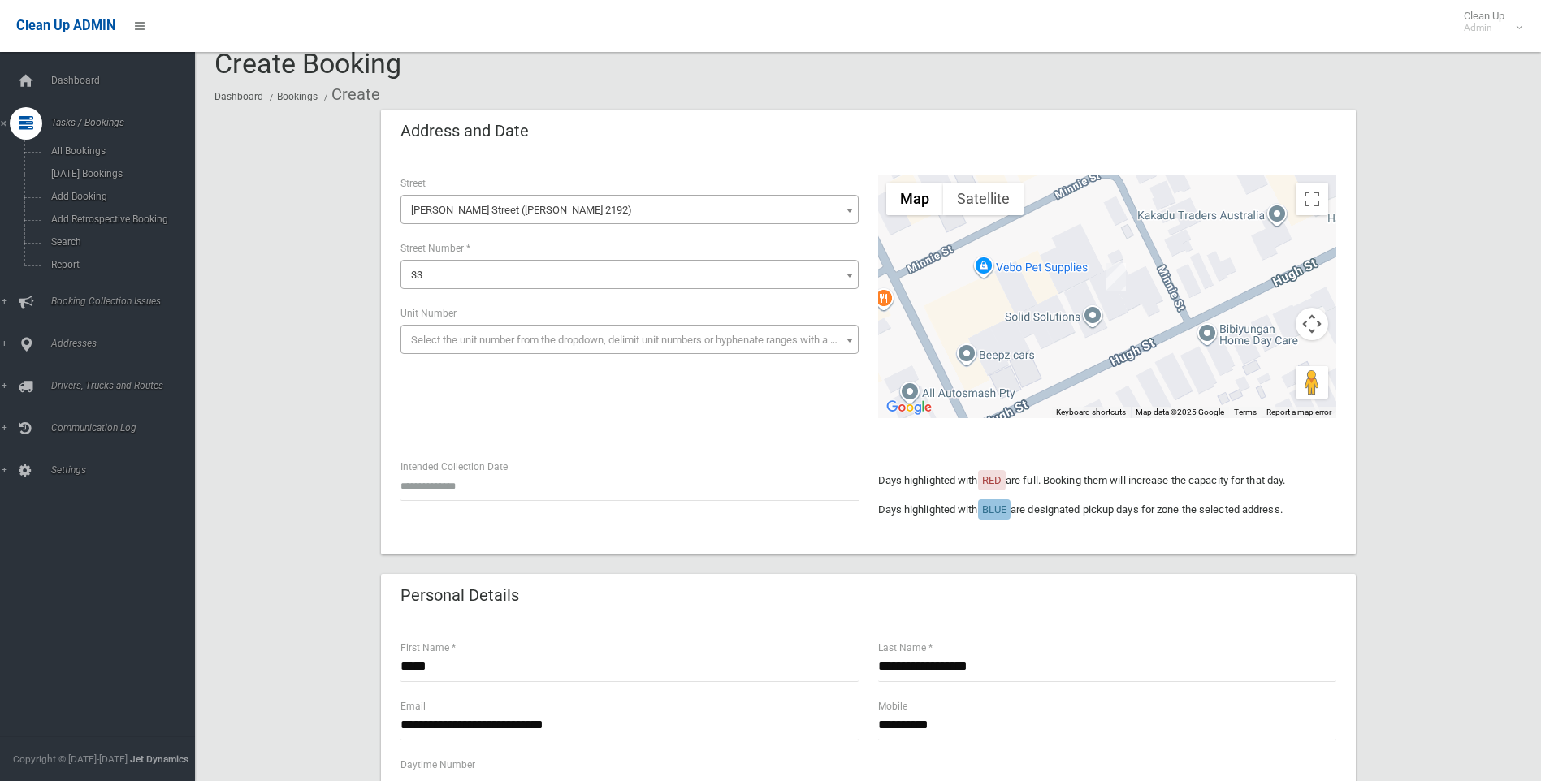
scroll to position [0, 0]
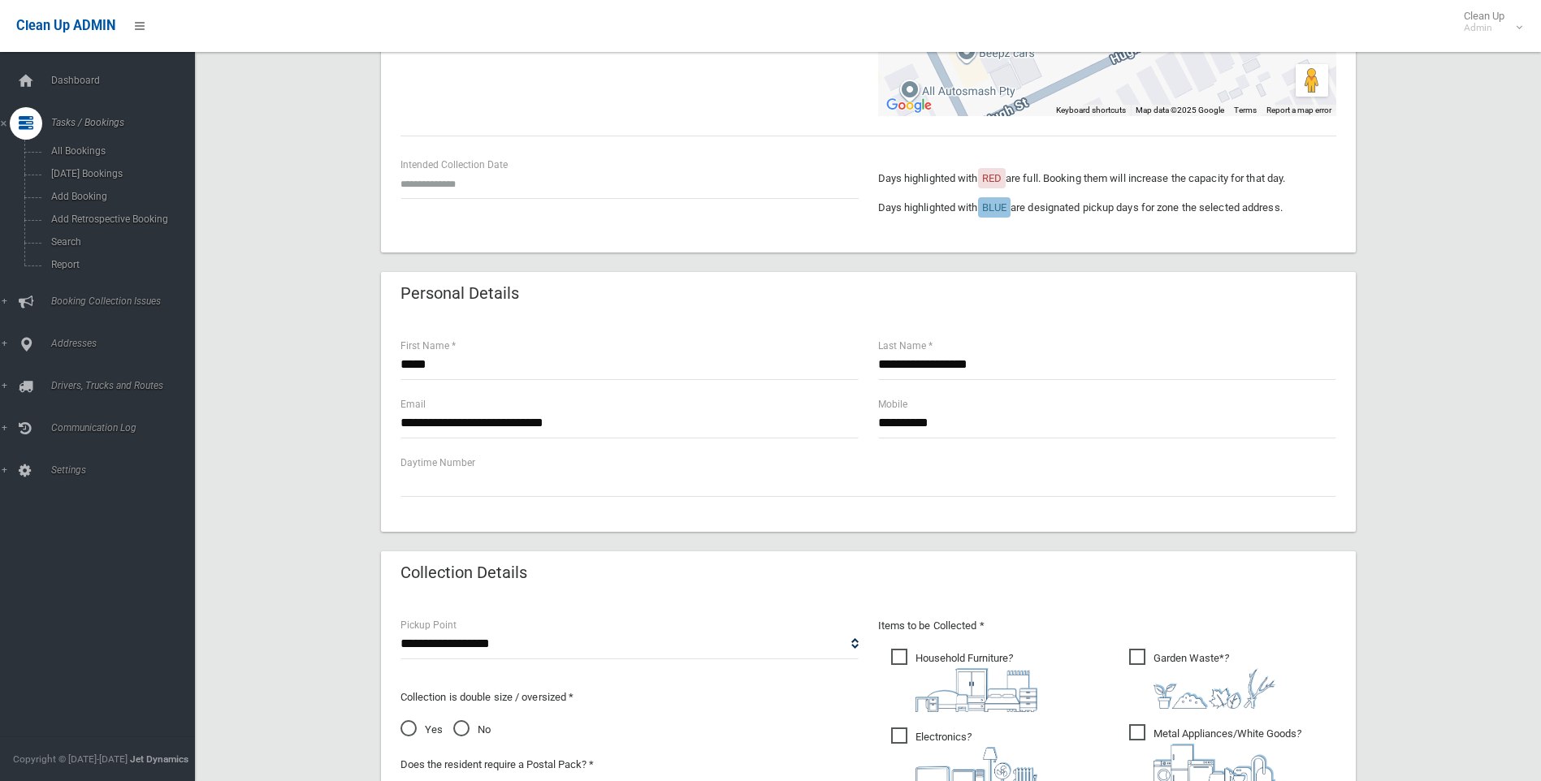
drag, startPoint x: 746, startPoint y: 501, endPoint x: 794, endPoint y: 683, distance: 188.1
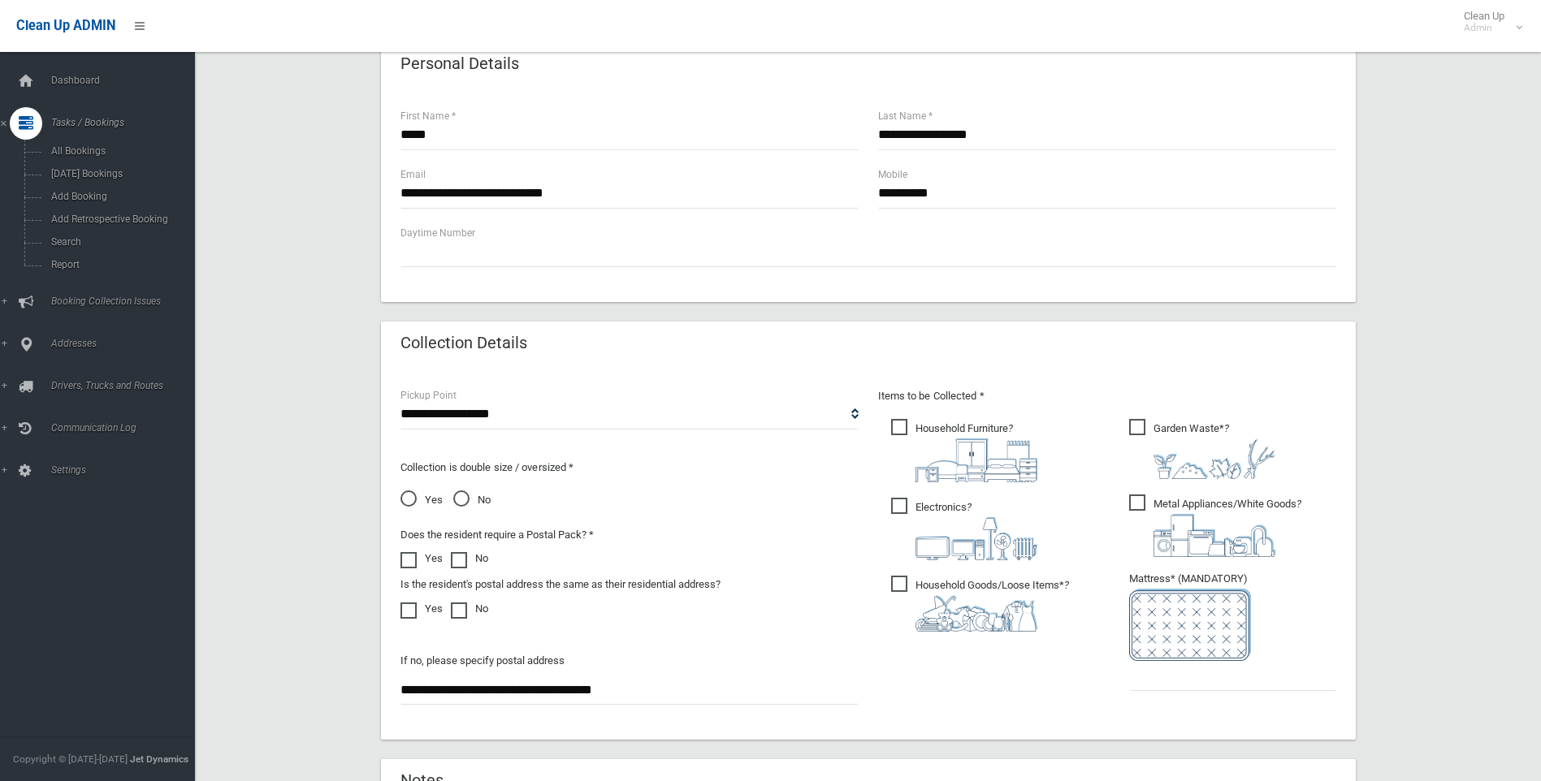
scroll to position [731, 0]
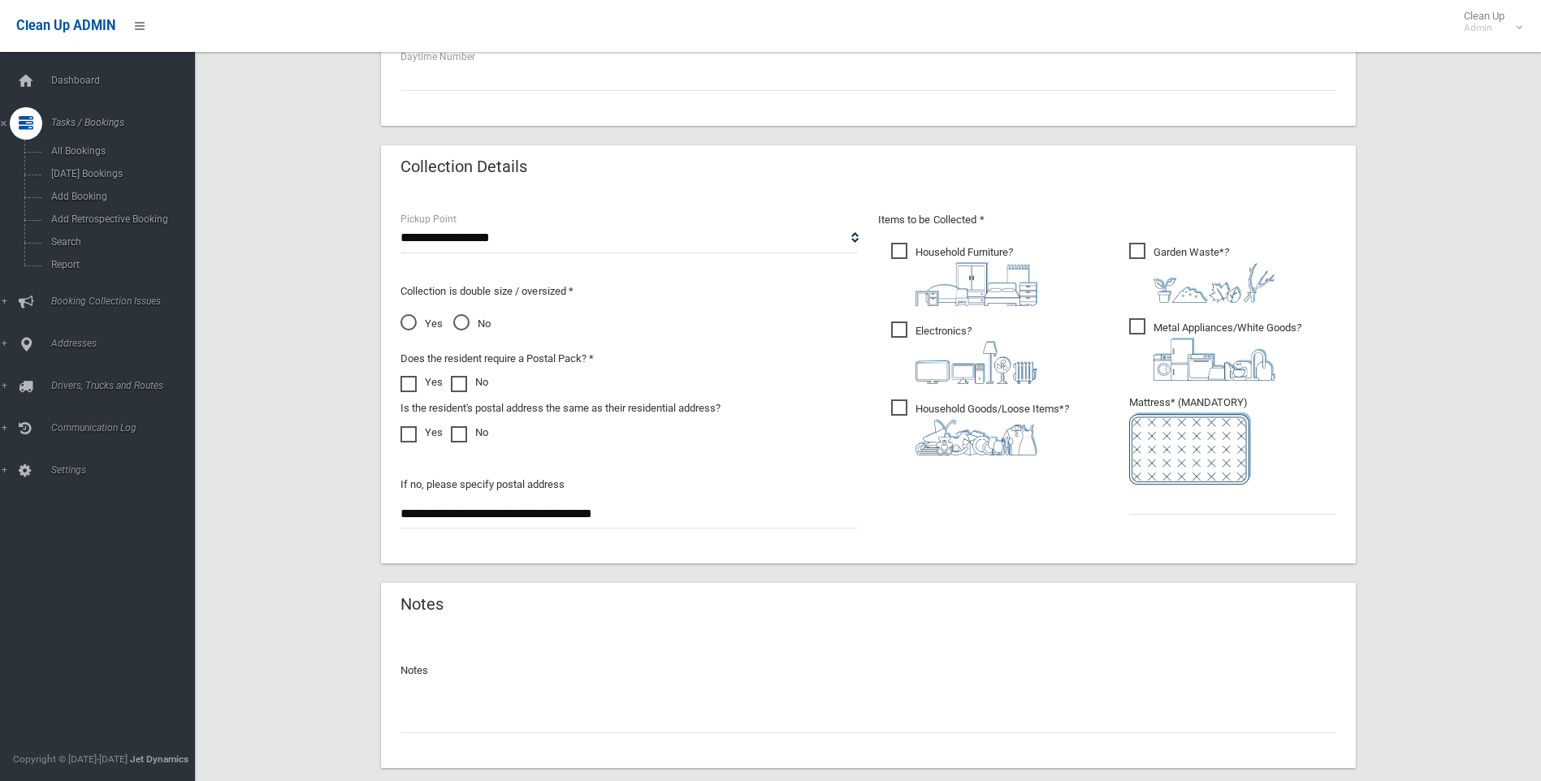
click at [664, 512] on input "**********" at bounding box center [629, 514] width 458 height 30
drag, startPoint x: 664, startPoint y: 512, endPoint x: 349, endPoint y: 512, distance: 314.3
click at [349, 512] on div "**********" at bounding box center [867, 109] width 1307 height 1416
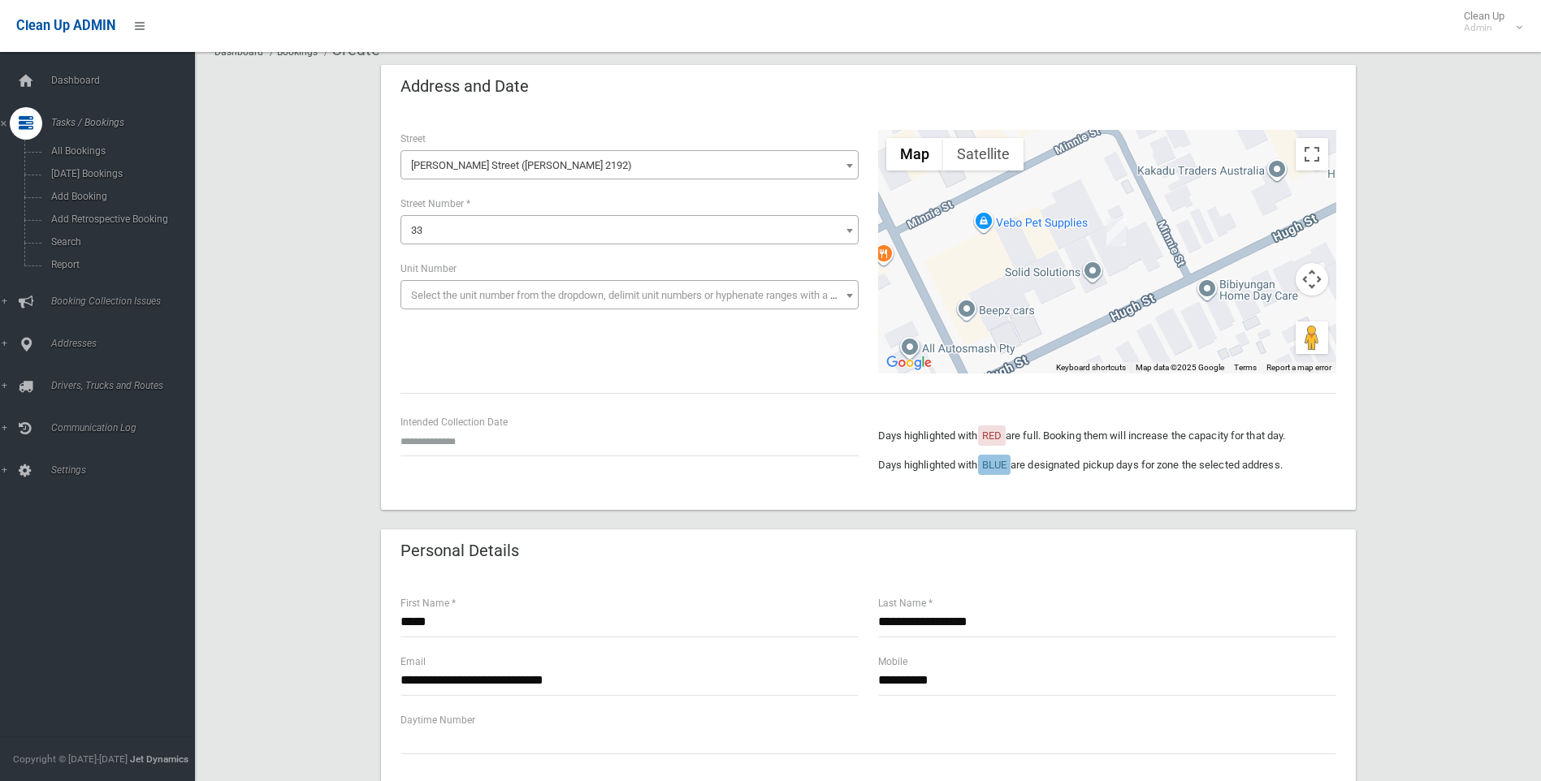
scroll to position [0, 0]
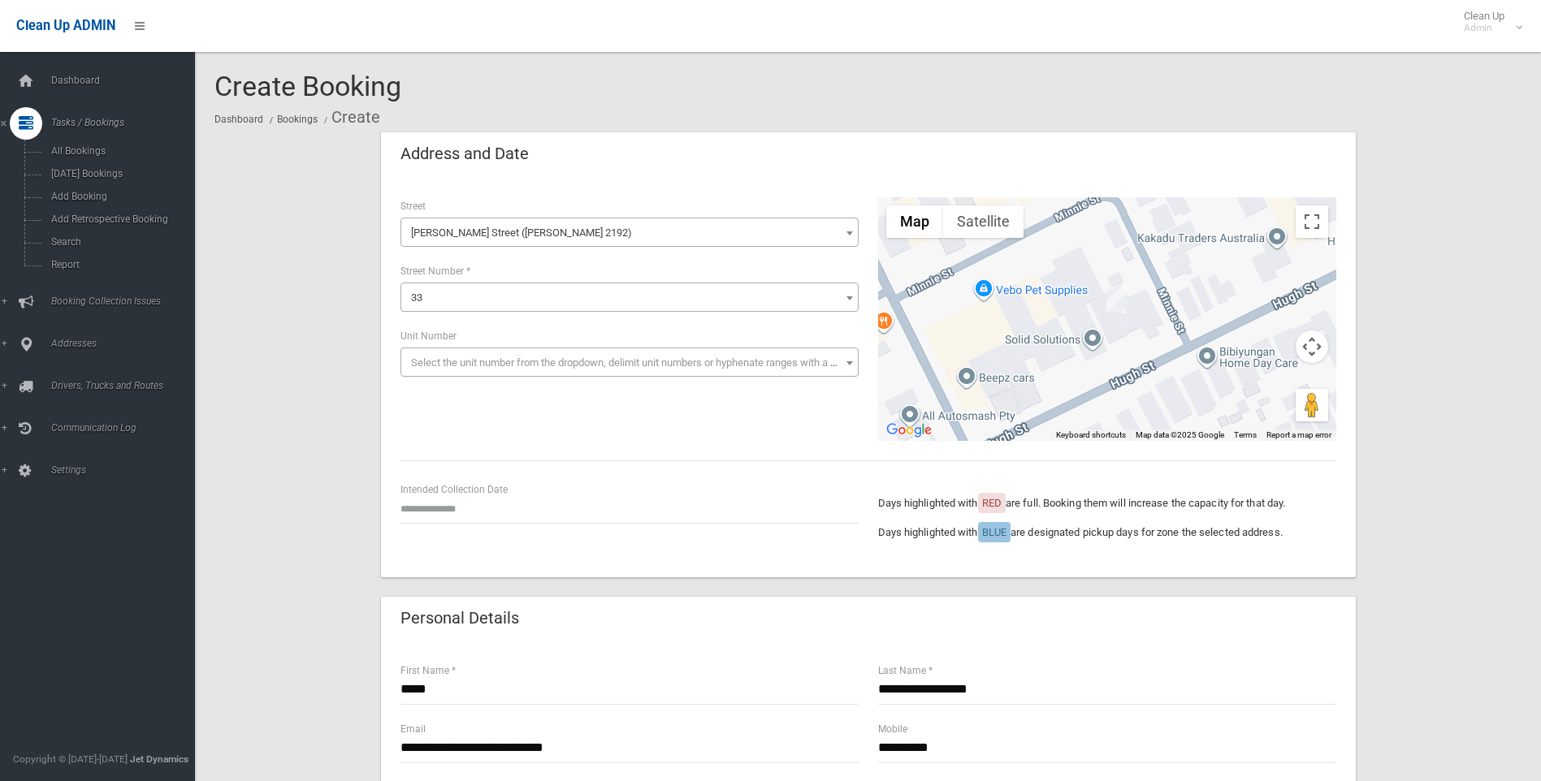
click at [433, 299] on span "33" at bounding box center [629, 298] width 450 height 23
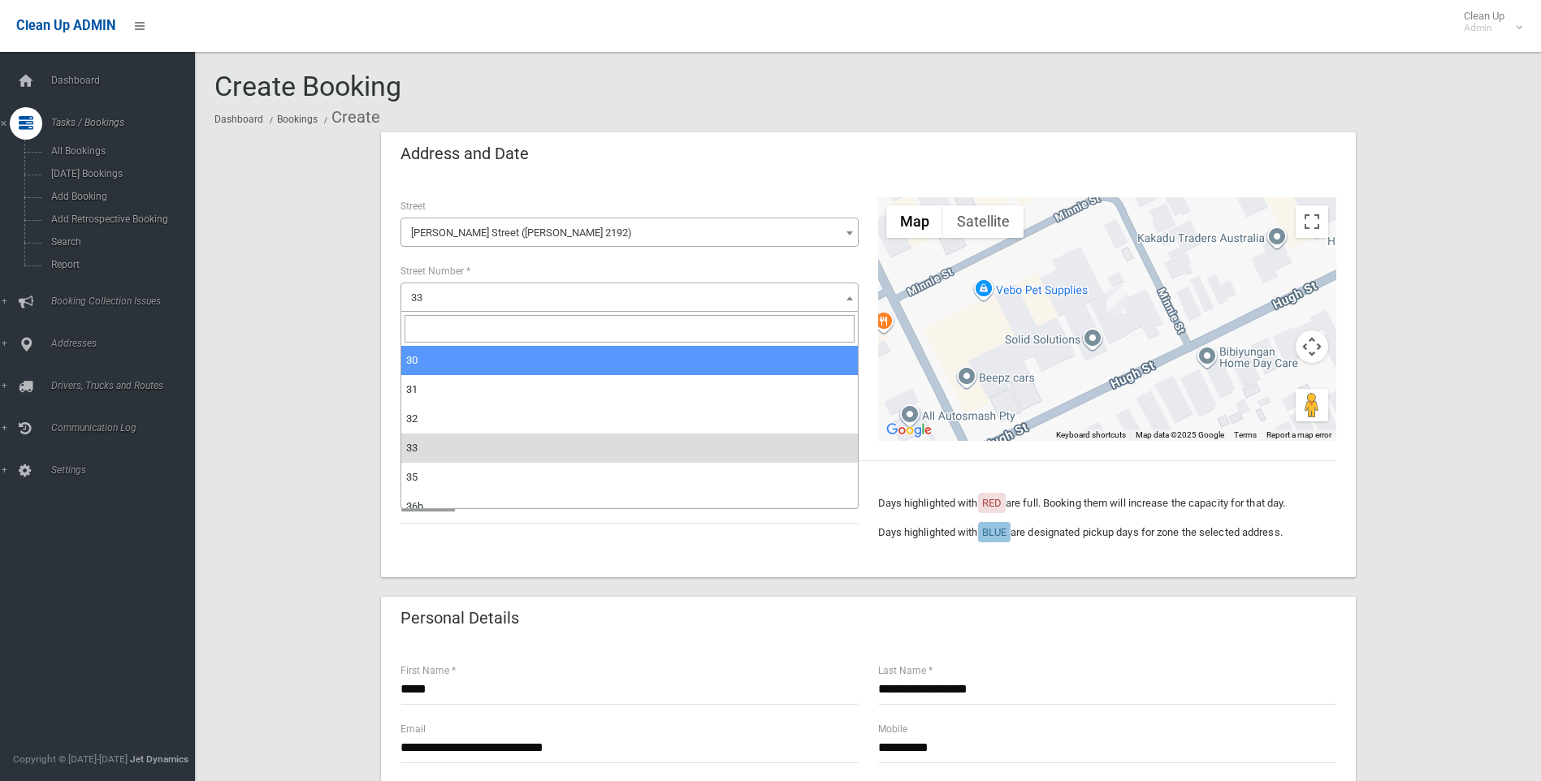
click at [414, 329] on input "search" at bounding box center [629, 329] width 450 height 28
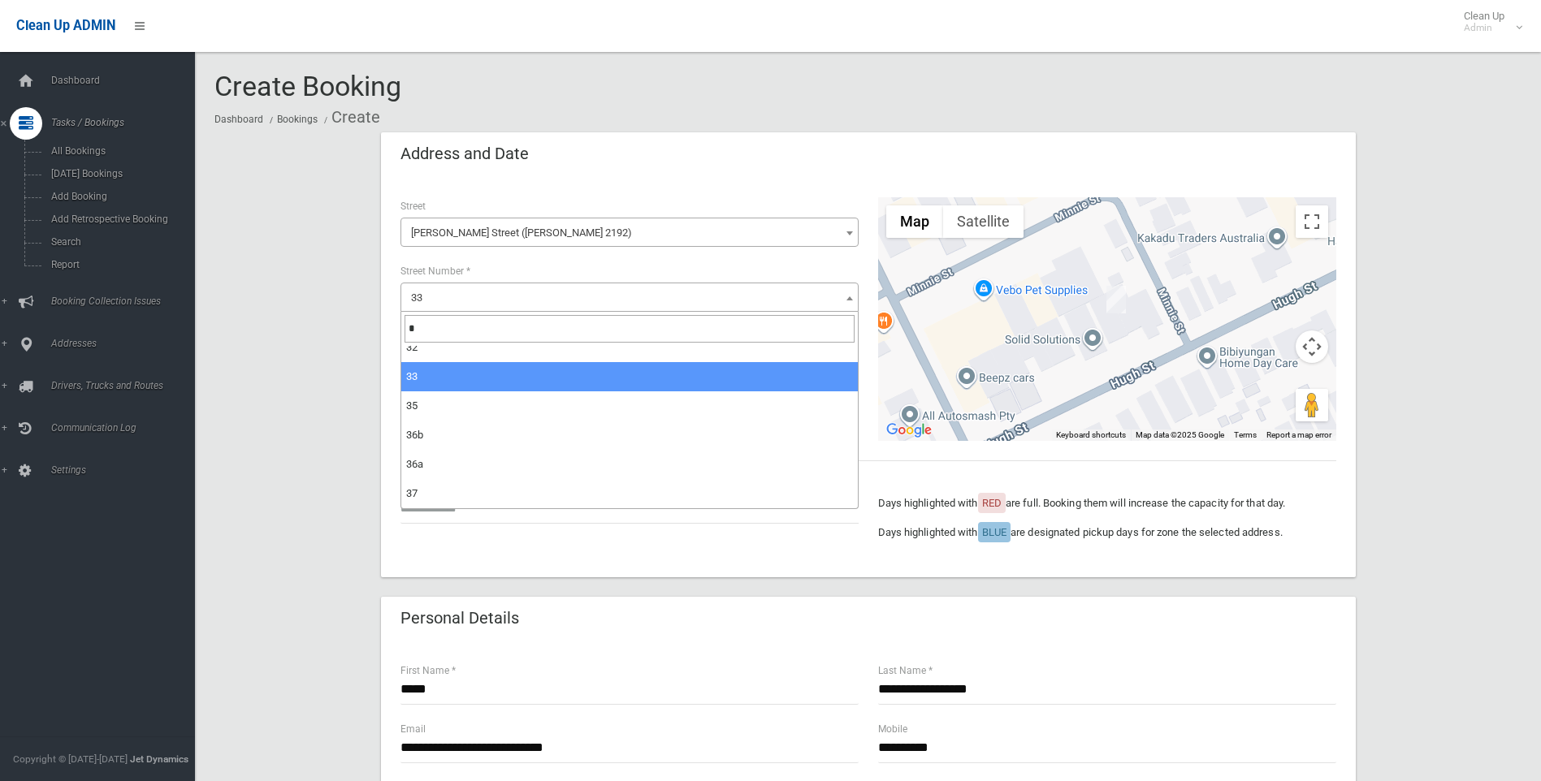
type input "*"
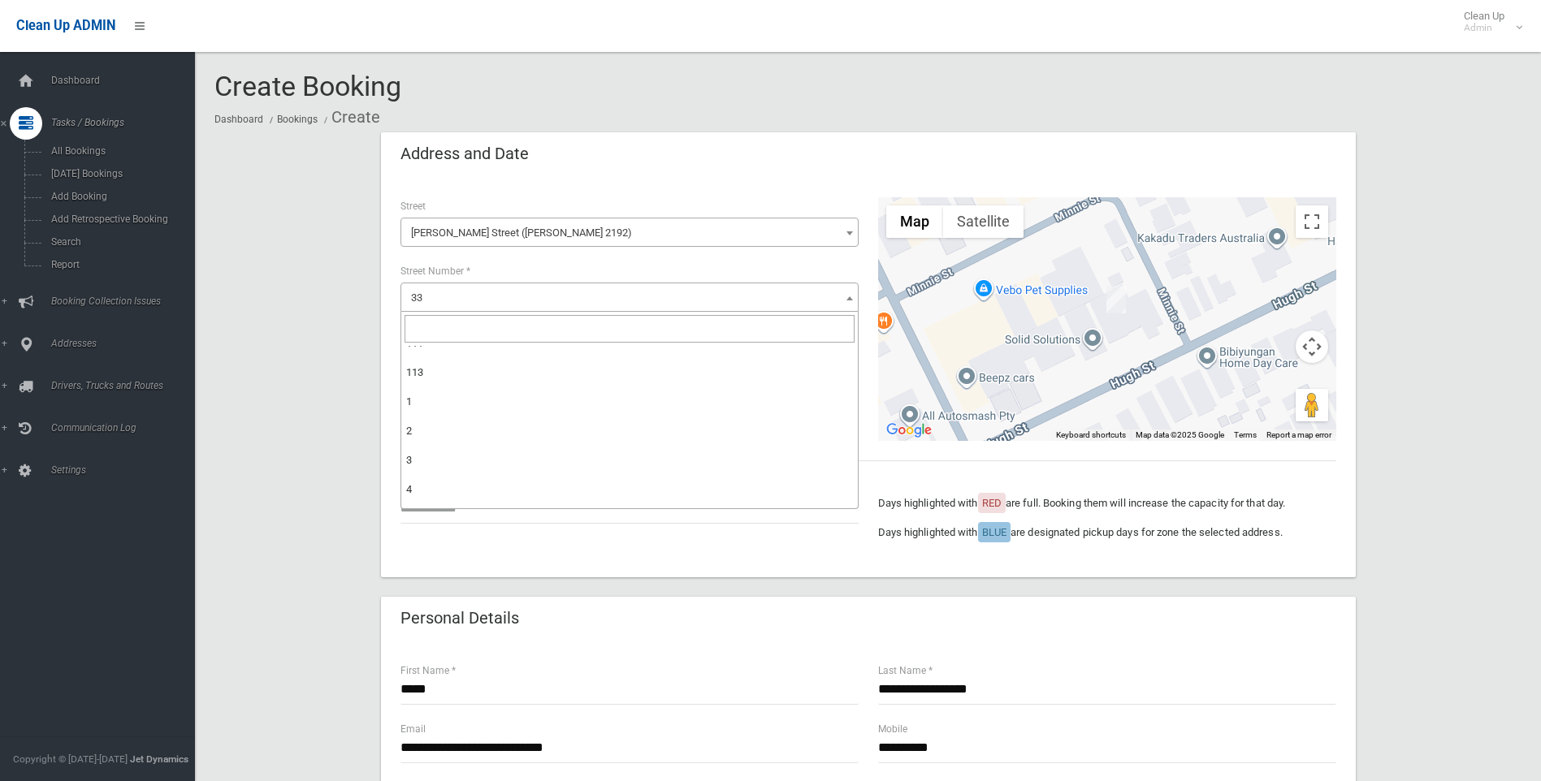
scroll to position [1936, 0]
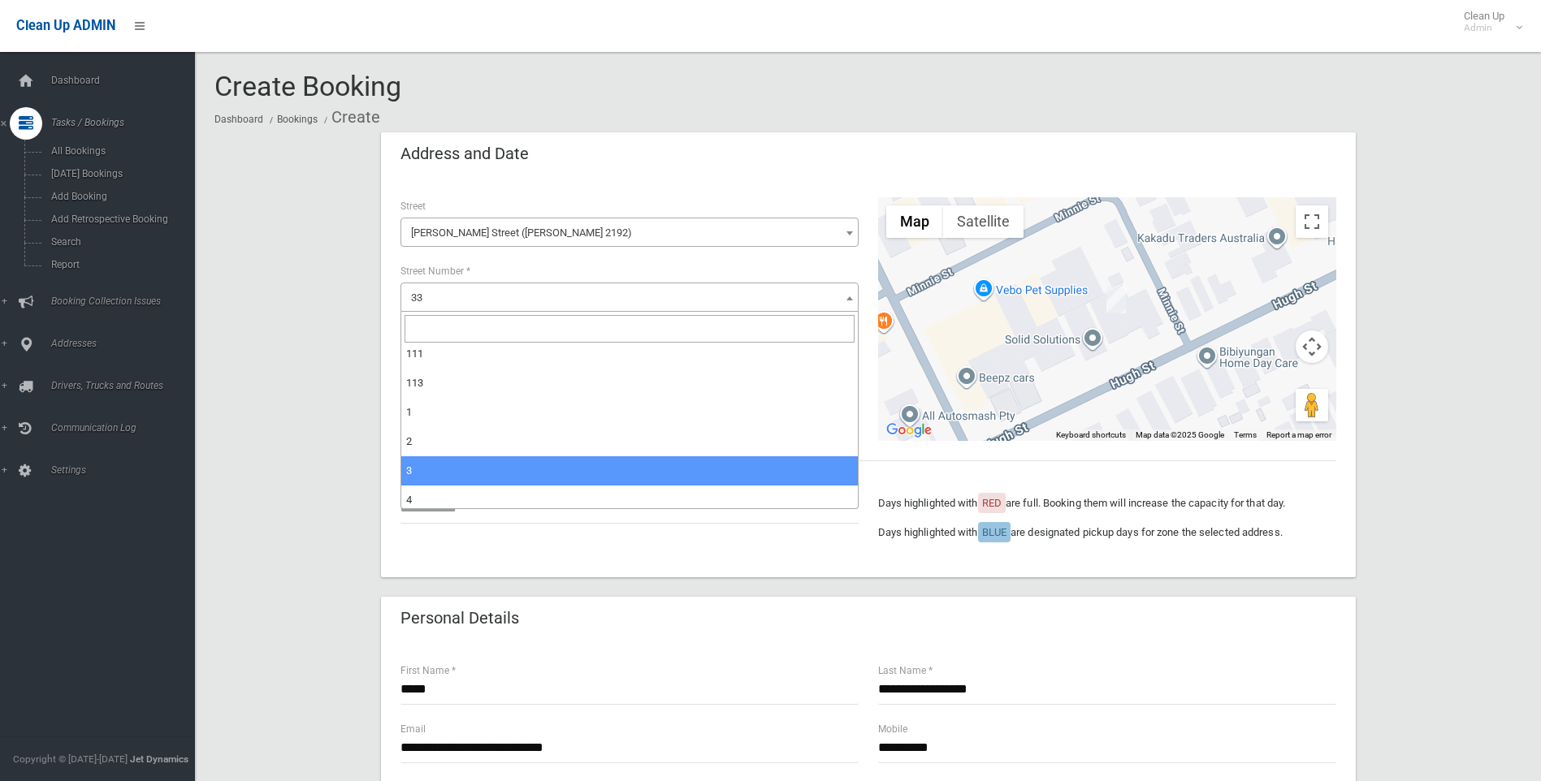
select select "*"
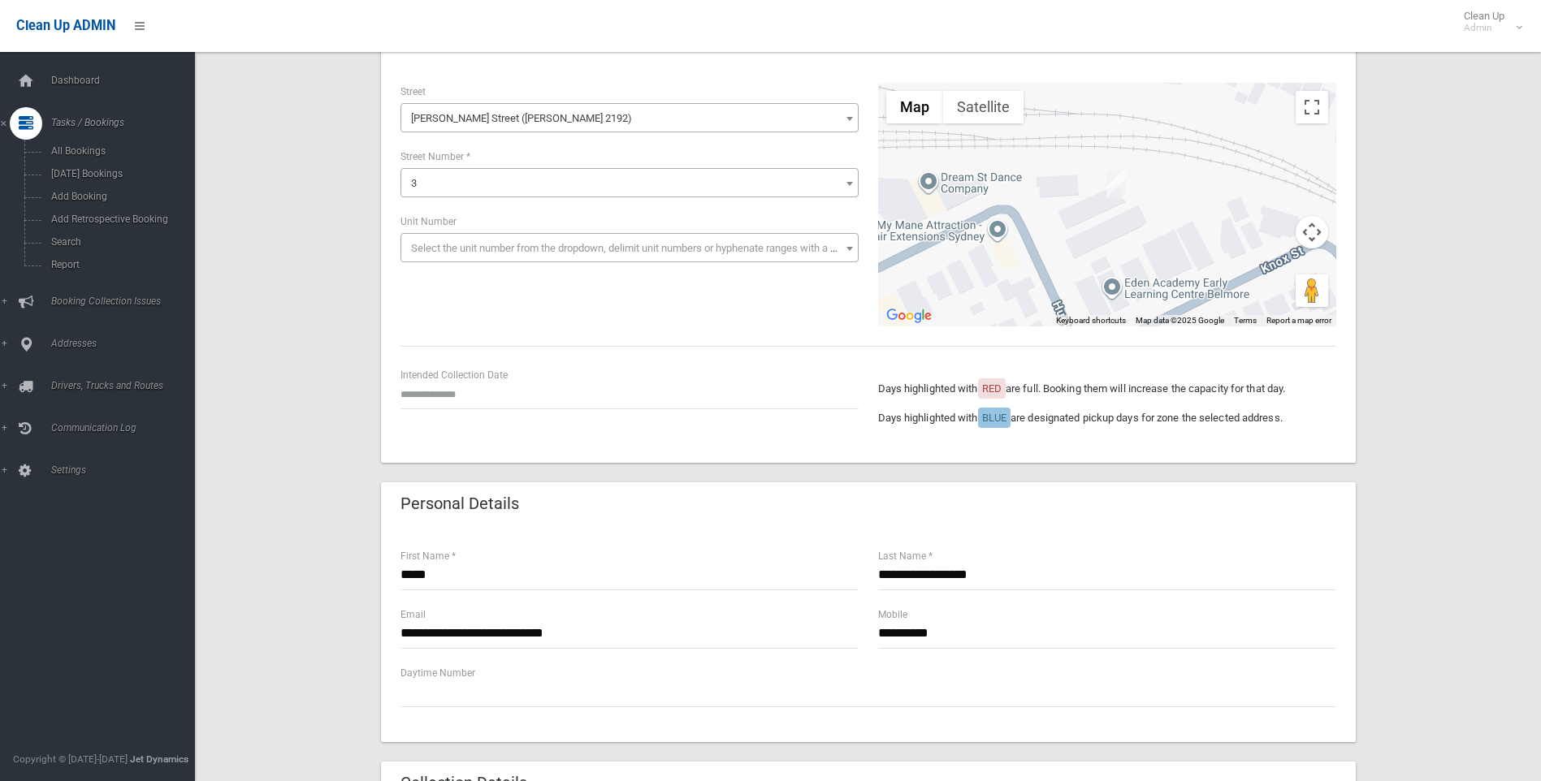
scroll to position [325, 0]
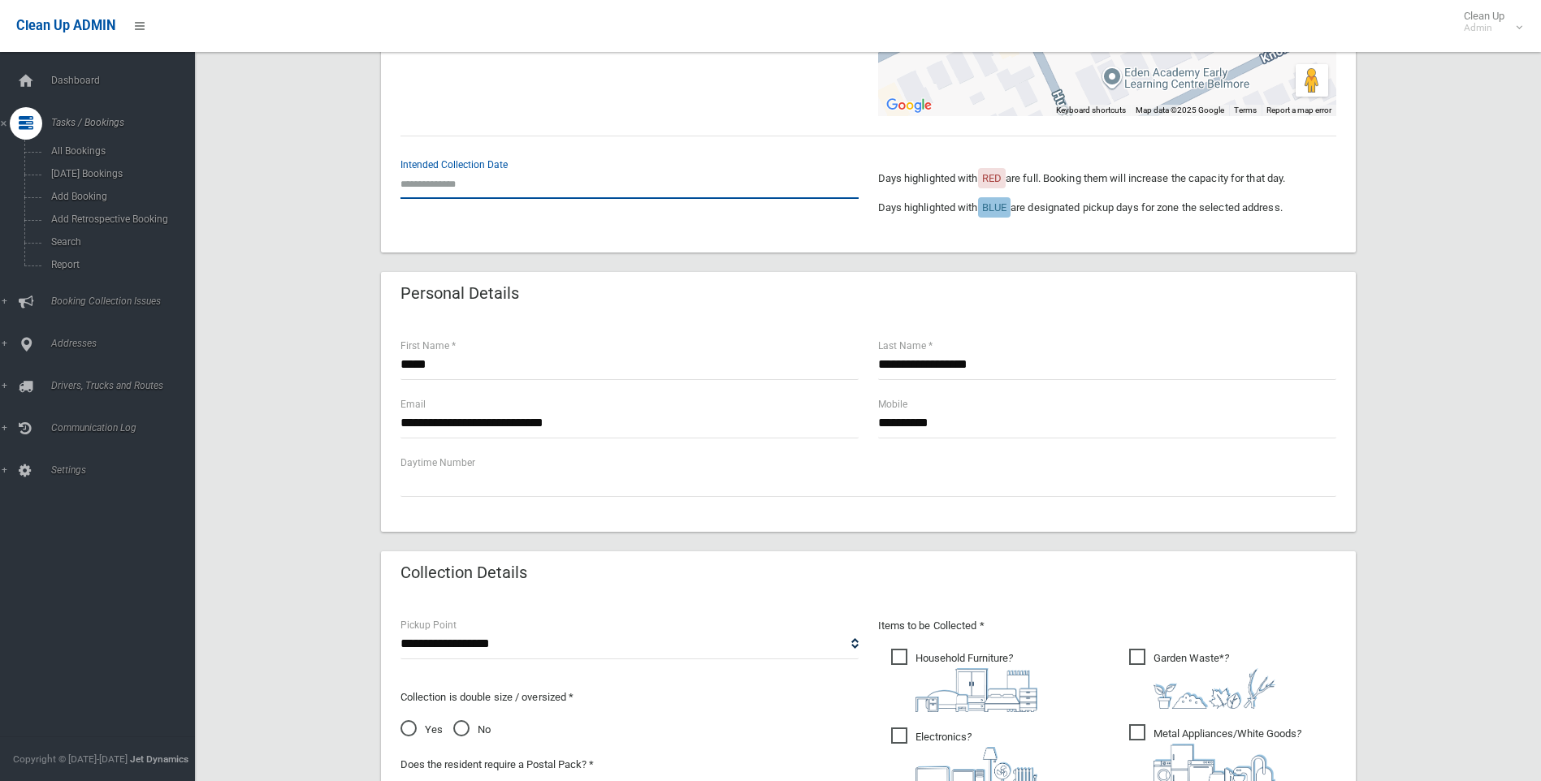
click at [432, 180] on input "text" at bounding box center [629, 184] width 458 height 30
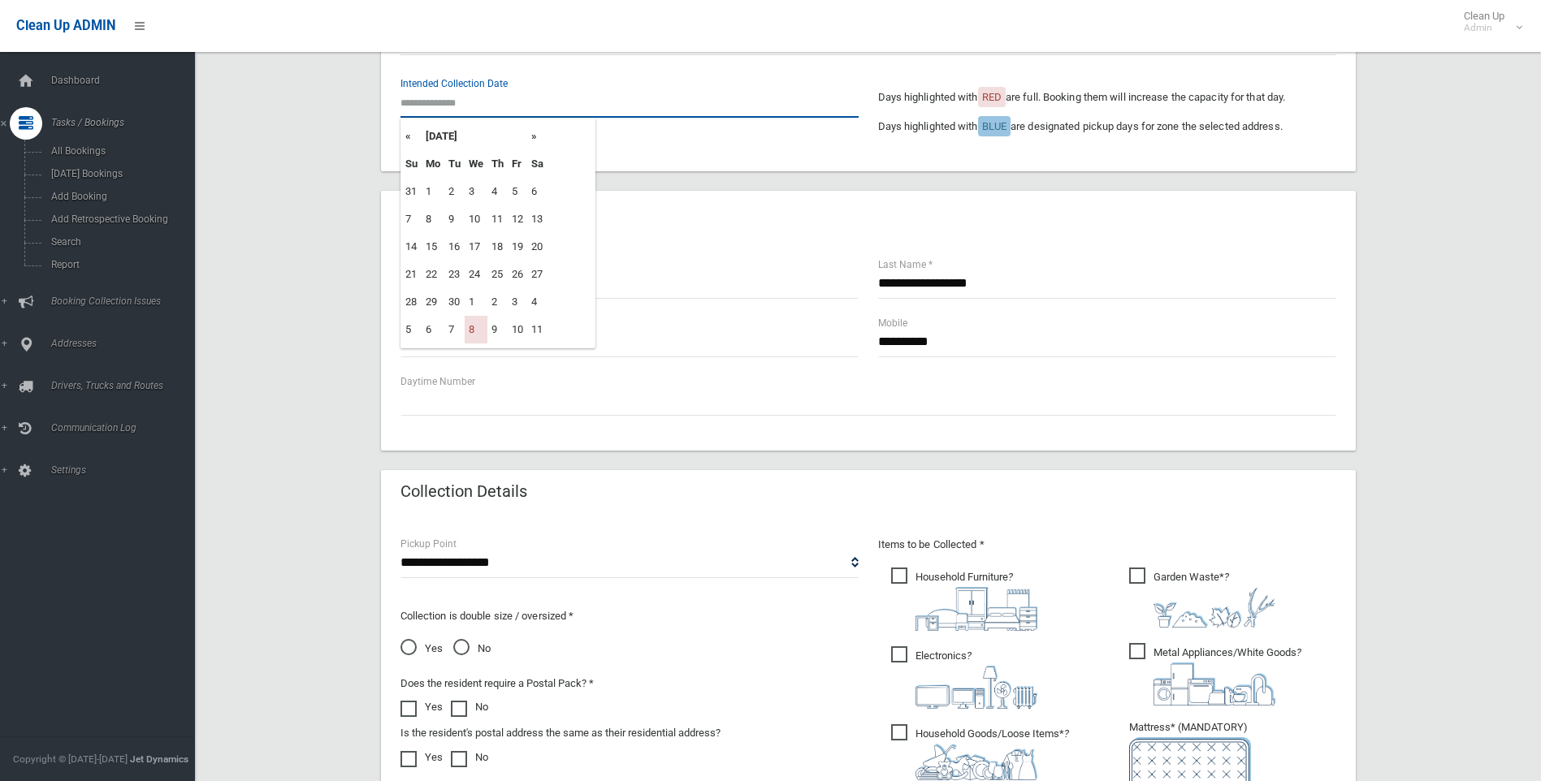
scroll to position [162, 0]
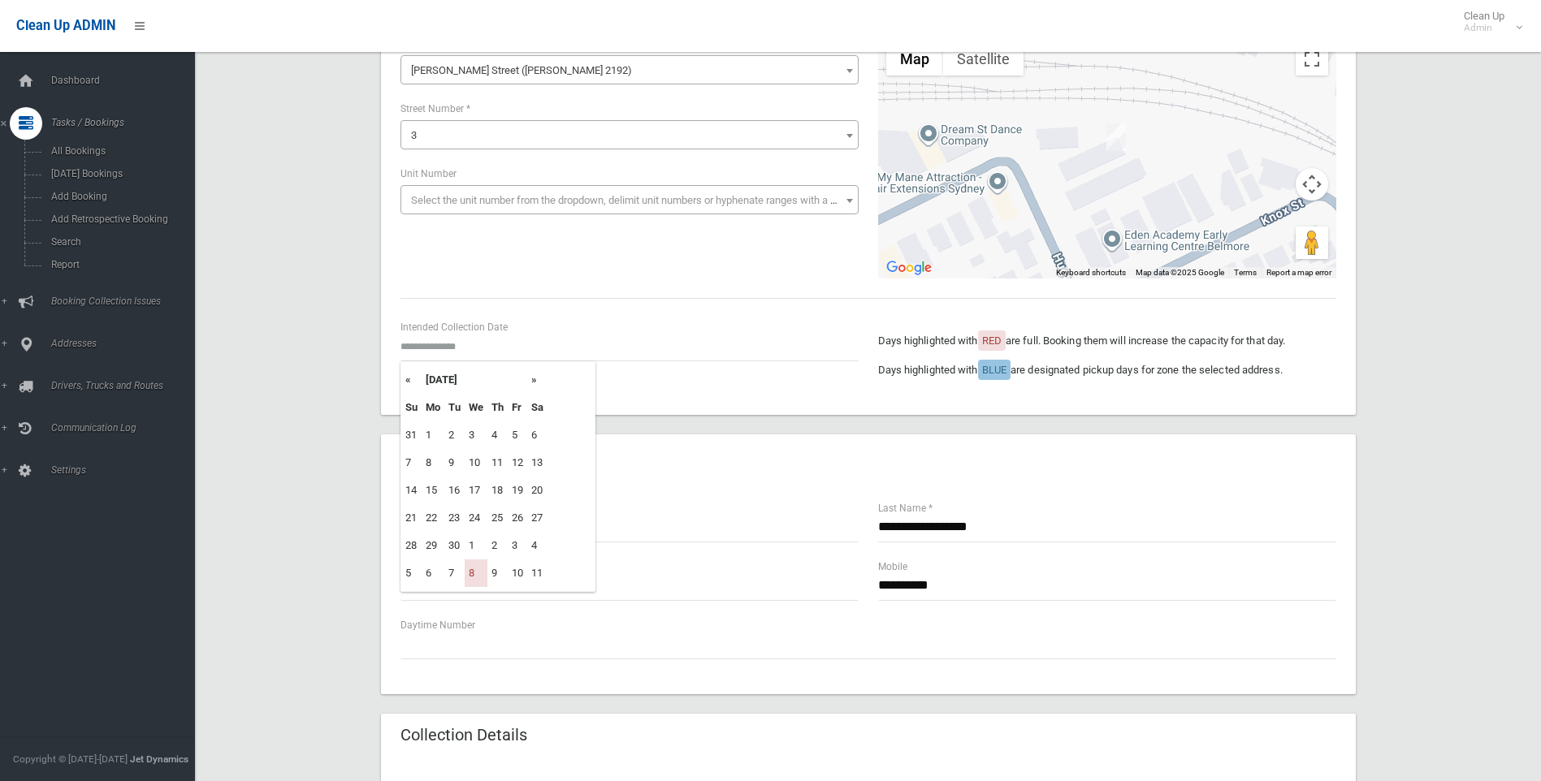
click at [533, 378] on th "»" at bounding box center [537, 380] width 20 height 28
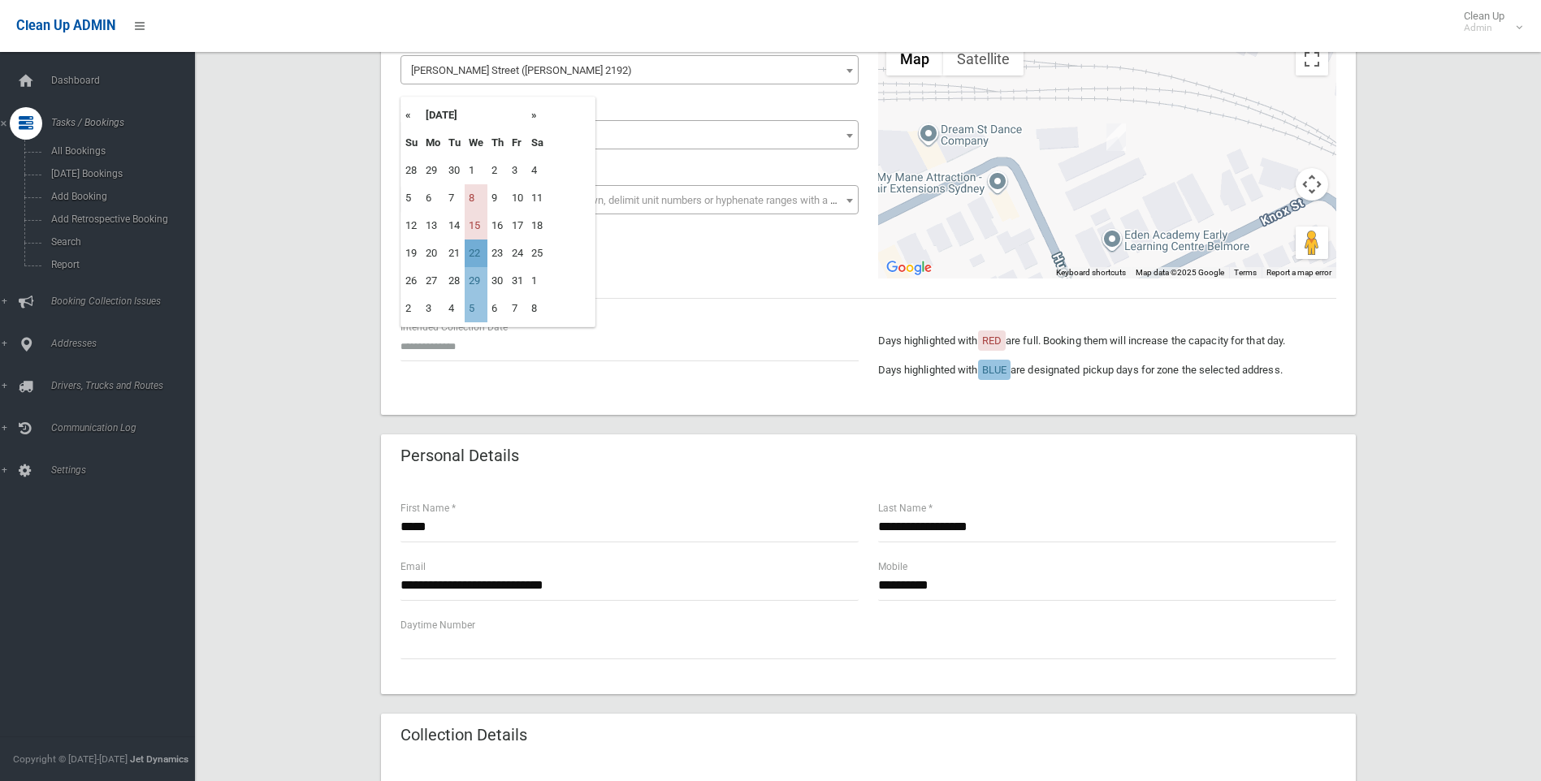
click at [478, 251] on td "22" at bounding box center [476, 254] width 23 height 28
type input "**********"
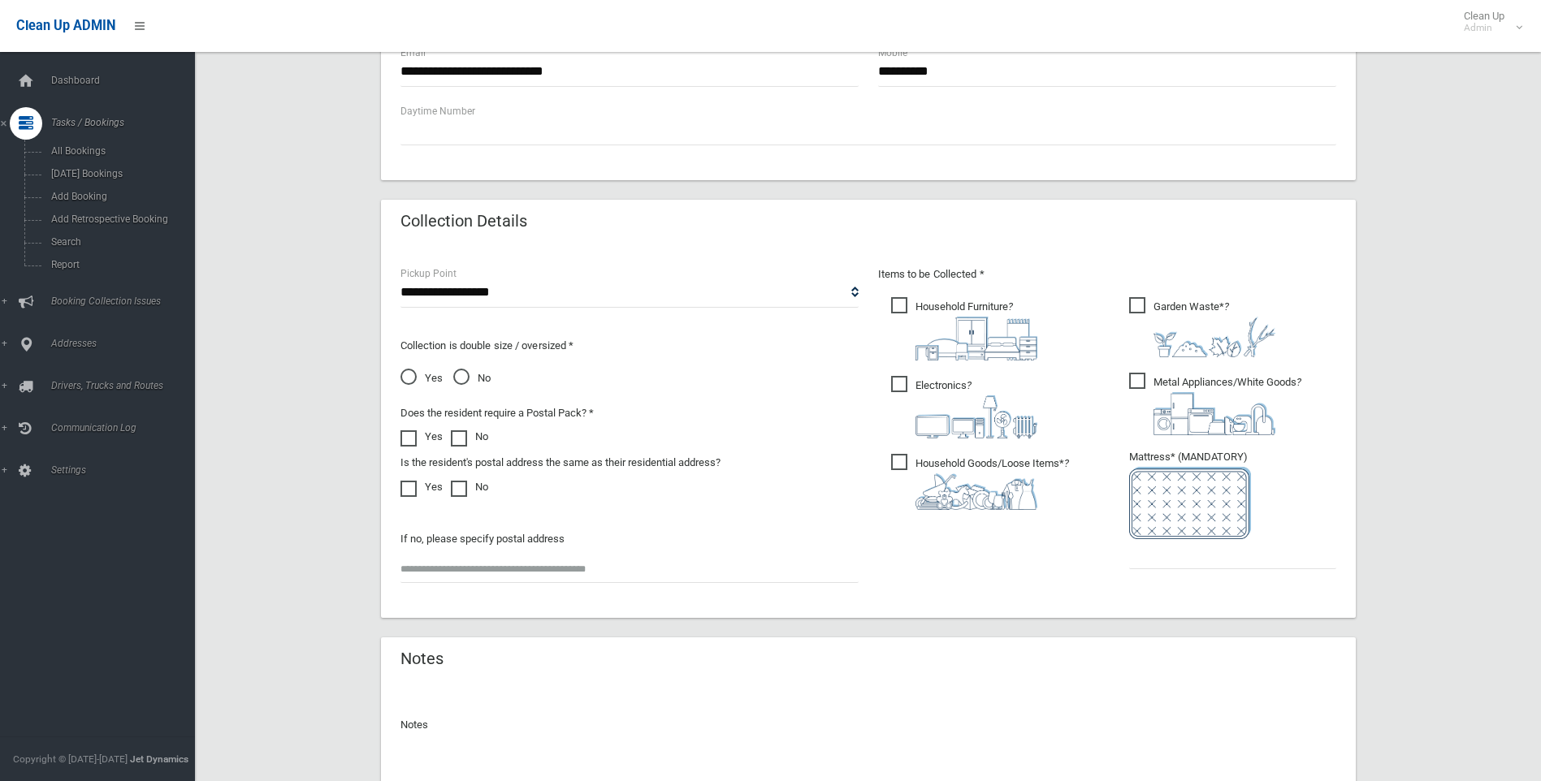
scroll to position [731, 0]
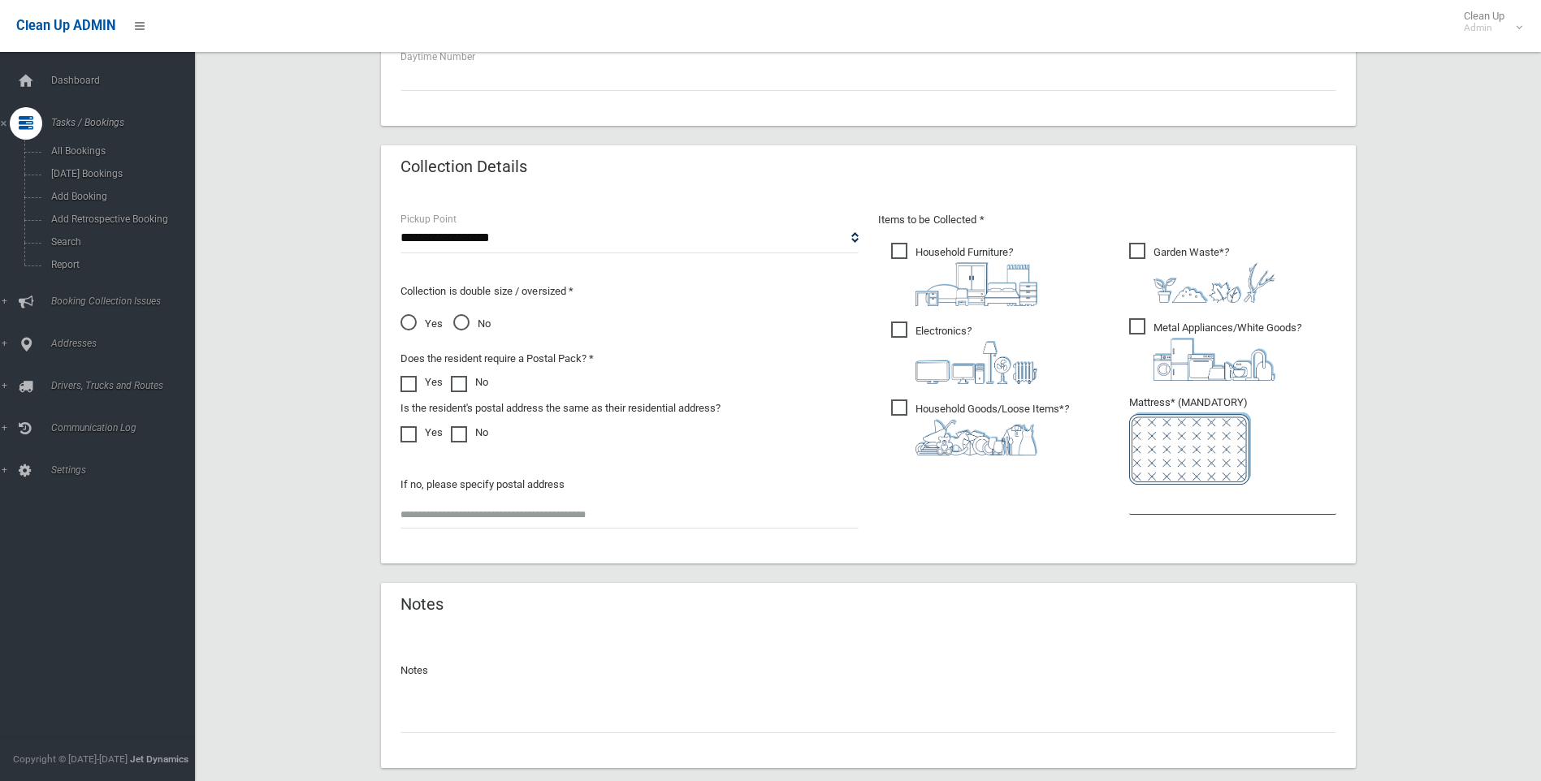
click at [1134, 504] on input "text" at bounding box center [1232, 500] width 207 height 30
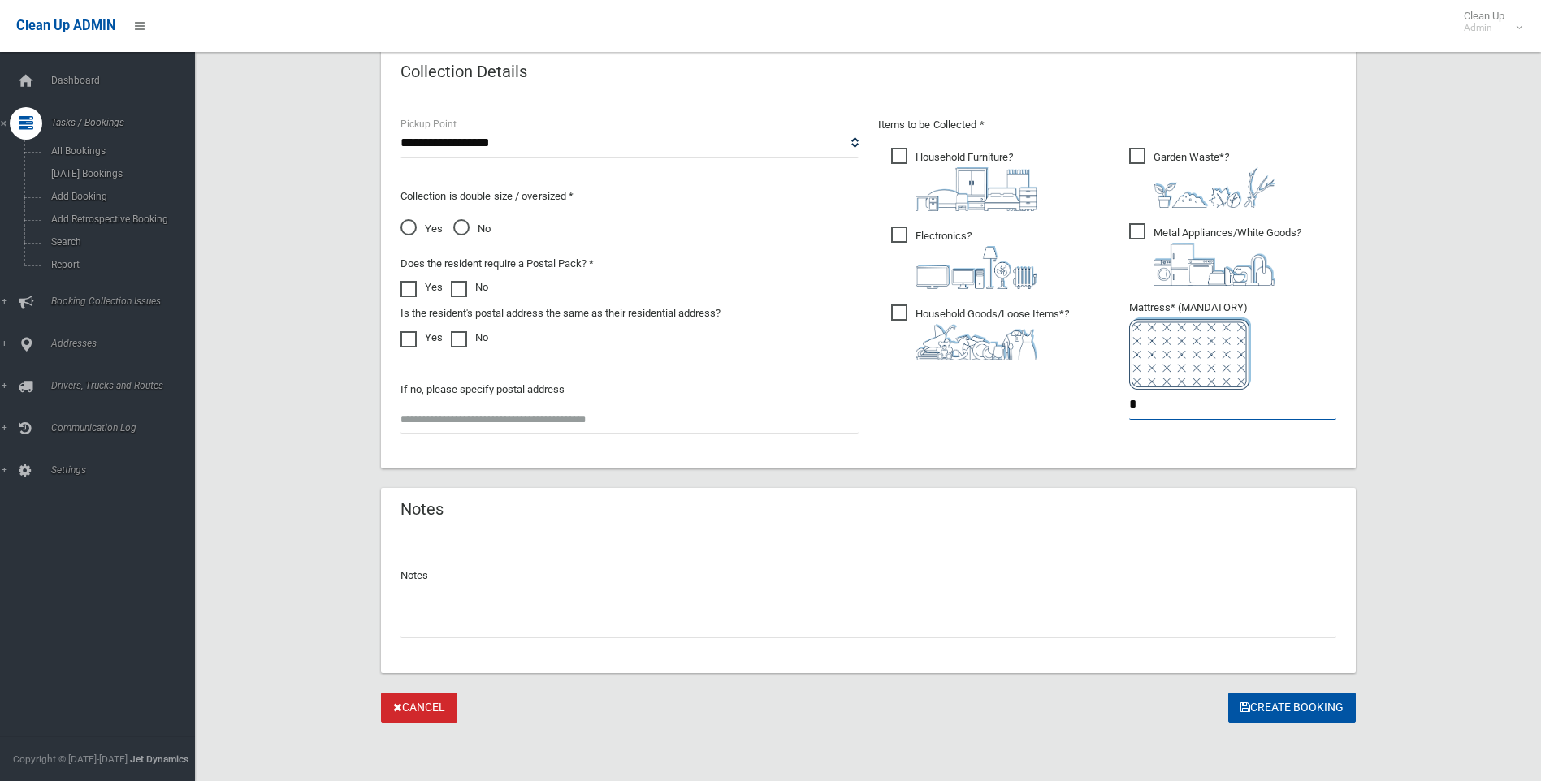
type input "*"
click at [424, 621] on input "text" at bounding box center [868, 623] width 936 height 30
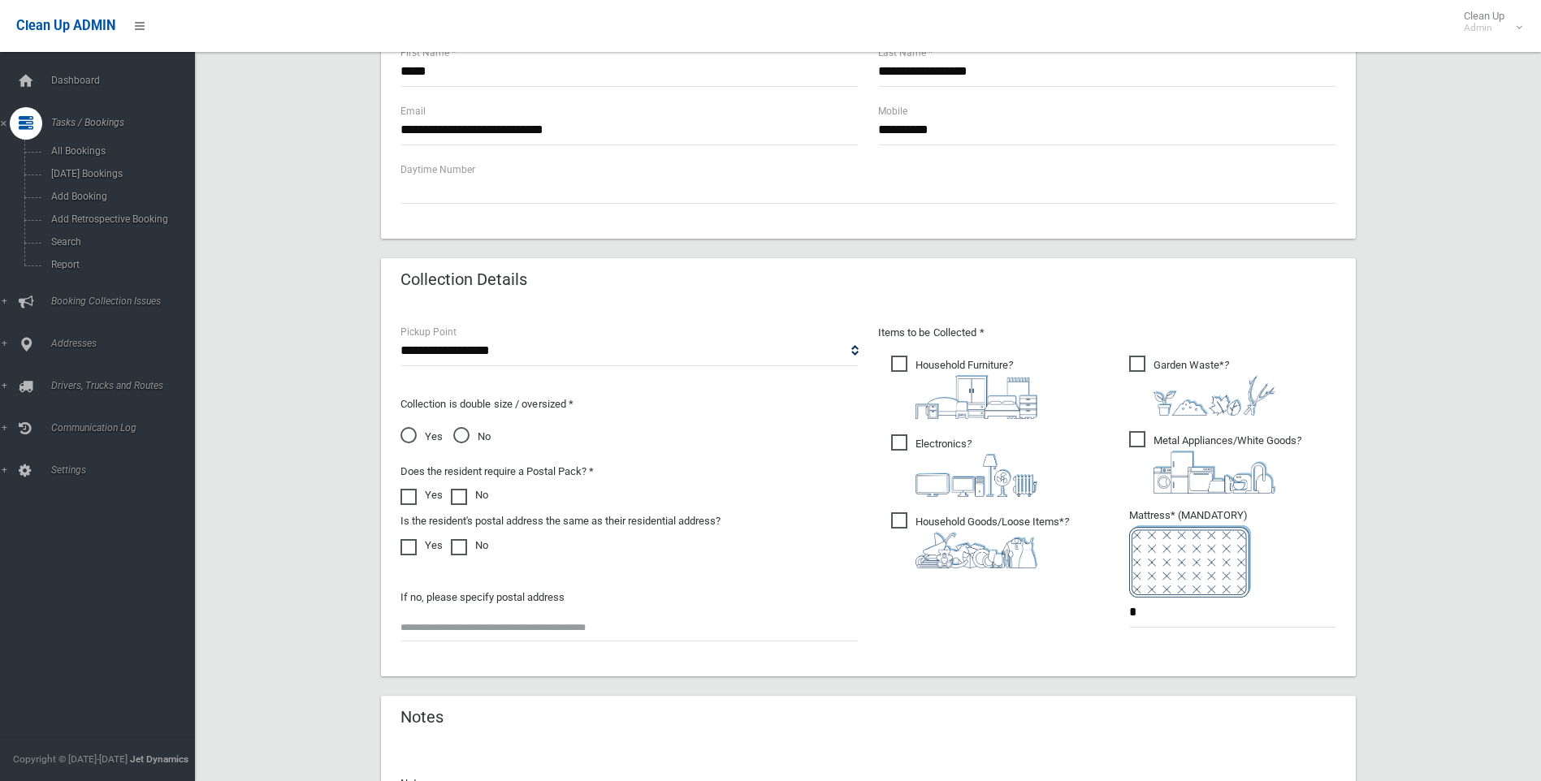
scroll to position [745, 0]
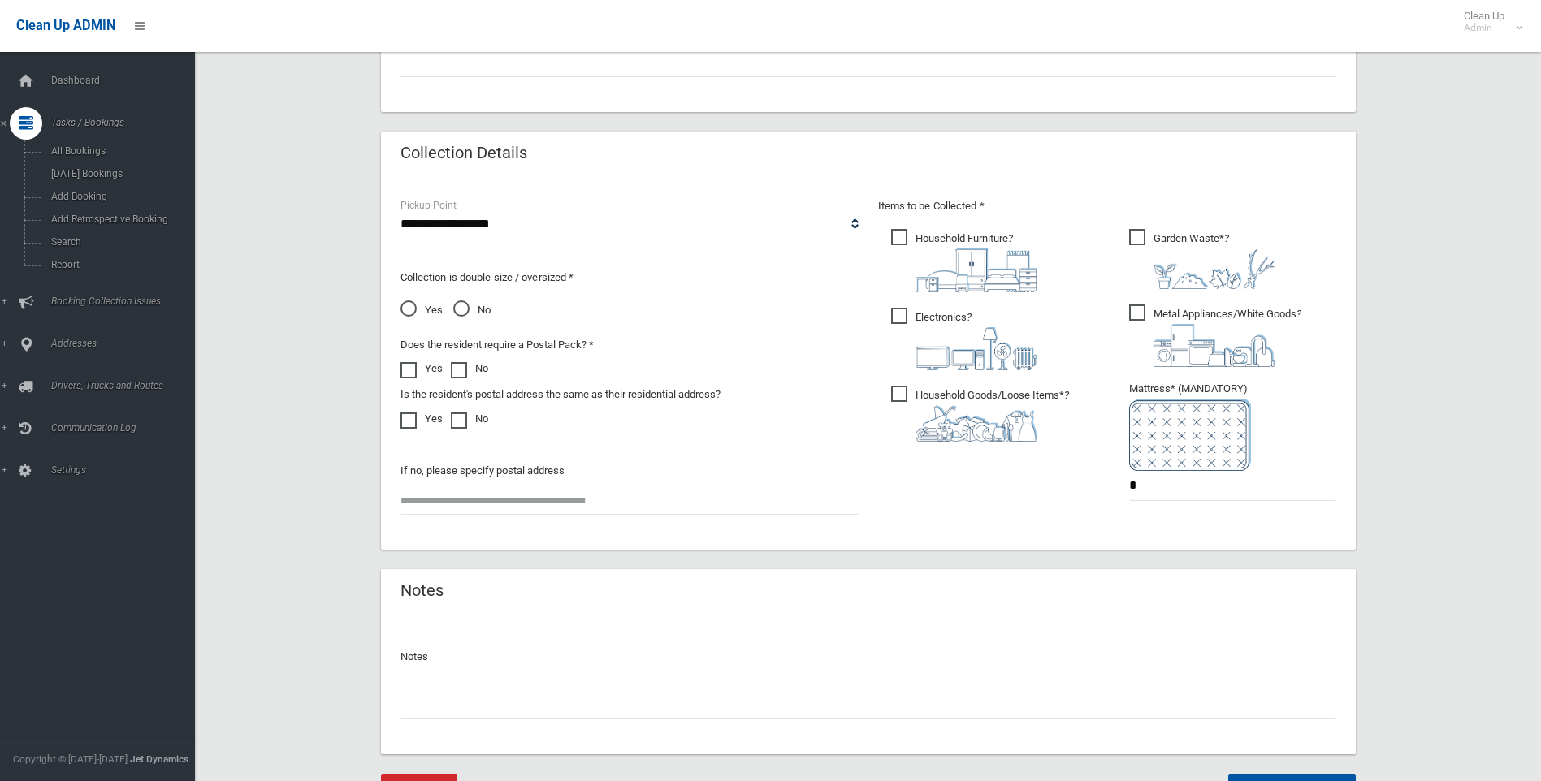
click at [417, 709] on input "text" at bounding box center [868, 705] width 936 height 30
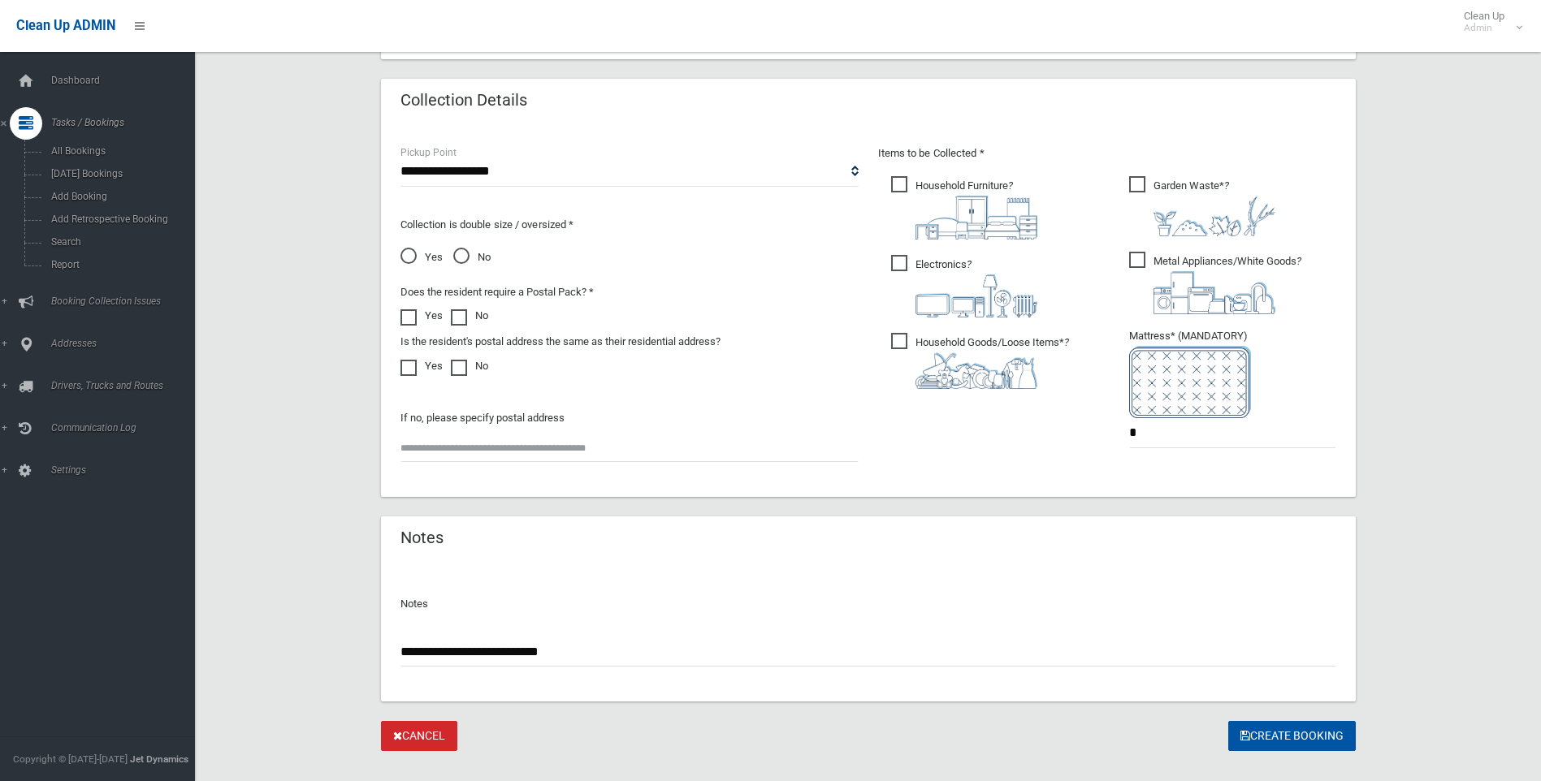
scroll to position [826, 0]
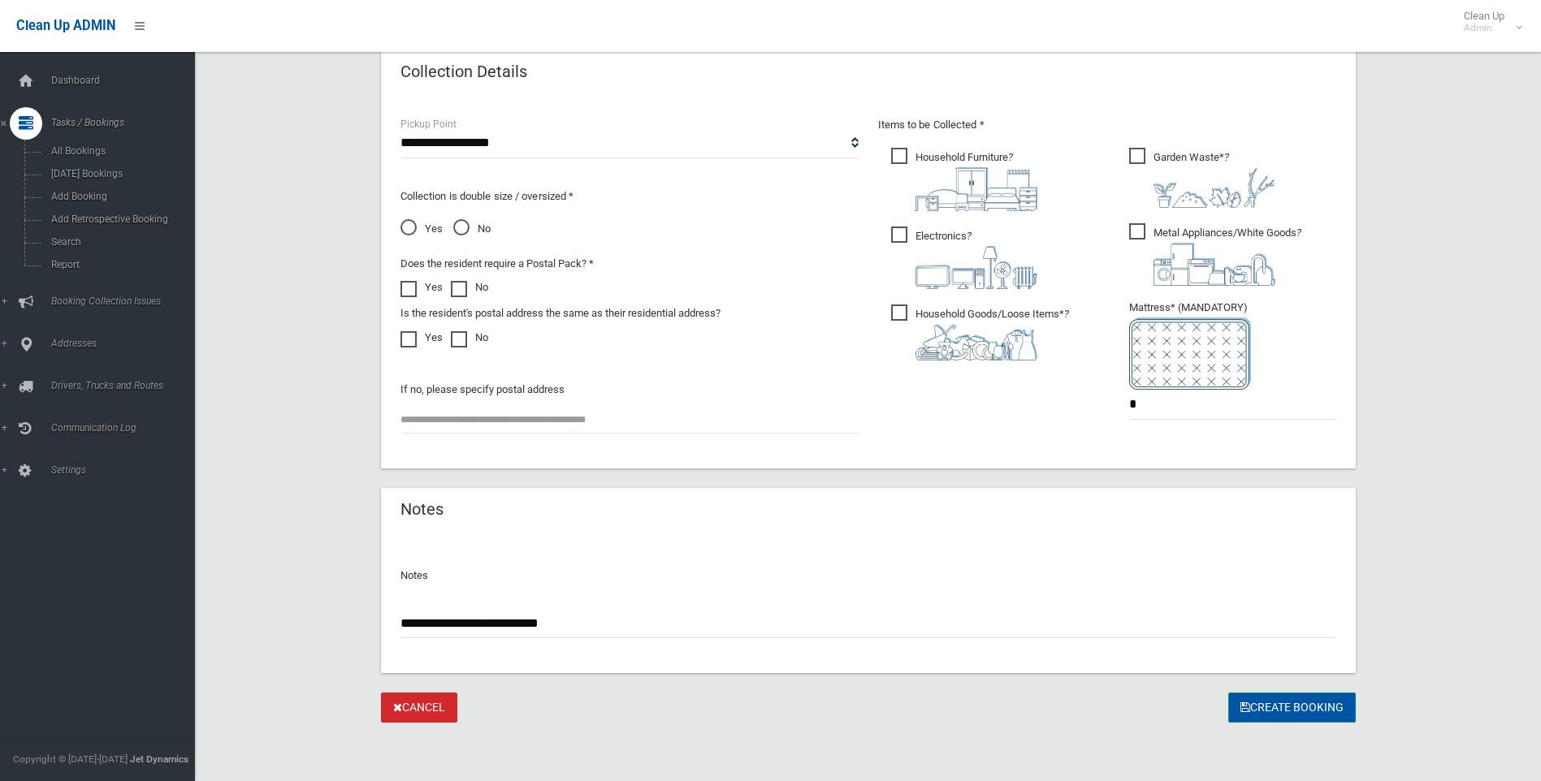
type input "**********"
click at [1295, 707] on button "Create Booking" at bounding box center [1292, 708] width 128 height 30
